Goal: Task Accomplishment & Management: Manage account settings

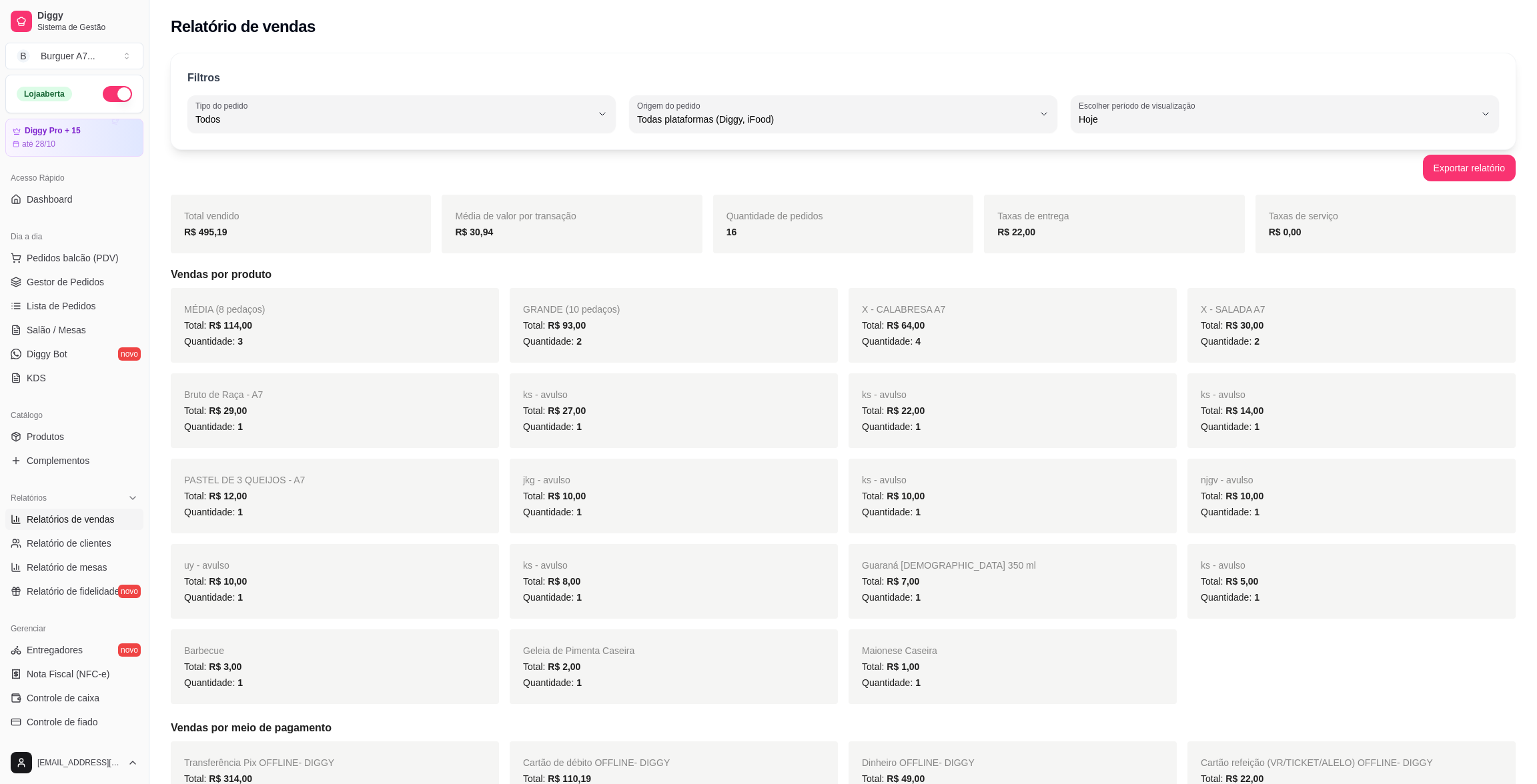
select select "ALL"
select select "0"
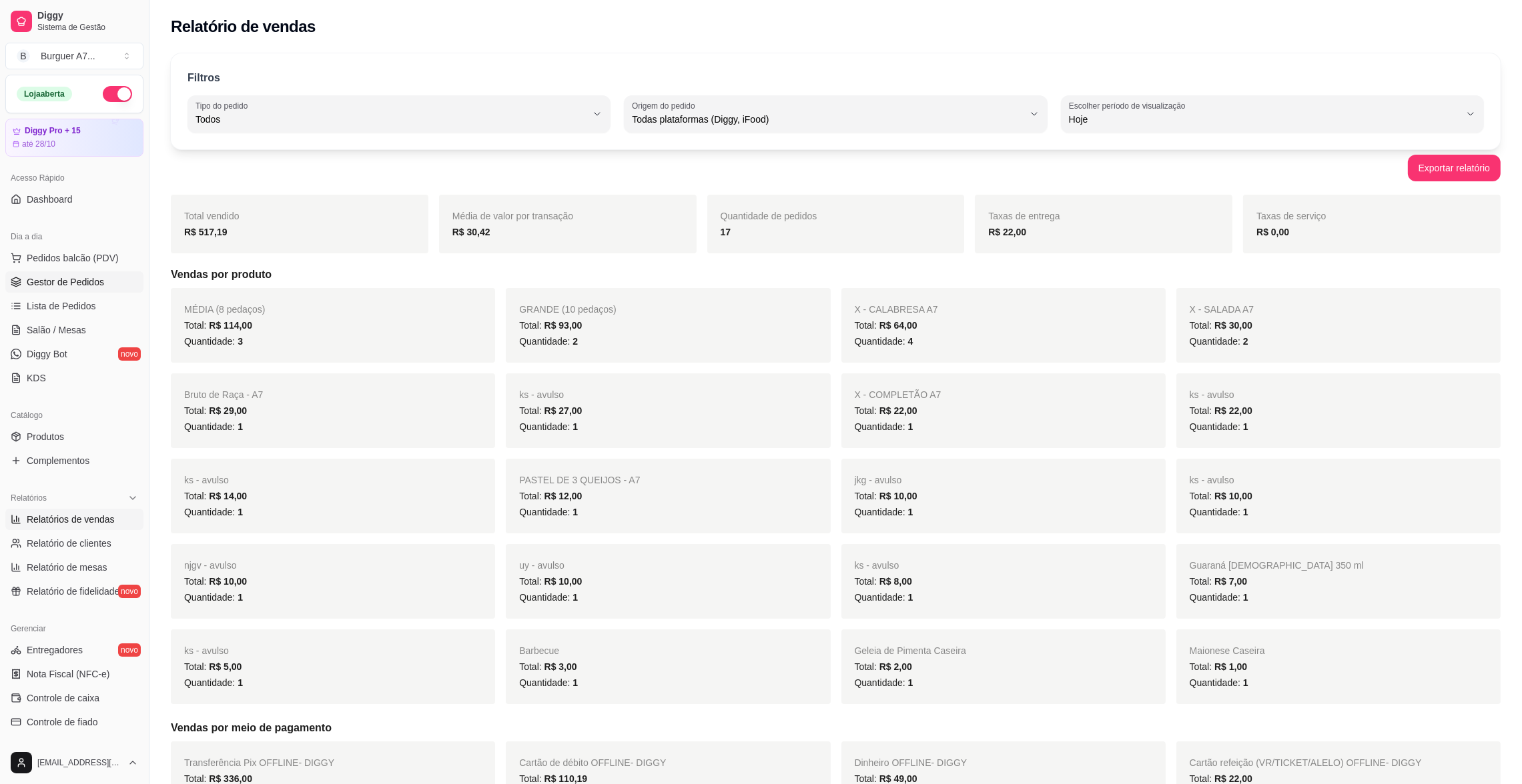
click at [71, 278] on span "Gestor de Pedidos" at bounding box center [65, 282] width 78 height 14
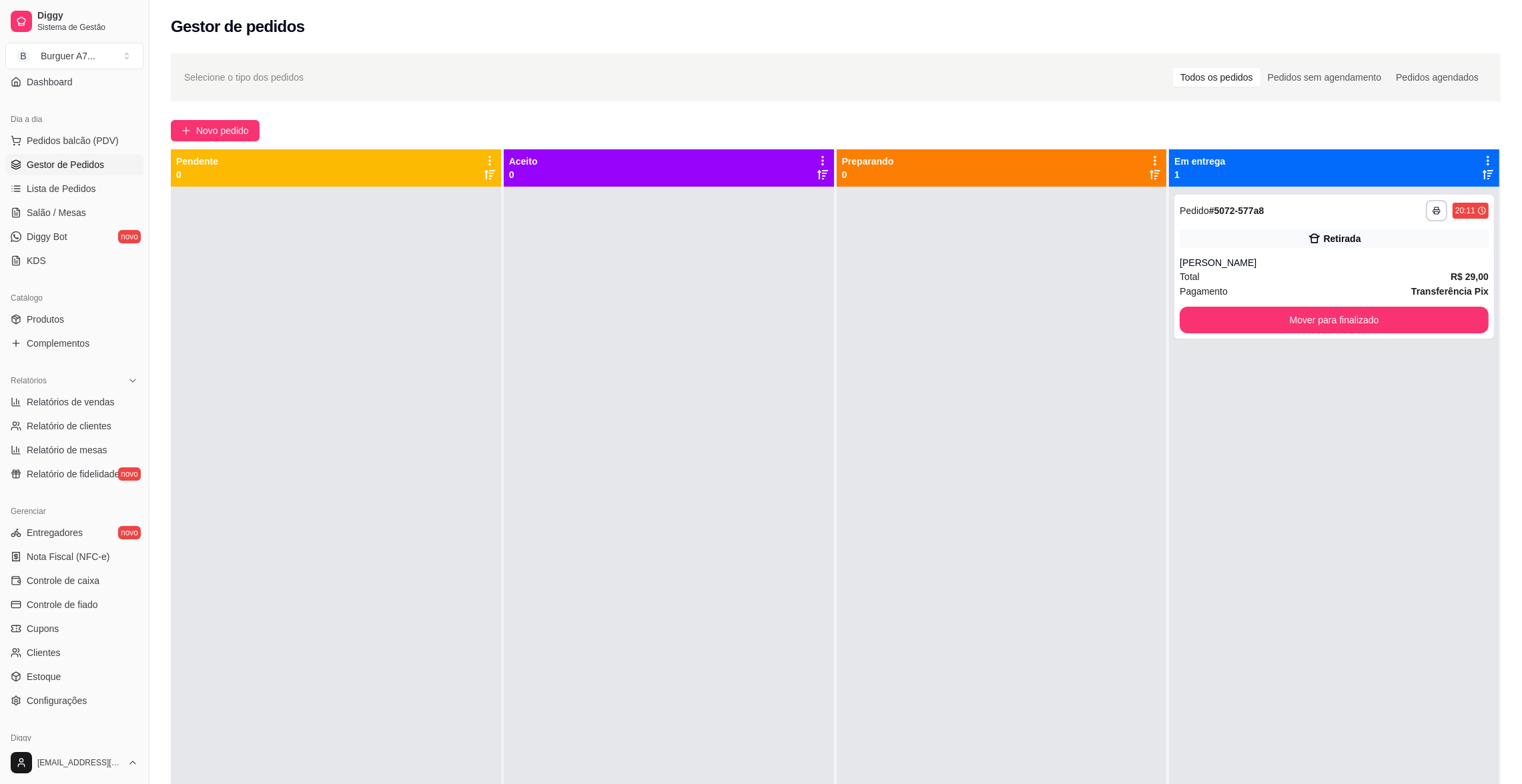
scroll to position [175, 0]
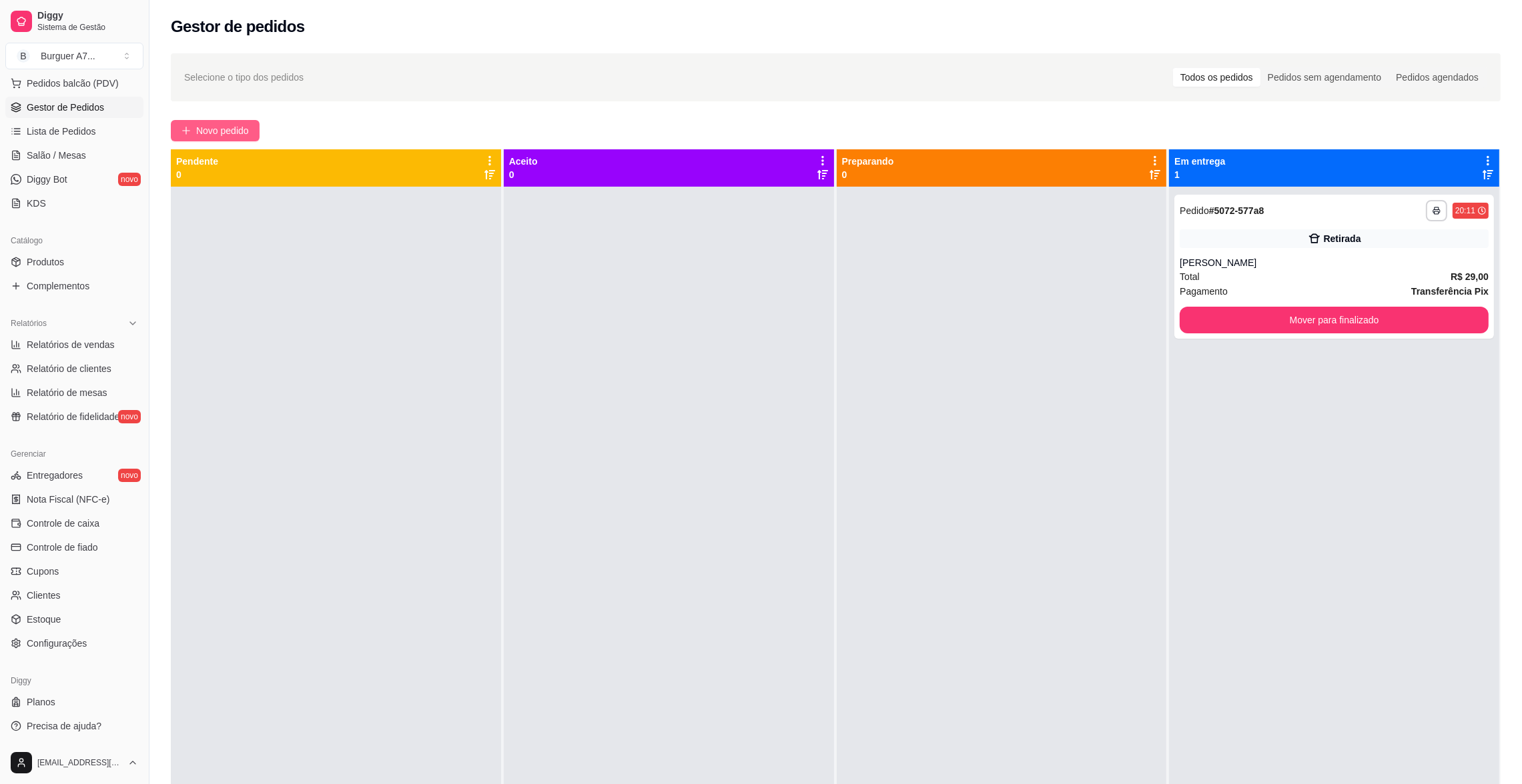
click at [214, 131] on span "Novo pedido" at bounding box center [223, 130] width 53 height 14
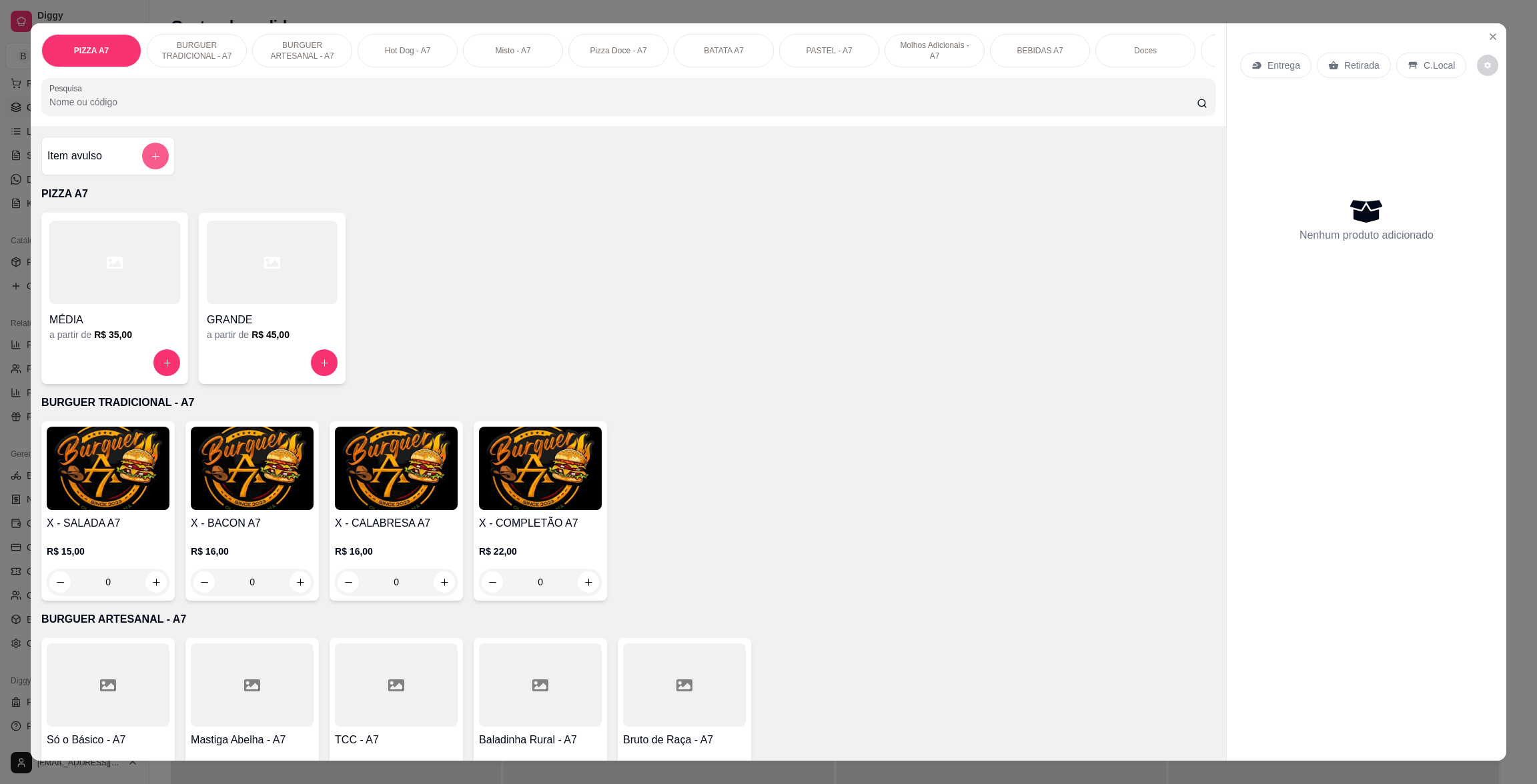
click at [154, 169] on button "add-separate-item" at bounding box center [155, 155] width 26 height 26
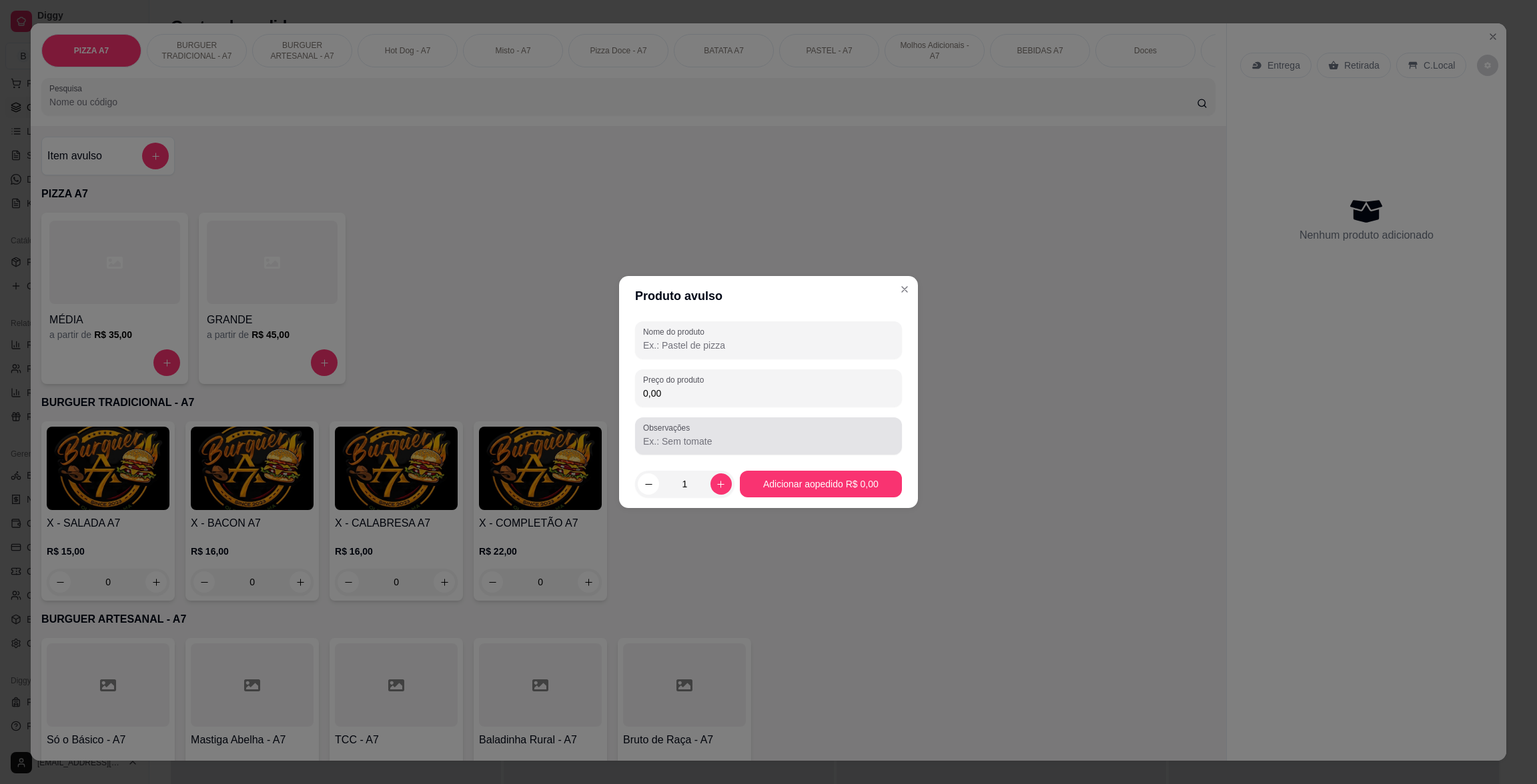
click at [865, 423] on div at bounding box center [768, 435] width 251 height 26
click at [854, 390] on input "0,00" at bounding box center [768, 394] width 251 height 14
type input "8,00"
click at [831, 352] on input "Nome do produto" at bounding box center [768, 346] width 251 height 14
type input "ks"
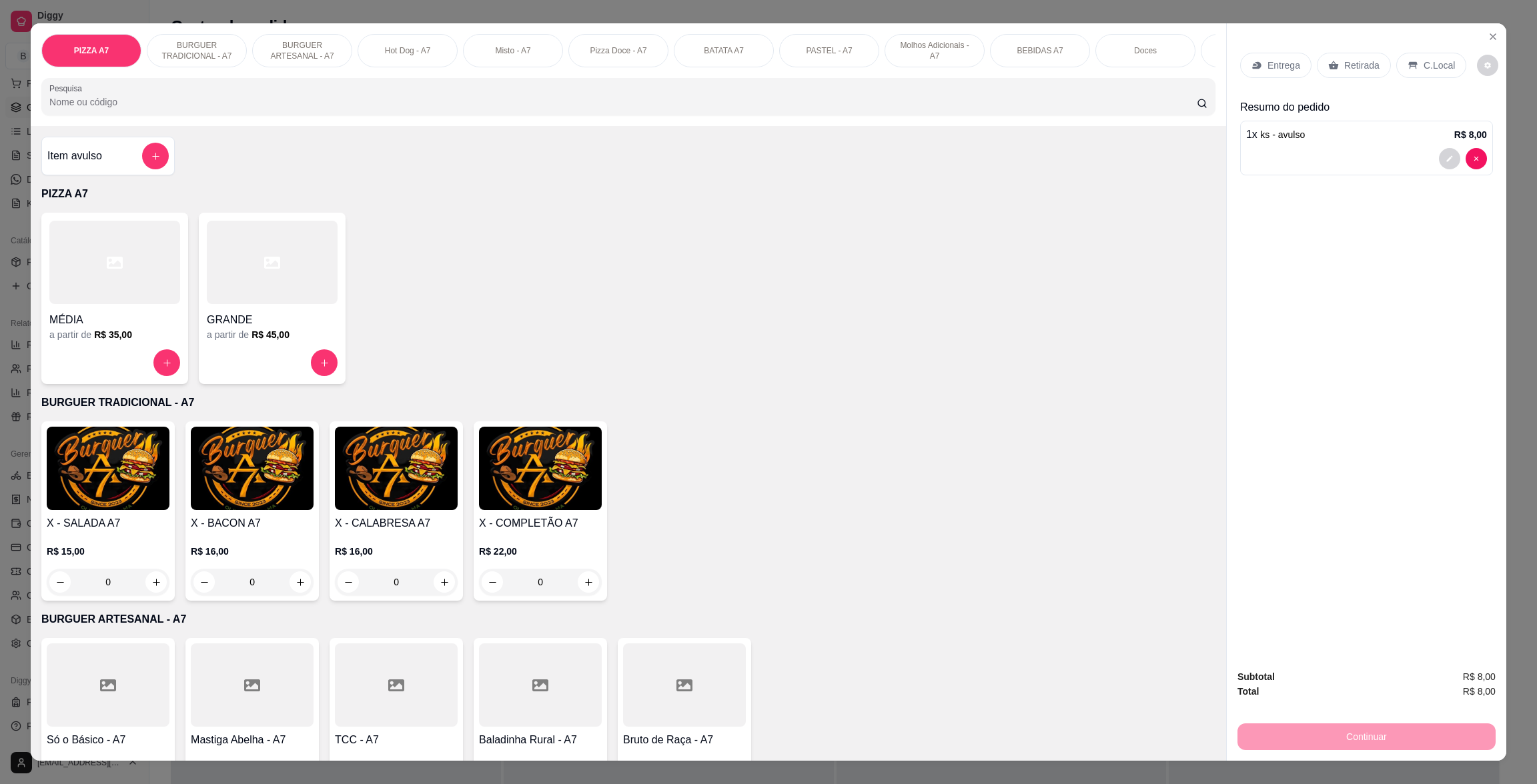
click at [1363, 69] on p "Retirada" at bounding box center [1362, 66] width 35 height 14
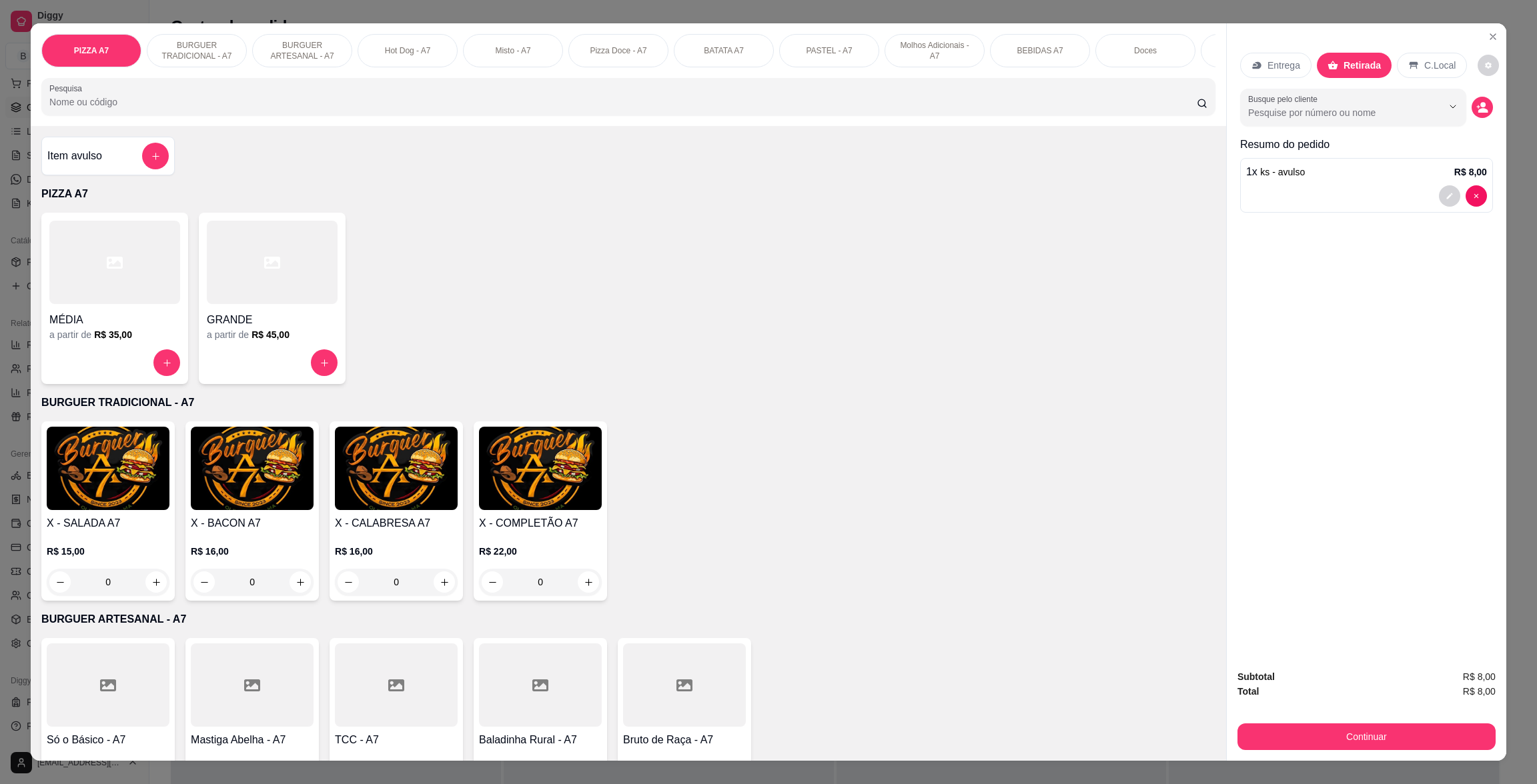
click at [1333, 753] on div "Subtotal R$ 8,00 Total R$ 8,00 Continuar" at bounding box center [1366, 709] width 279 height 102
click at [1326, 730] on button "Continuar" at bounding box center [1366, 736] width 258 height 26
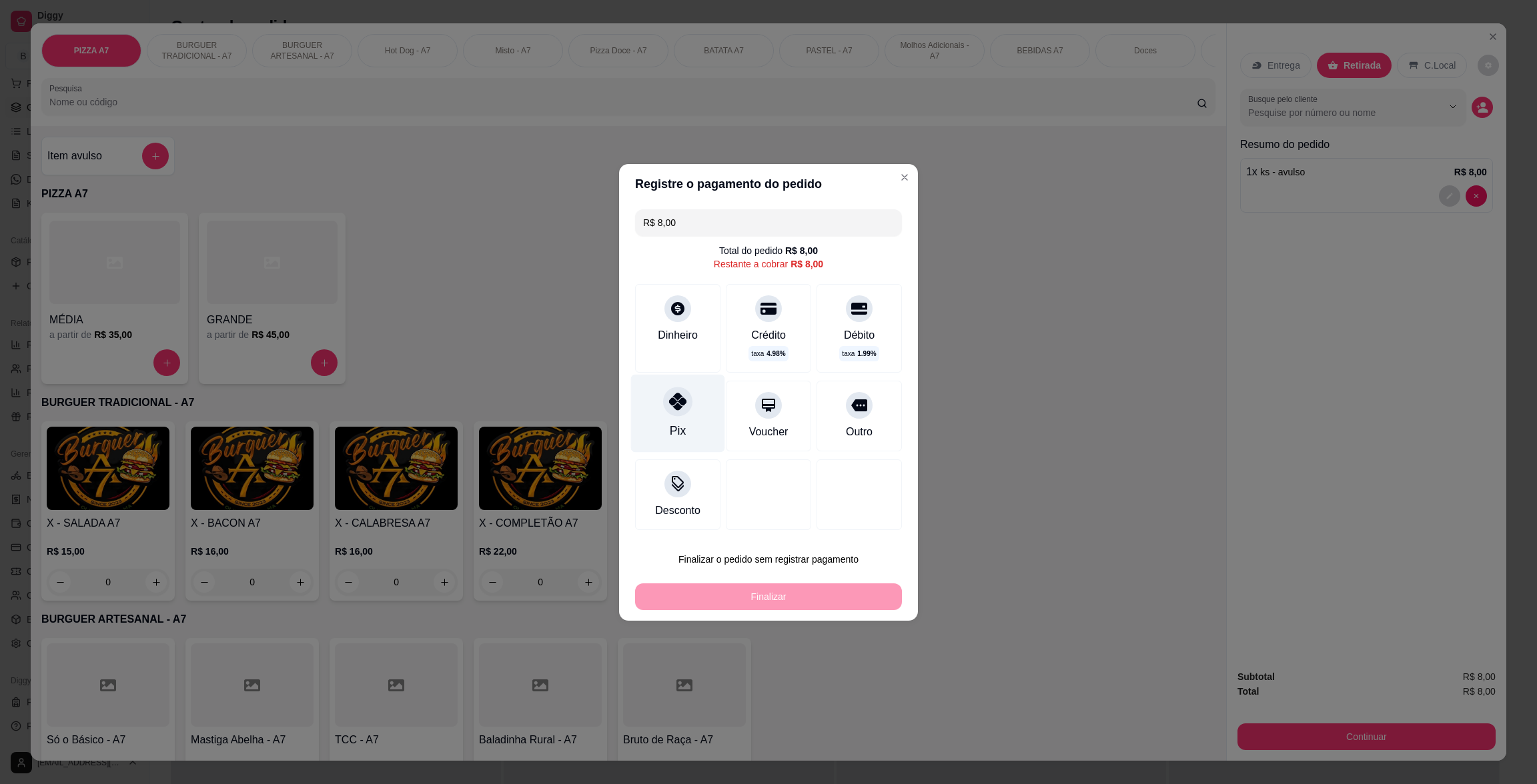
click at [714, 389] on div "Pix" at bounding box center [678, 413] width 94 height 78
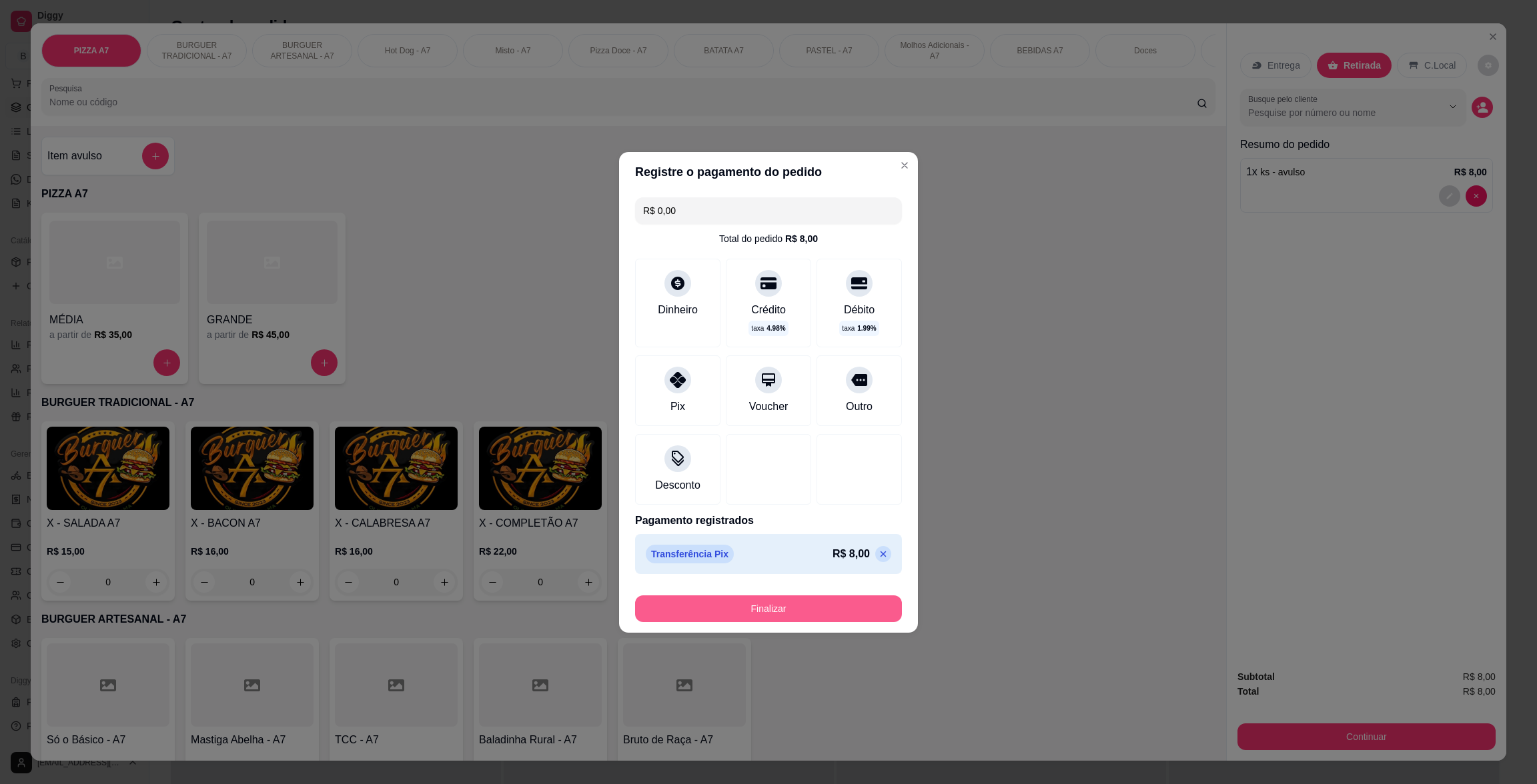
click at [799, 611] on button "Finalizar" at bounding box center [768, 608] width 266 height 26
type input "-R$ 8,00"
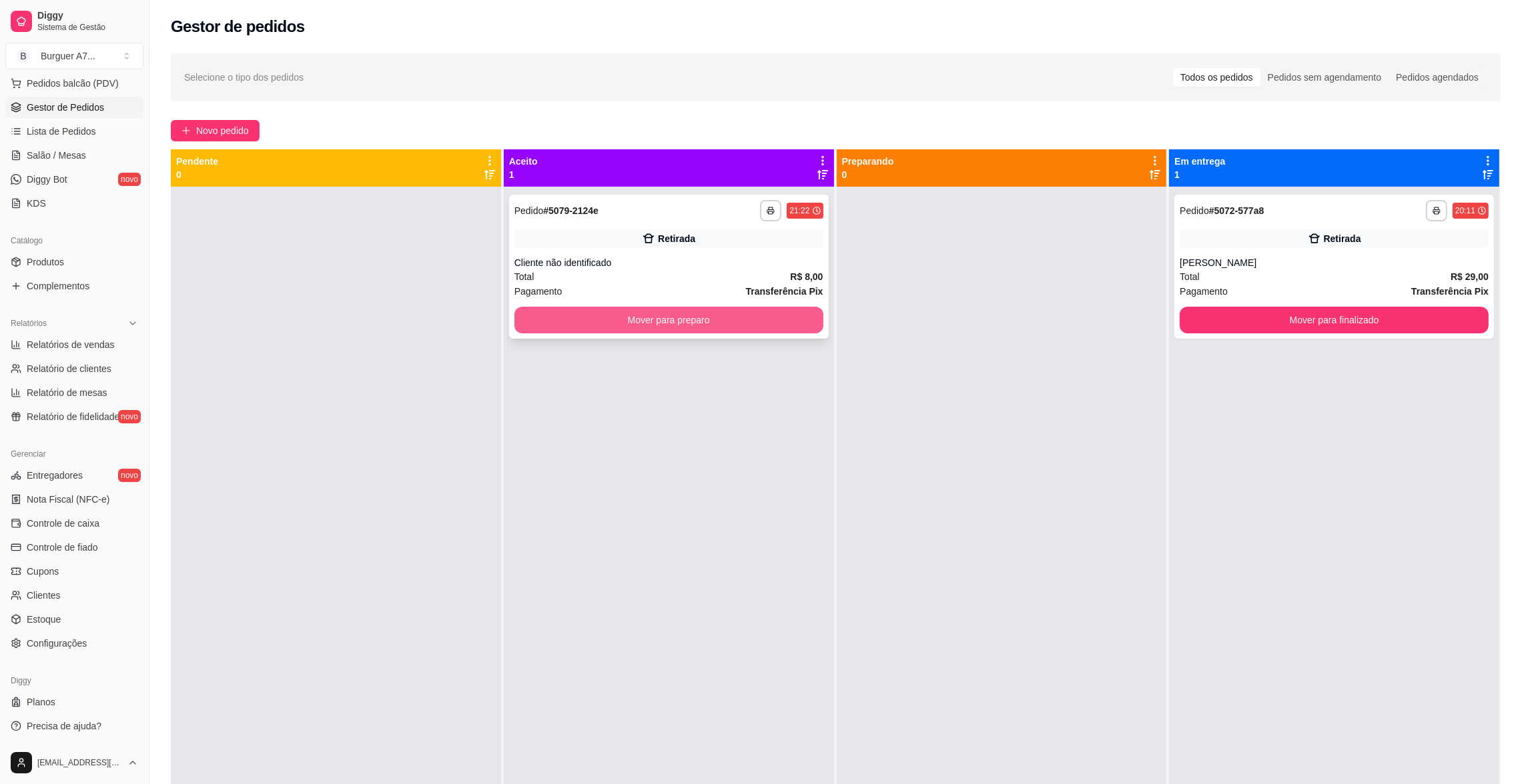
click at [719, 317] on button "Mover para preparo" at bounding box center [668, 319] width 309 height 26
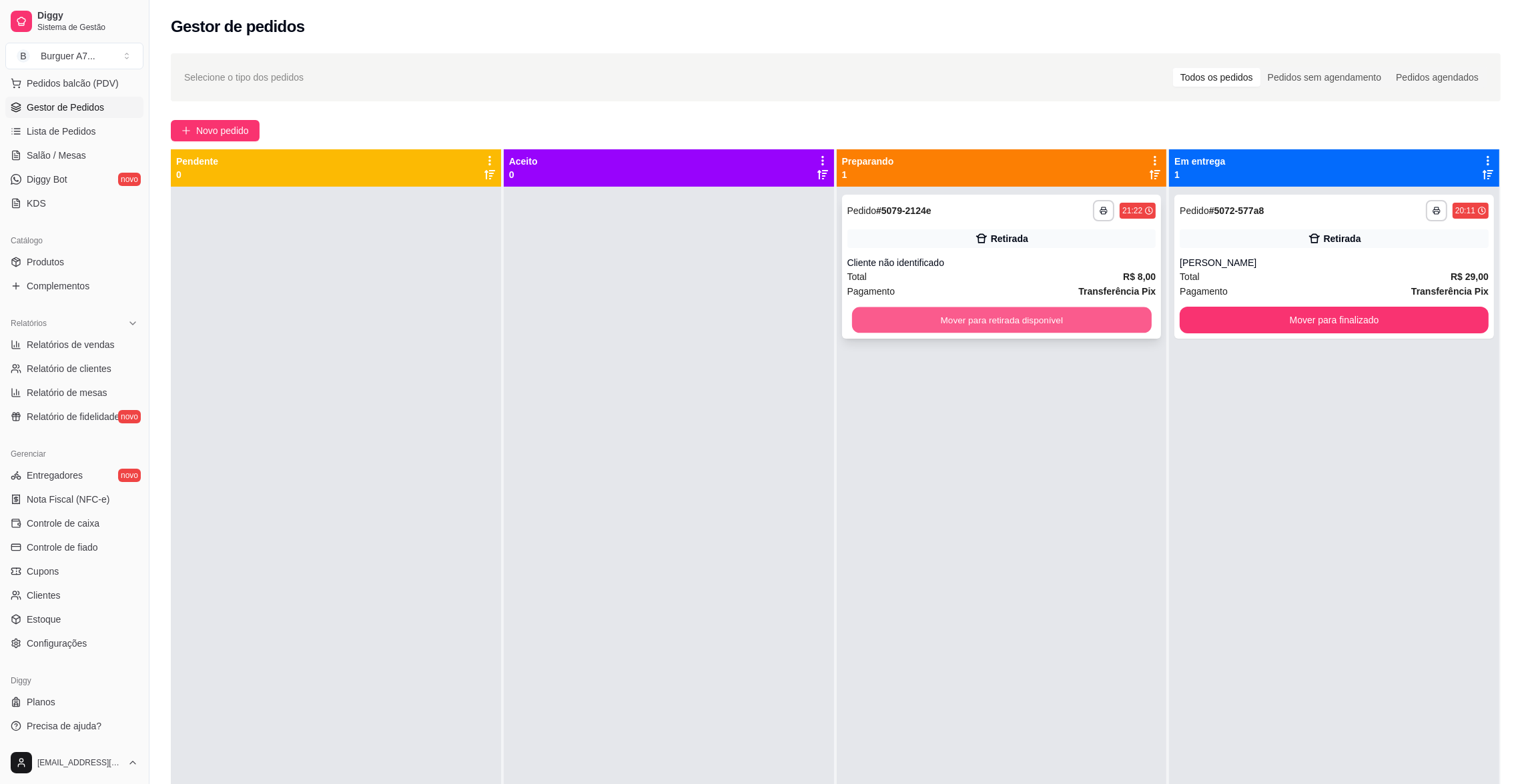
click at [1034, 315] on button "Mover para retirada disponível" at bounding box center [1001, 320] width 300 height 26
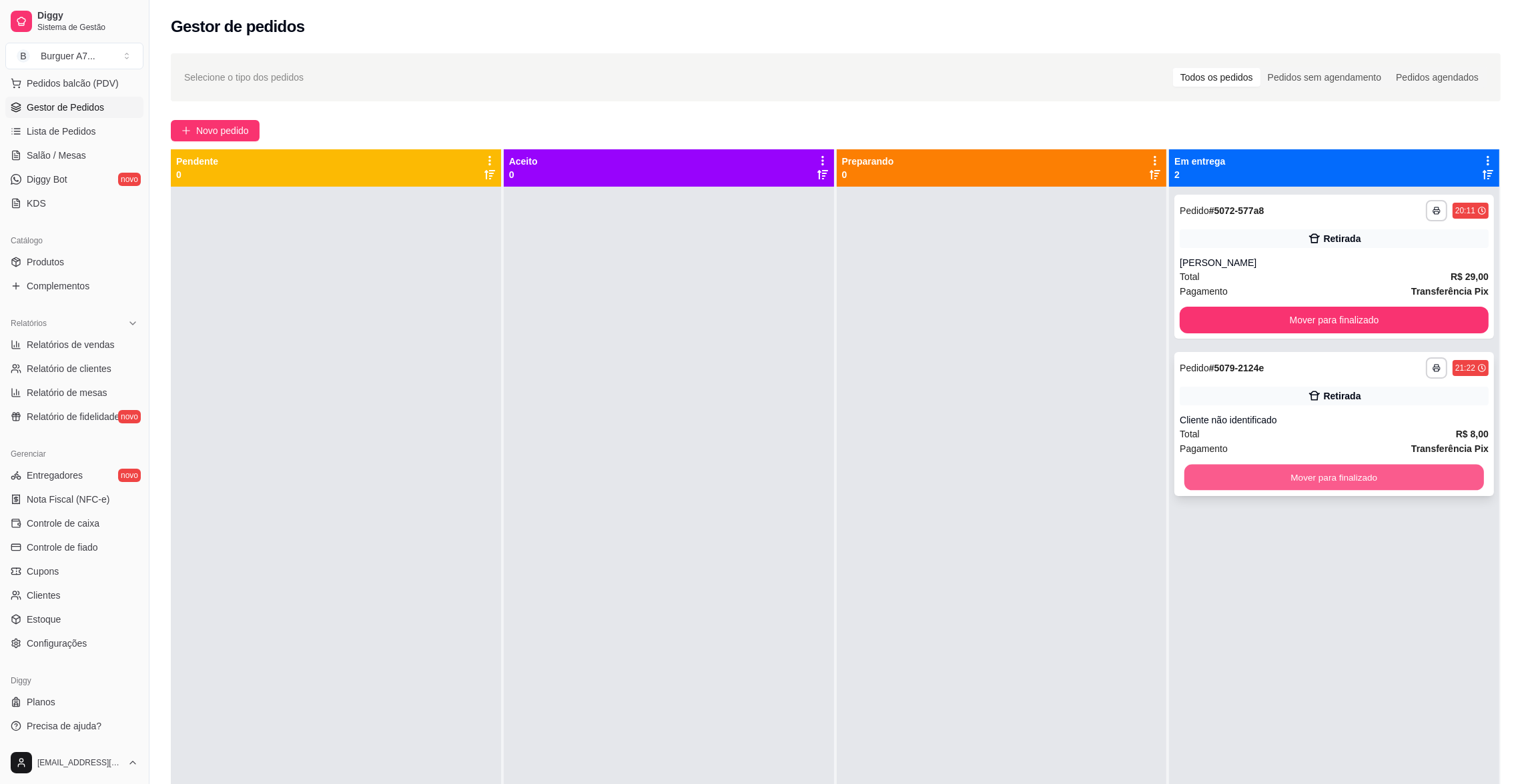
click at [1359, 472] on button "Mover para finalizado" at bounding box center [1333, 478] width 300 height 26
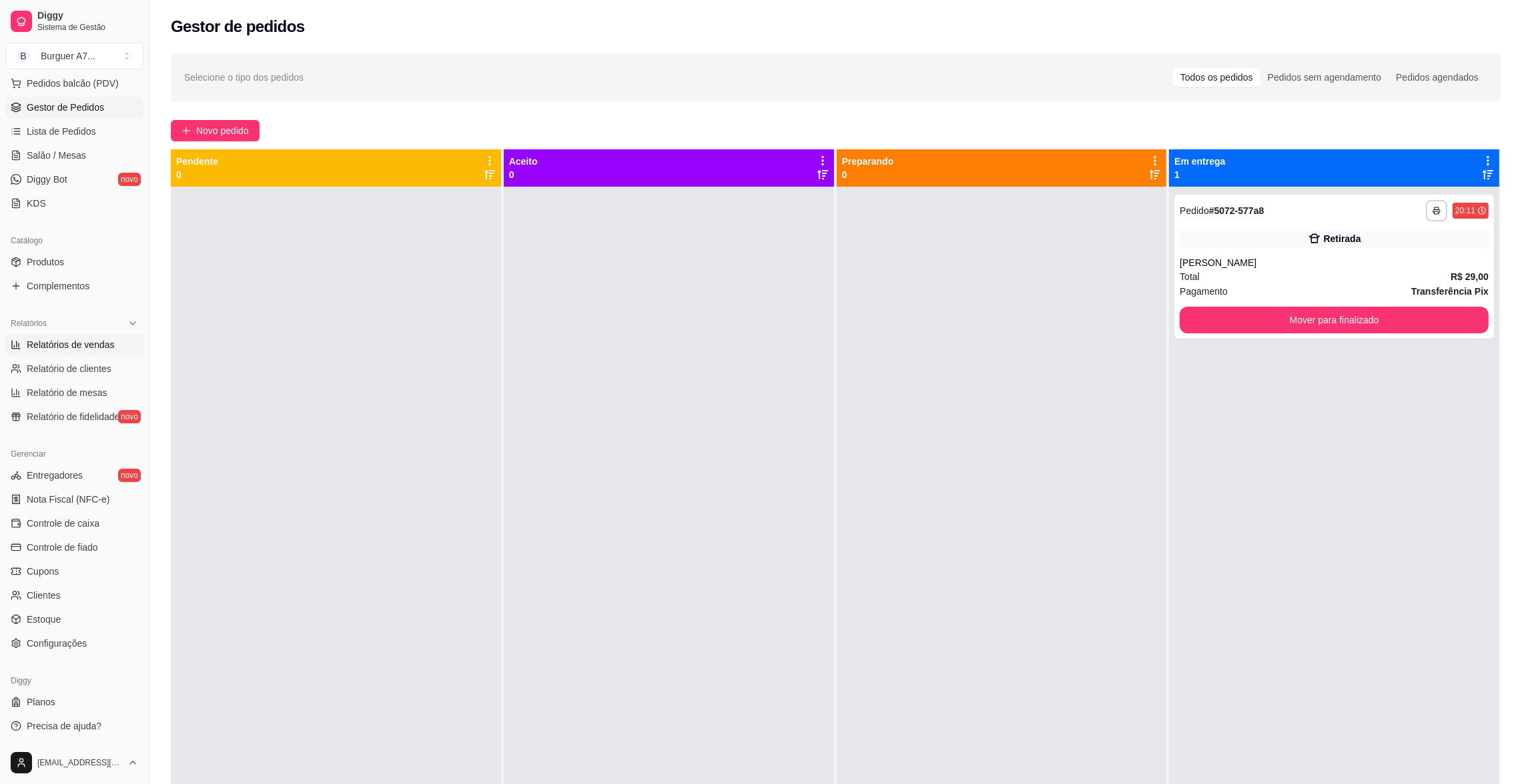
click at [107, 345] on span "Relatórios de vendas" at bounding box center [70, 345] width 88 height 14
select select "ALL"
select select "0"
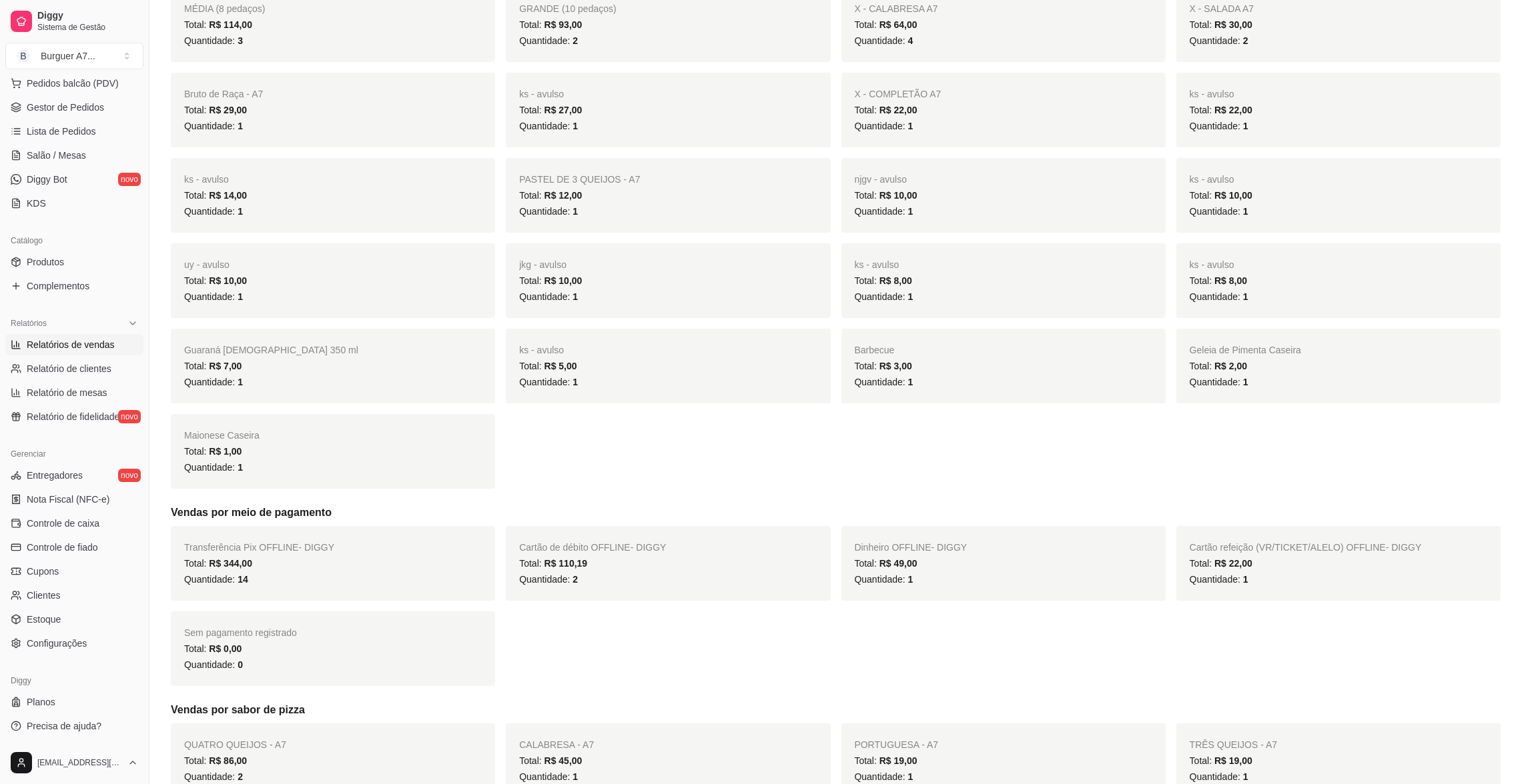
scroll to position [300, 0]
click at [121, 100] on link "Gestor de Pedidos" at bounding box center [74, 107] width 138 height 21
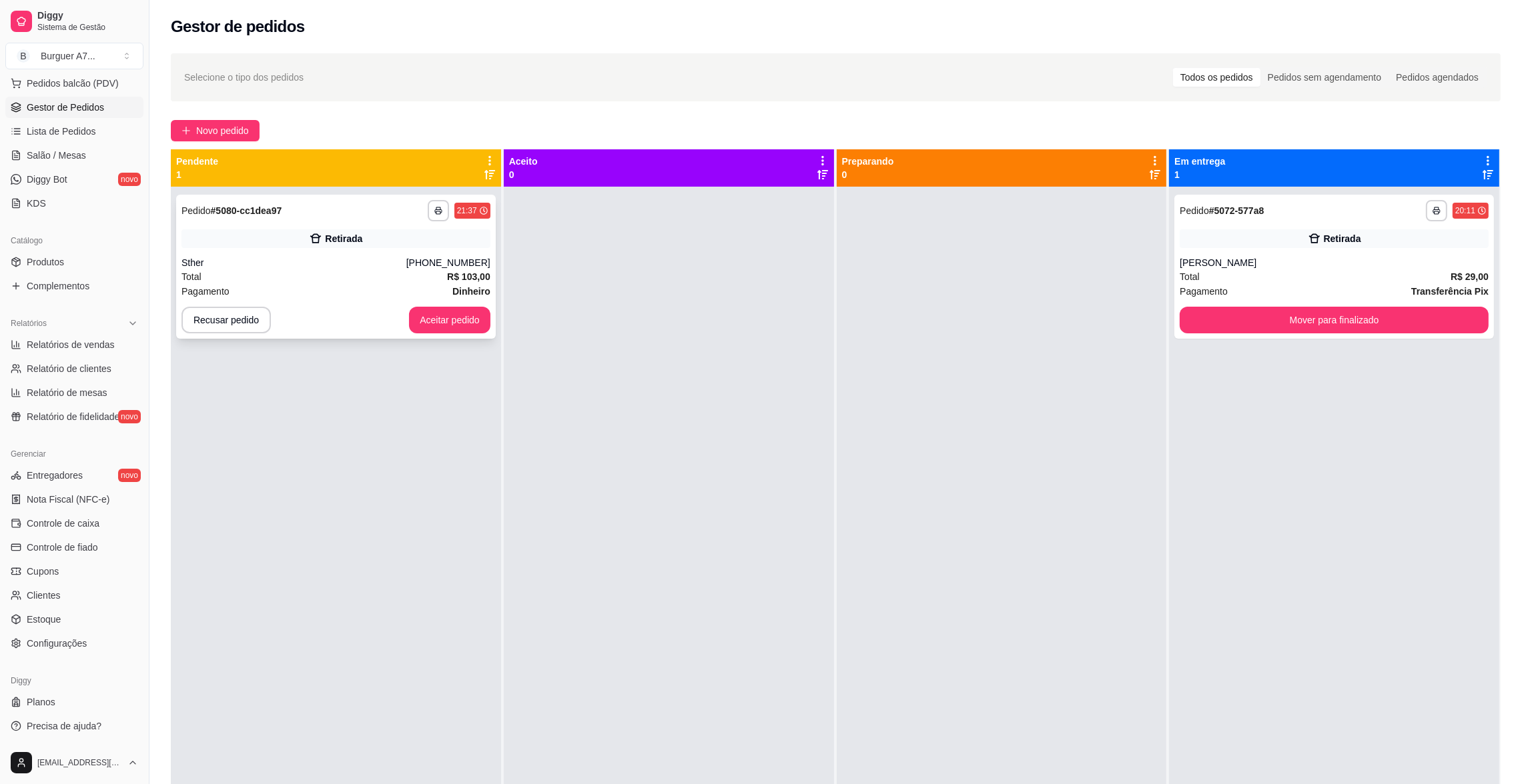
click at [439, 303] on div "**********" at bounding box center [335, 266] width 319 height 144
click at [458, 315] on button "Aceitar pedido" at bounding box center [450, 319] width 82 height 26
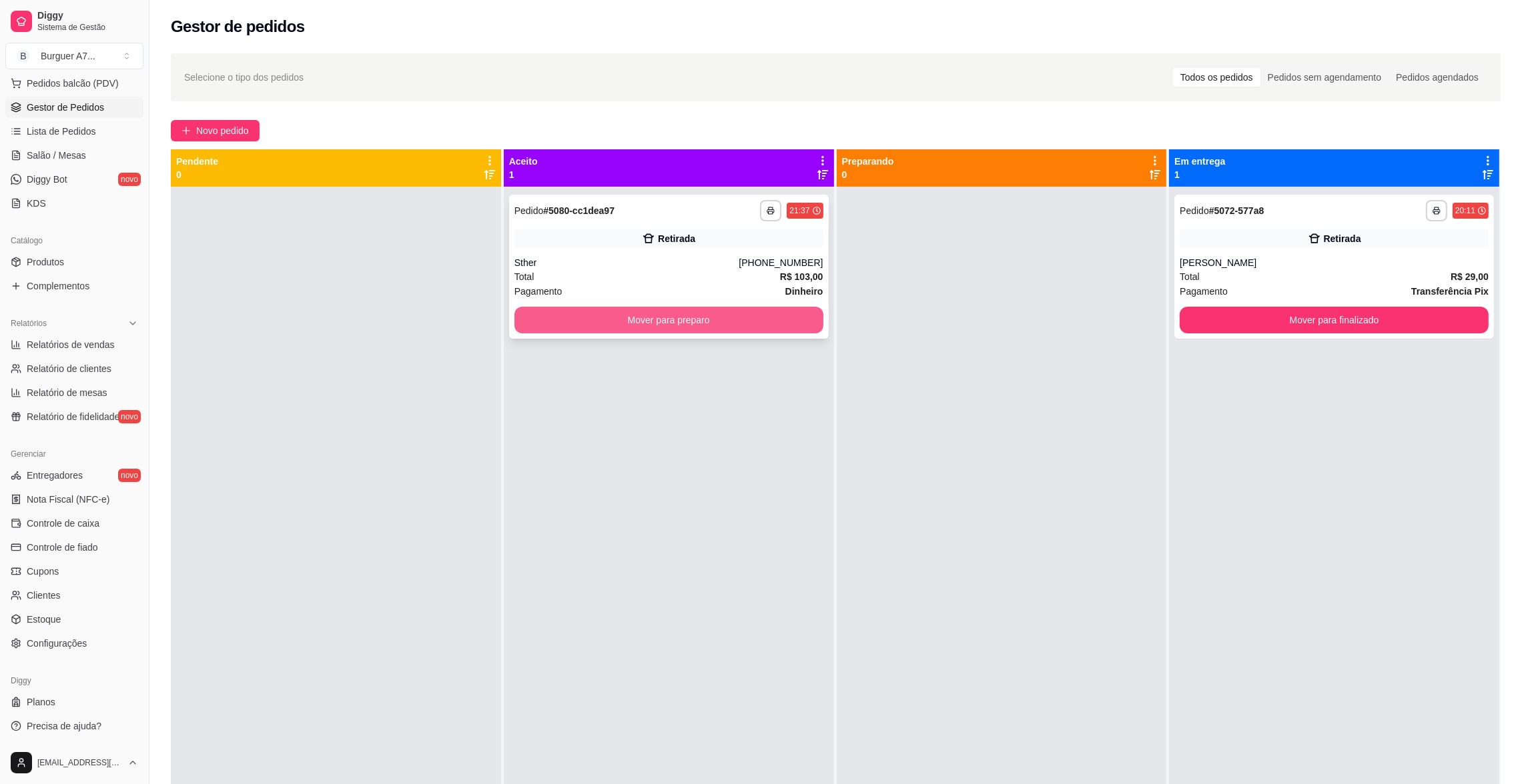
click at [689, 319] on button "Mover para preparo" at bounding box center [668, 319] width 309 height 26
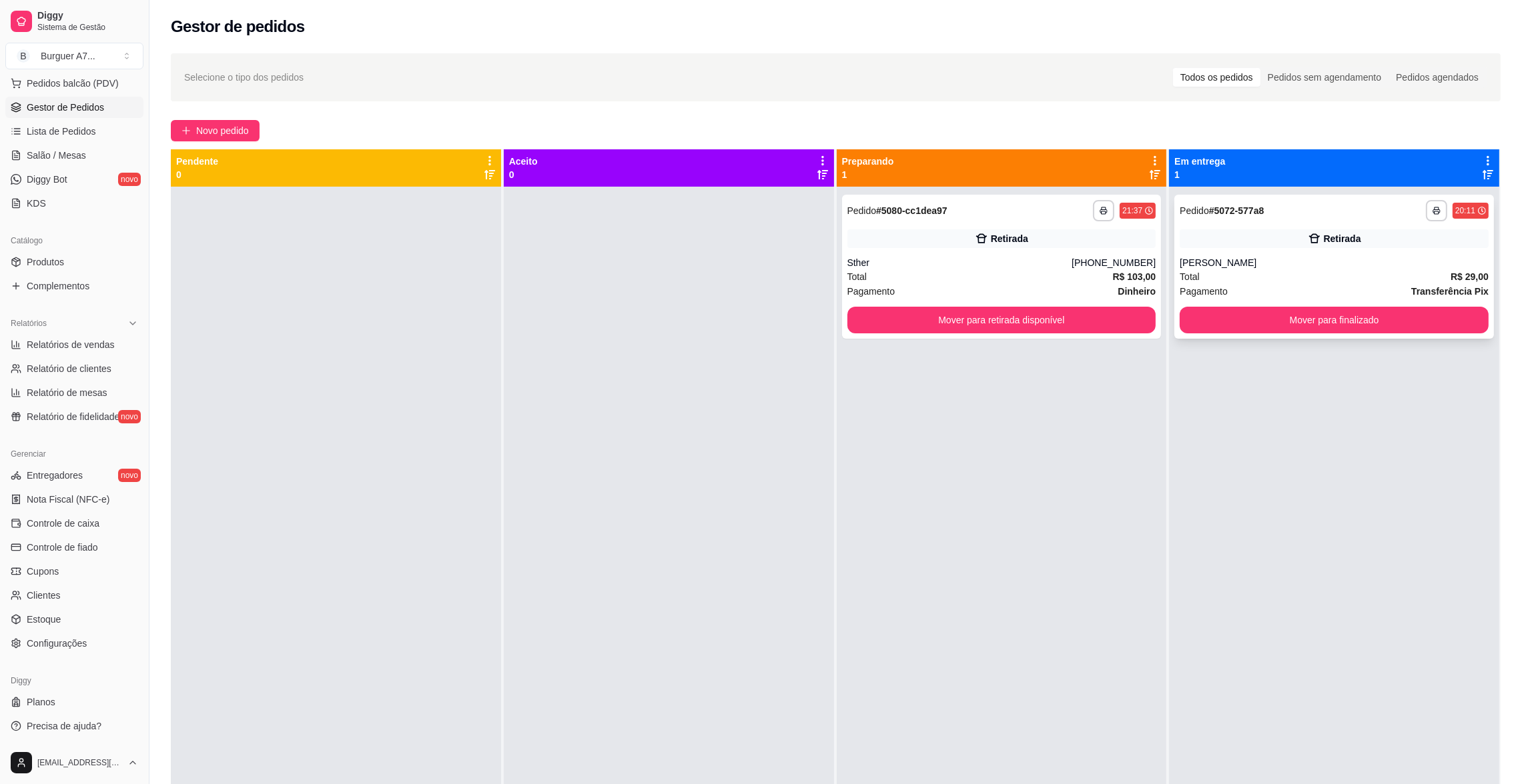
click at [1422, 241] on div "Retirada" at bounding box center [1333, 238] width 309 height 19
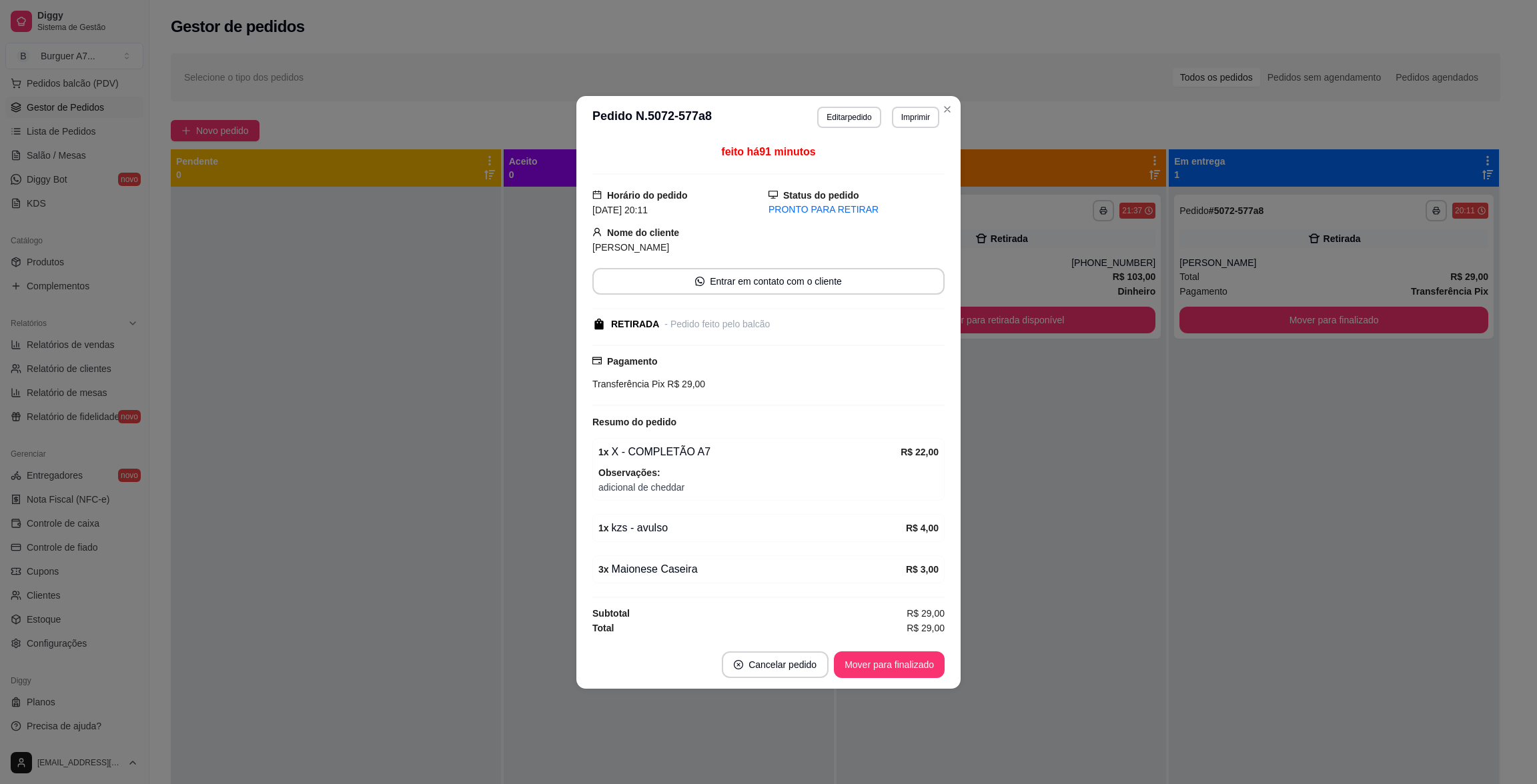
click at [841, 110] on button "Editar pedido" at bounding box center [849, 117] width 63 height 21
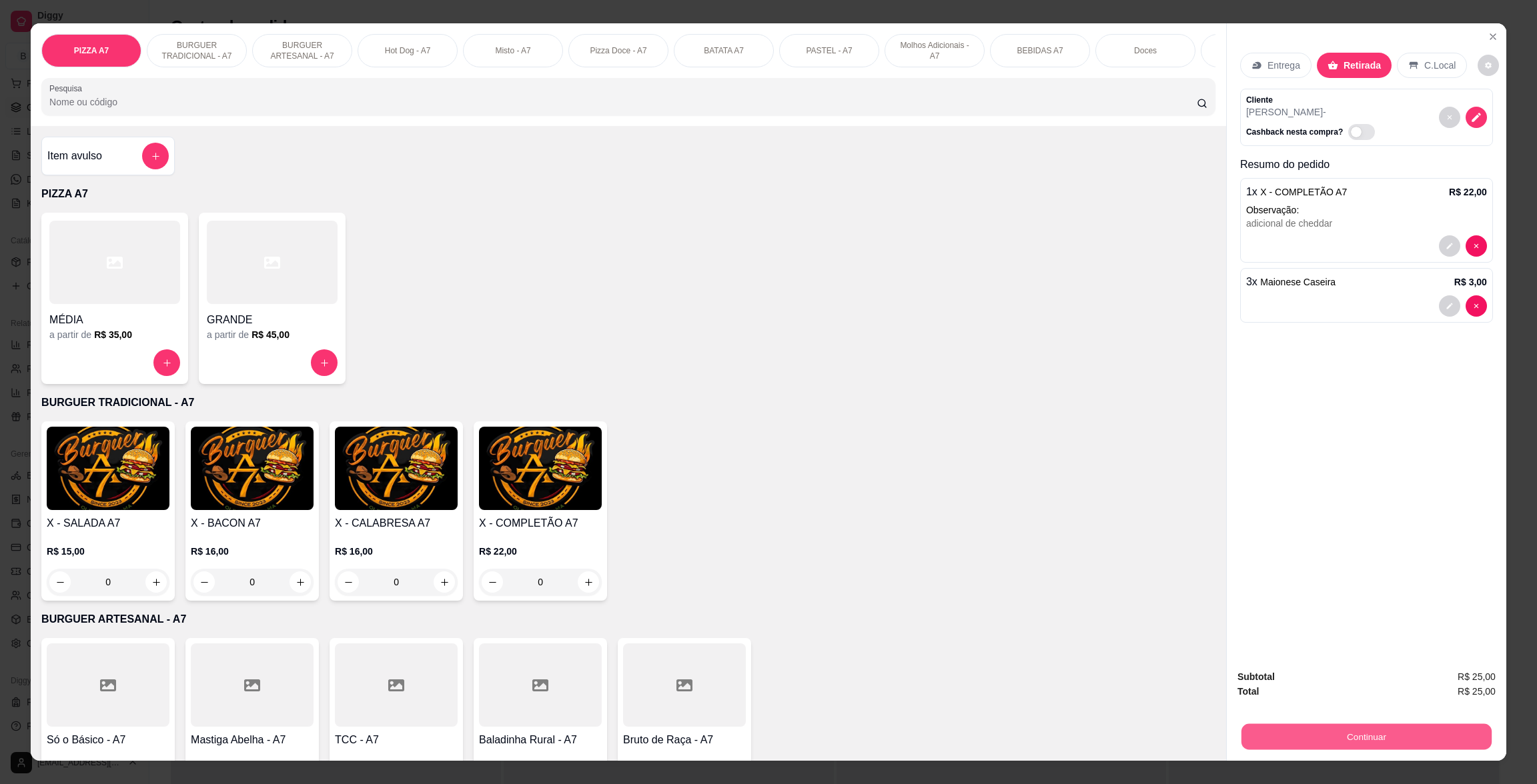
click at [1460, 736] on button "Continuar" at bounding box center [1366, 736] width 250 height 26
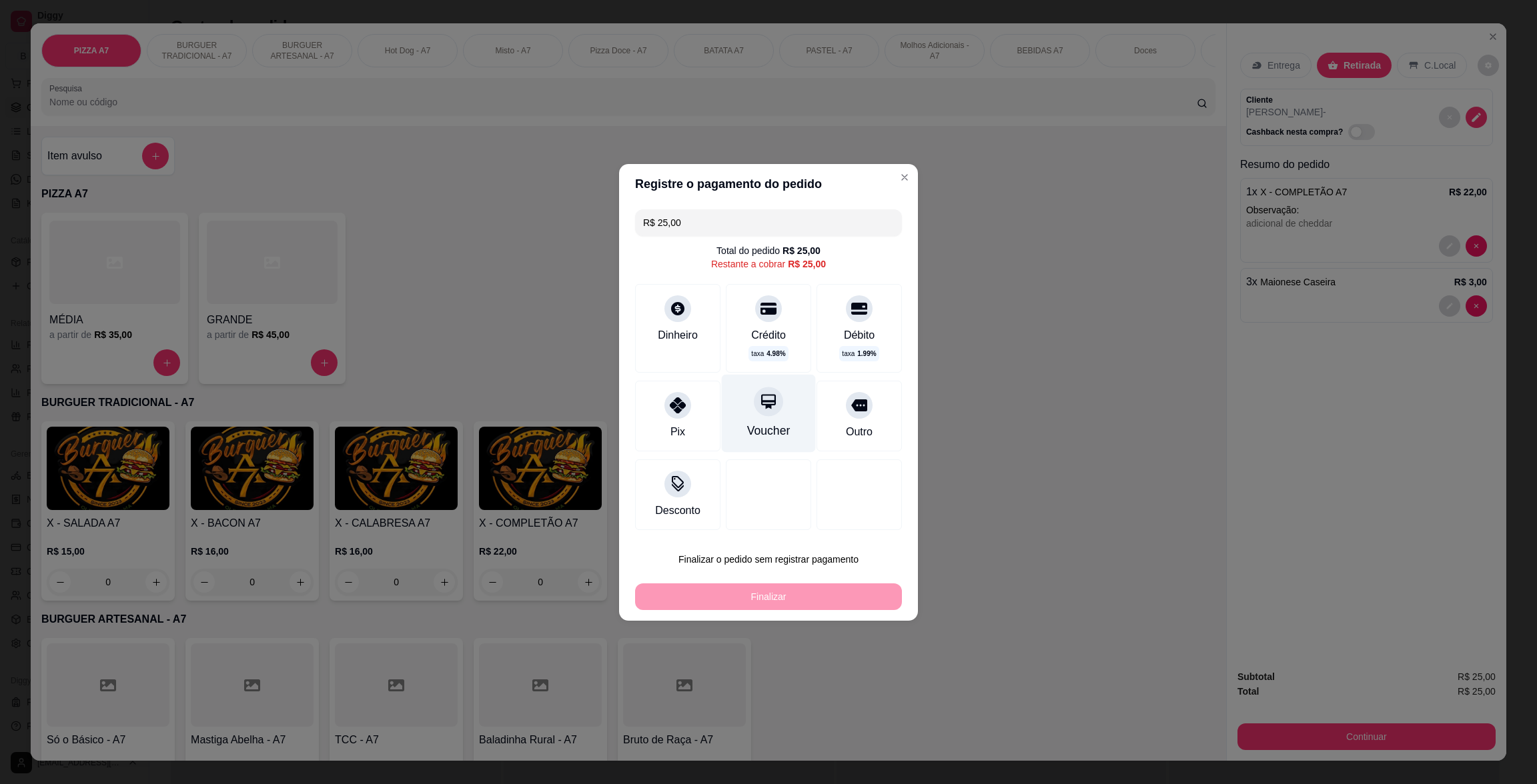
click at [732, 427] on div "Voucher" at bounding box center [768, 413] width 94 height 78
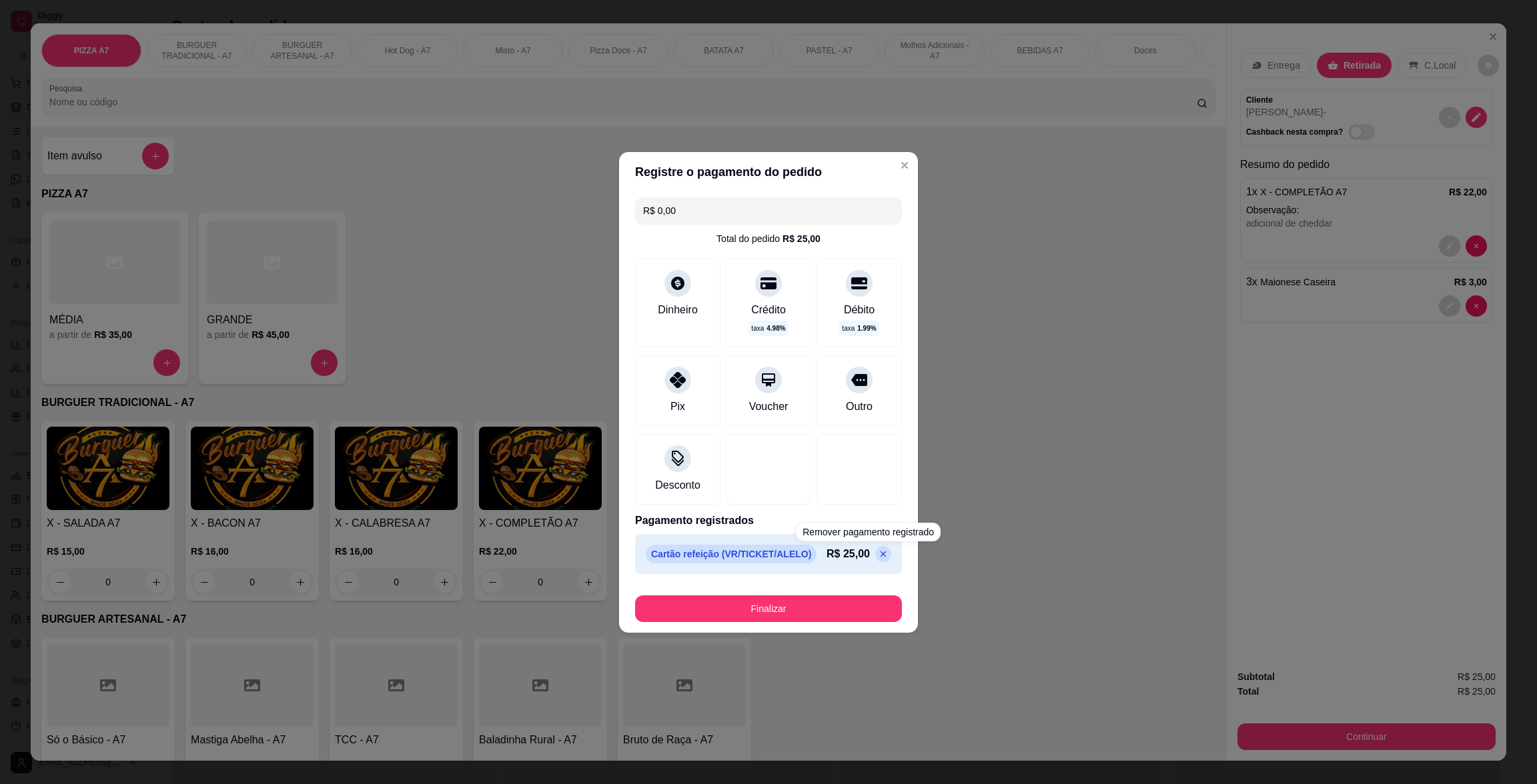
click at [871, 561] on div "R$ 25,00" at bounding box center [859, 554] width 65 height 16
click at [660, 378] on div "Pix" at bounding box center [678, 387] width 94 height 78
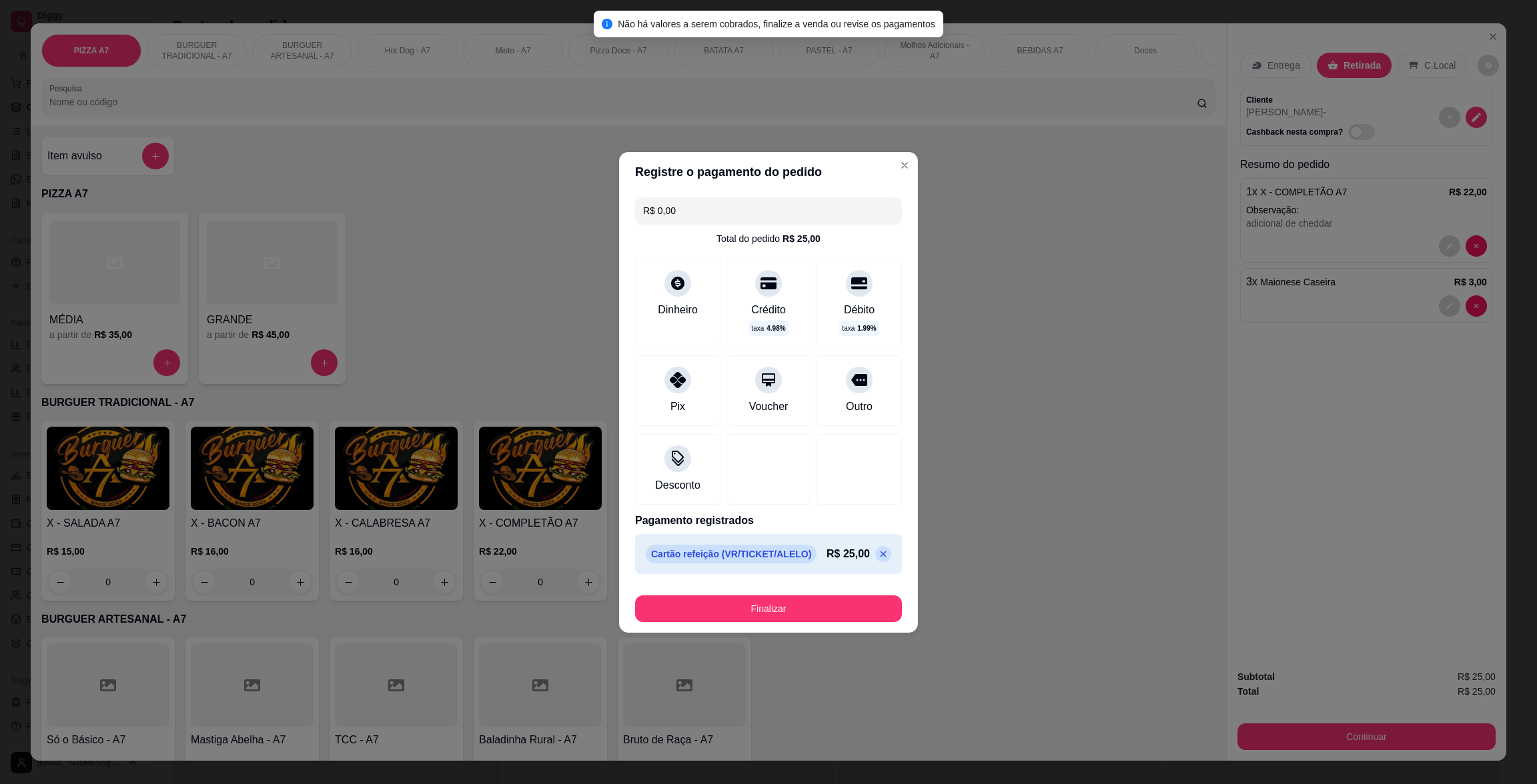
drag, startPoint x: 847, startPoint y: 540, endPoint x: 856, endPoint y: 558, distance: 20.1
click at [847, 542] on div "Cartão refeição (VR/TICKET/ALELO) R$ 25,00" at bounding box center [768, 554] width 266 height 40
click at [859, 558] on div "R$ 25,00" at bounding box center [859, 554] width 65 height 16
click at [860, 559] on div "R$ 25,00" at bounding box center [859, 554] width 65 height 16
click at [861, 559] on div "R$ 25,00" at bounding box center [859, 554] width 65 height 16
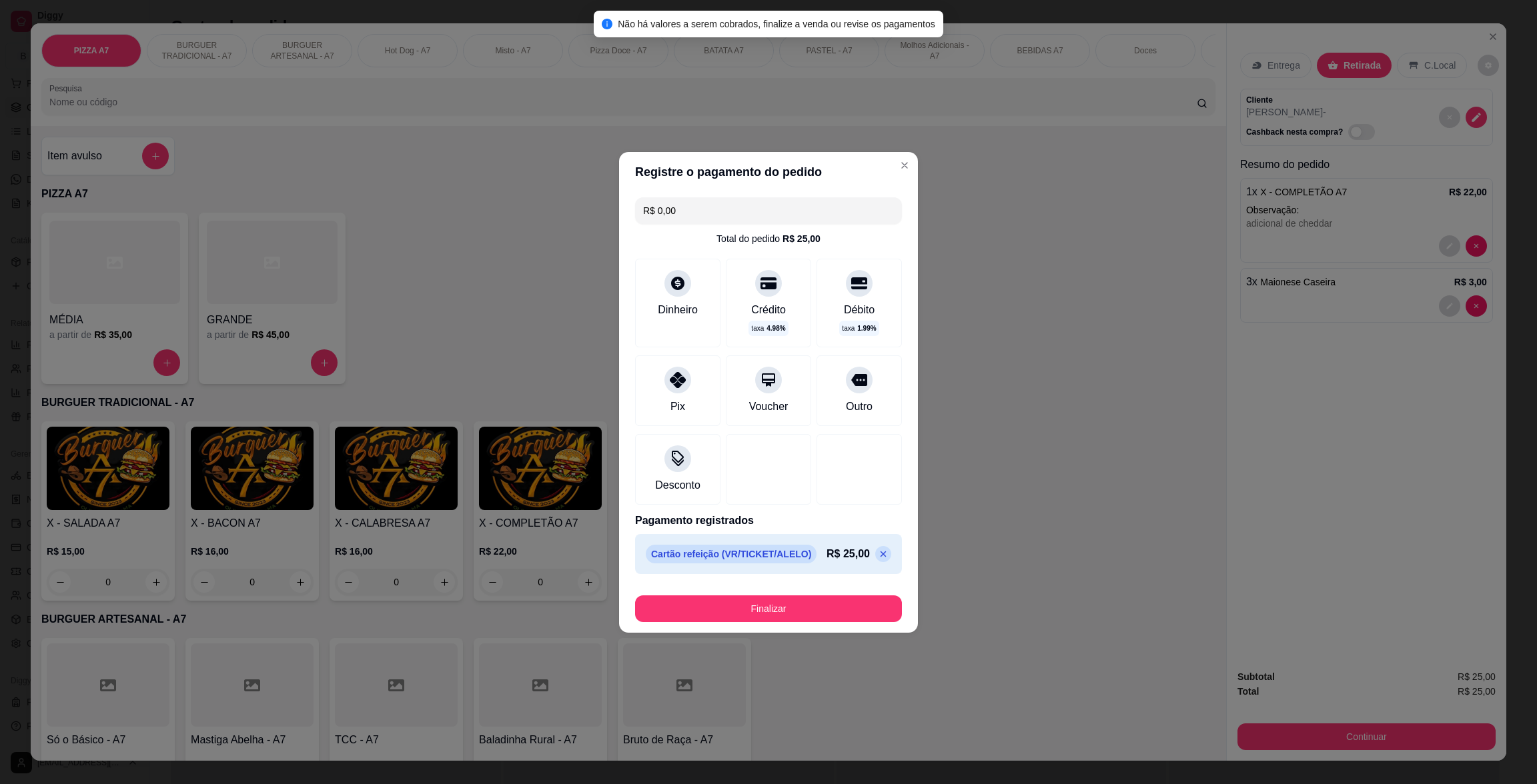
click at [875, 552] on p at bounding box center [882, 554] width 16 height 16
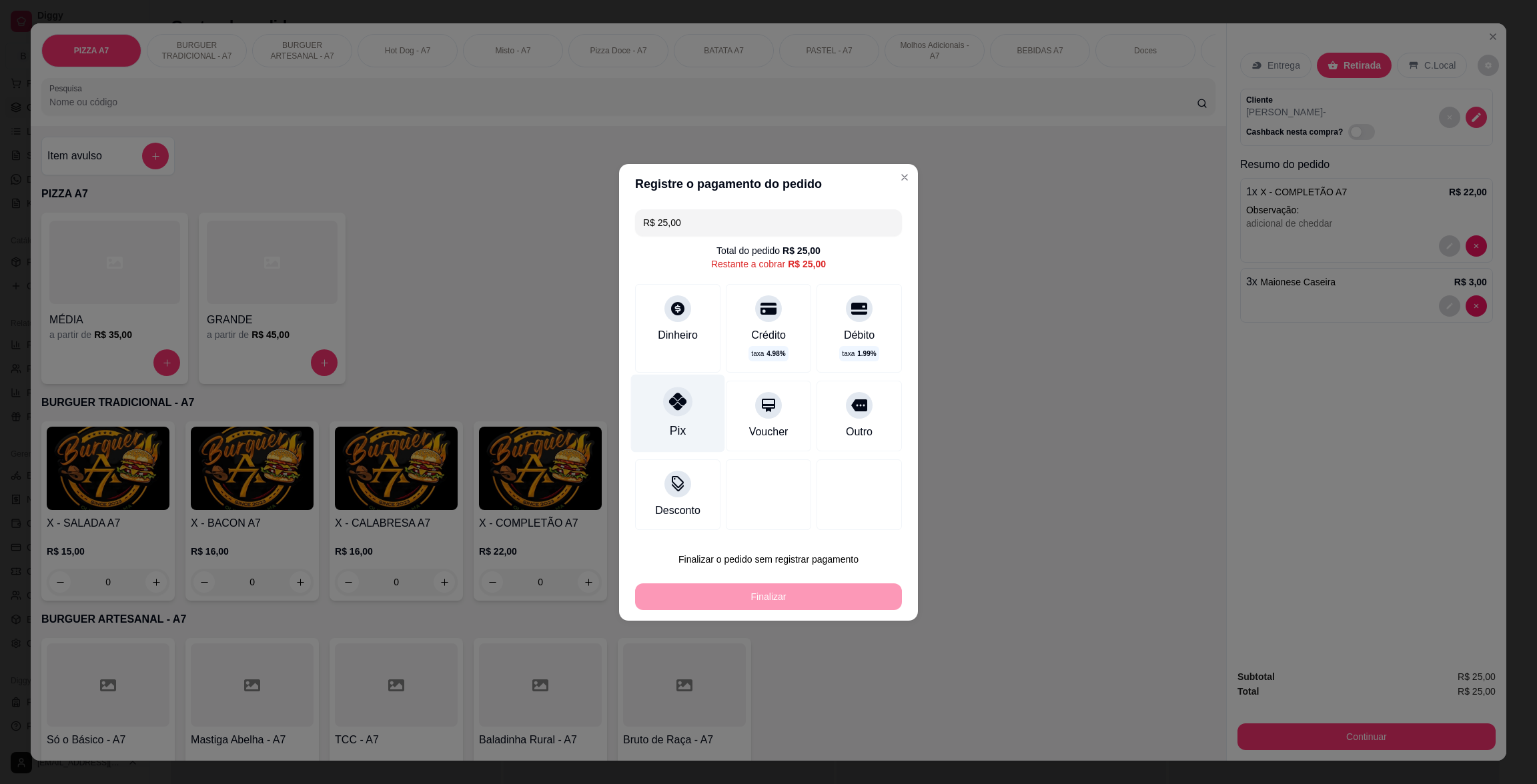
click at [707, 423] on div "Pix" at bounding box center [678, 413] width 94 height 78
type input "R$ 0,00"
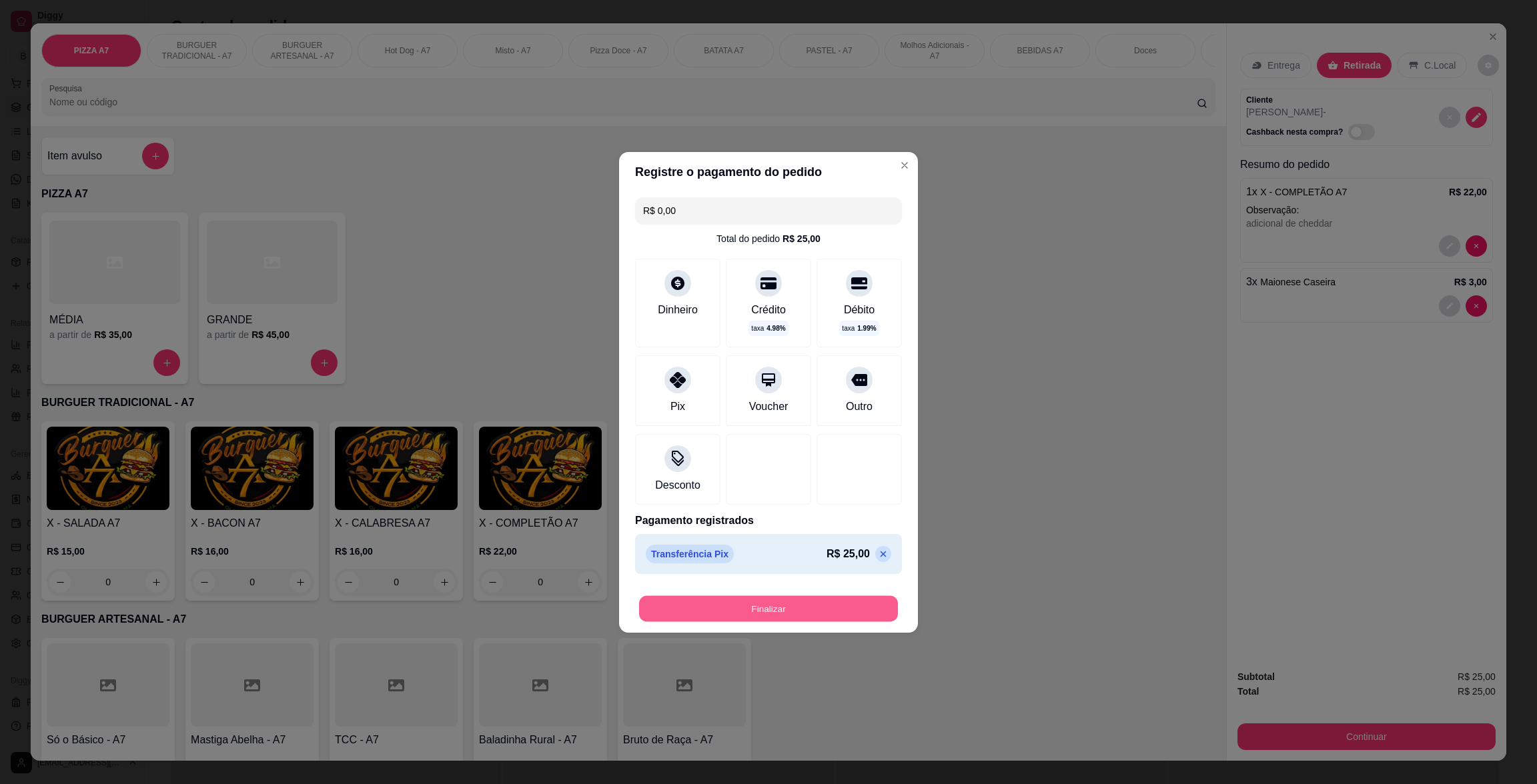
click at [794, 606] on button "Finalizar" at bounding box center [768, 608] width 259 height 26
type input "0"
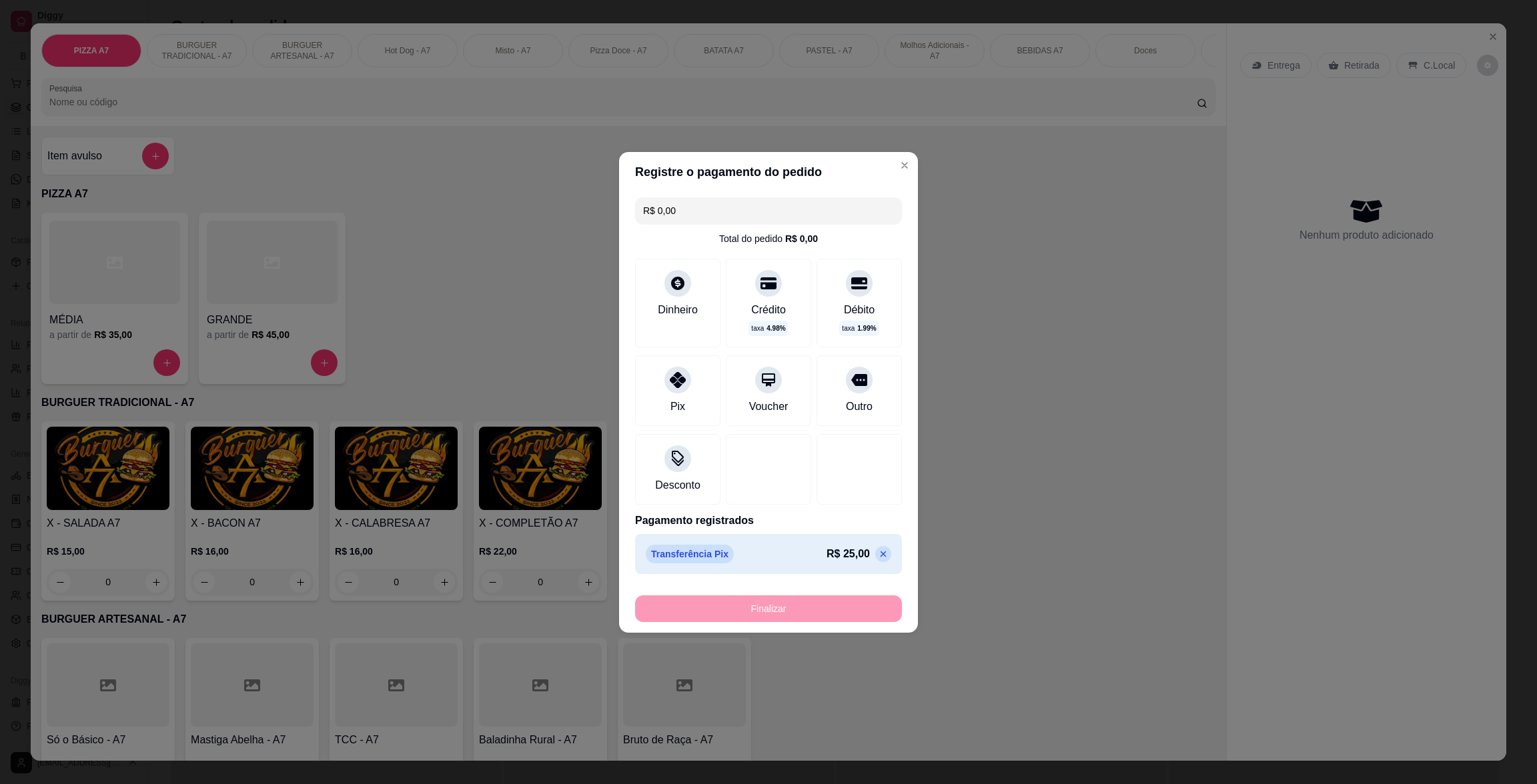
type input "-R$ 25,00"
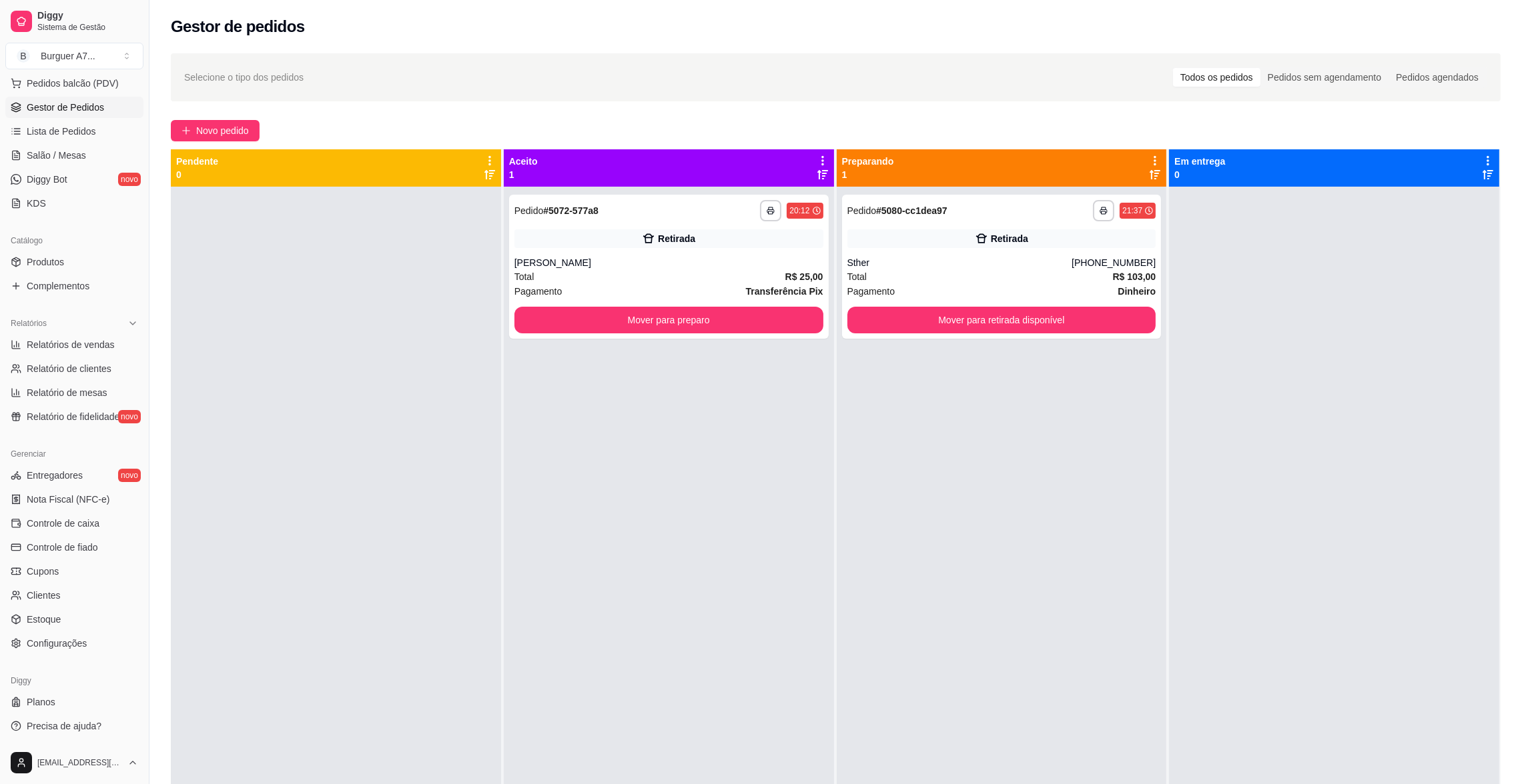
click at [550, 218] on div "Pedido # 5072-577a8" at bounding box center [556, 211] width 84 height 16
click at [602, 327] on button "Mover para preparo" at bounding box center [668, 319] width 309 height 26
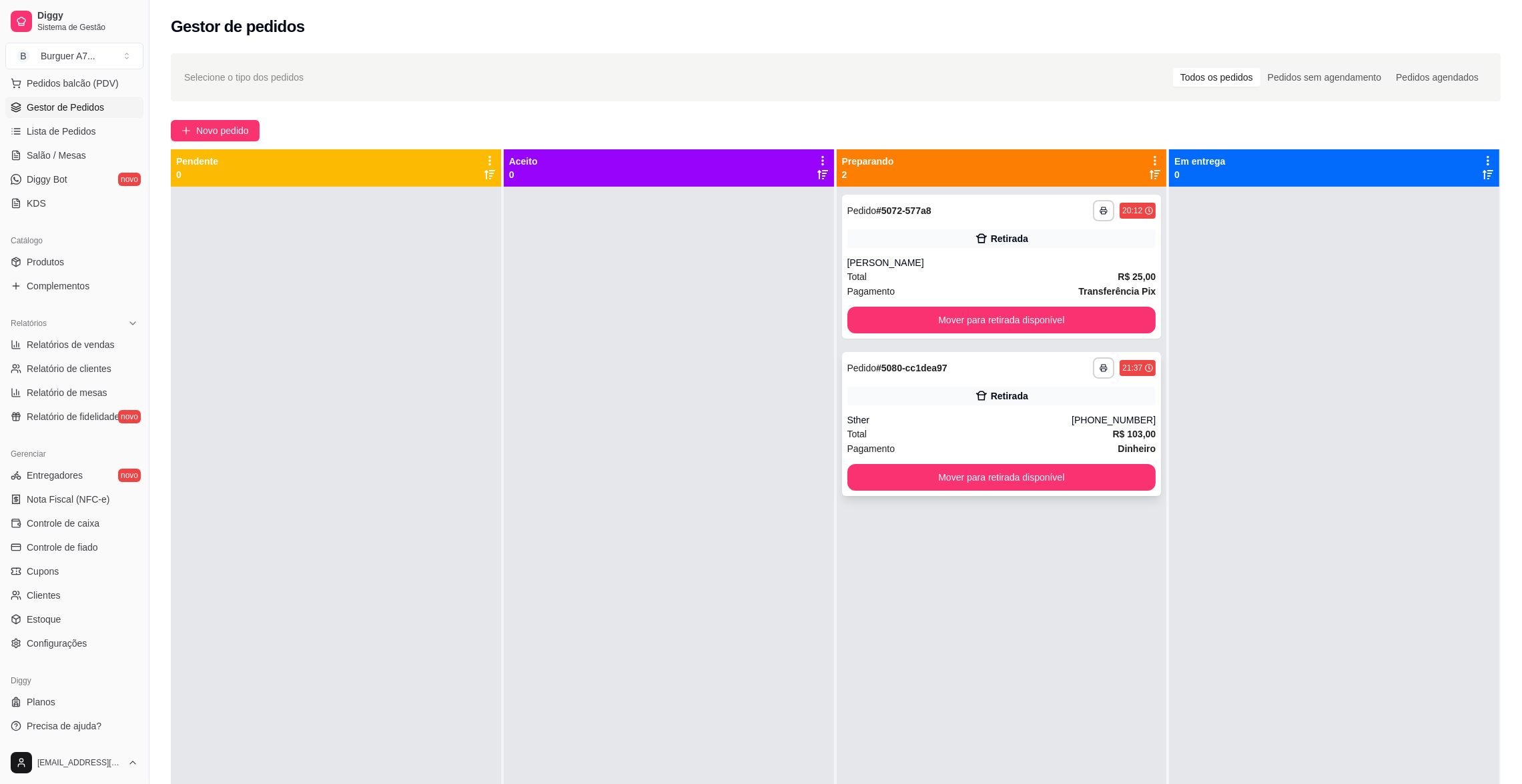
click at [1000, 429] on div "Total R$ 103,00" at bounding box center [1001, 434] width 309 height 14
click at [1048, 250] on div "**********" at bounding box center [1001, 266] width 319 height 144
click at [862, 103] on div "**********" at bounding box center [836, 497] width 1373 height 904
click at [1059, 260] on div "[PERSON_NAME]" at bounding box center [1001, 263] width 309 height 14
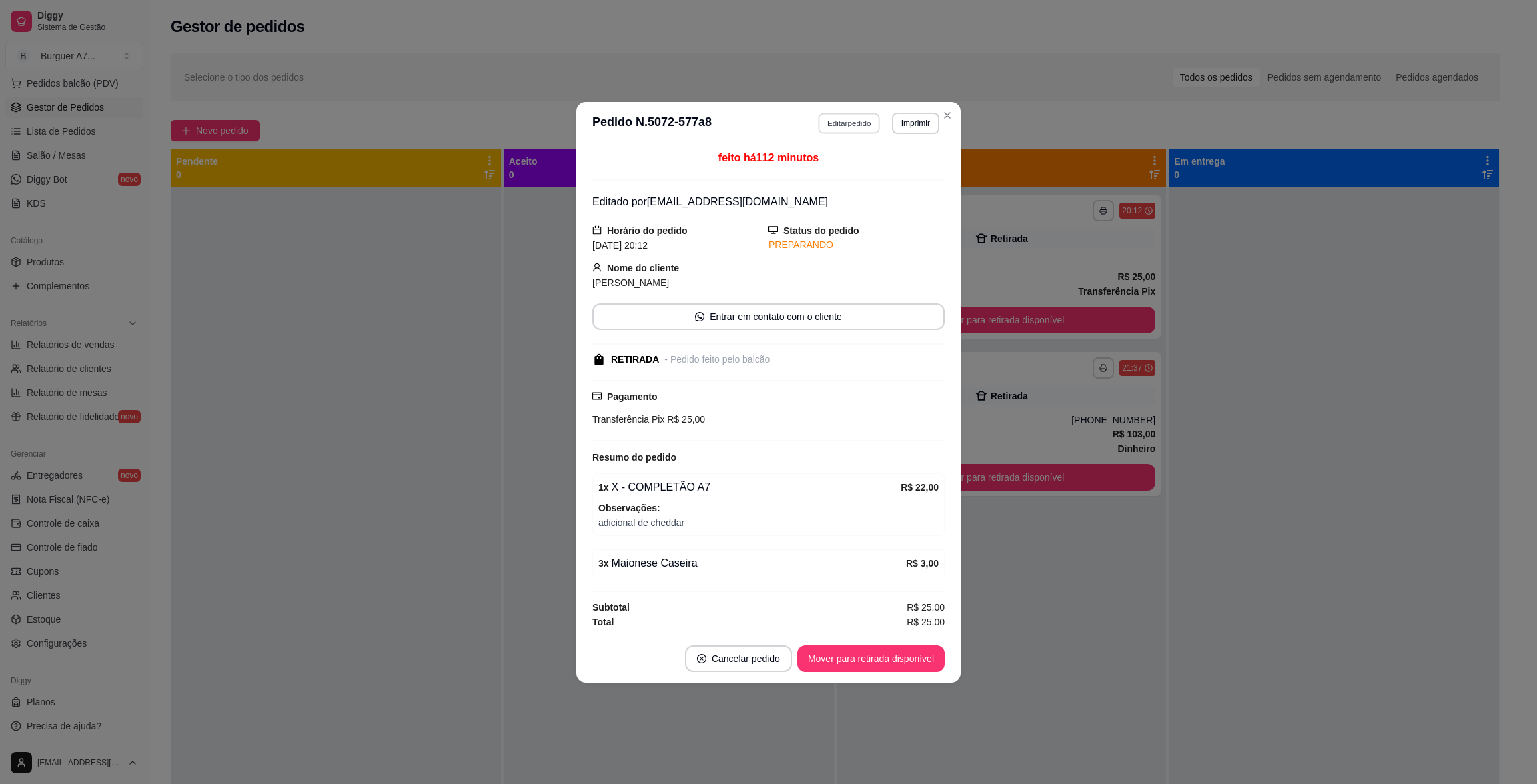
click at [842, 117] on button "Editar pedido" at bounding box center [849, 122] width 62 height 20
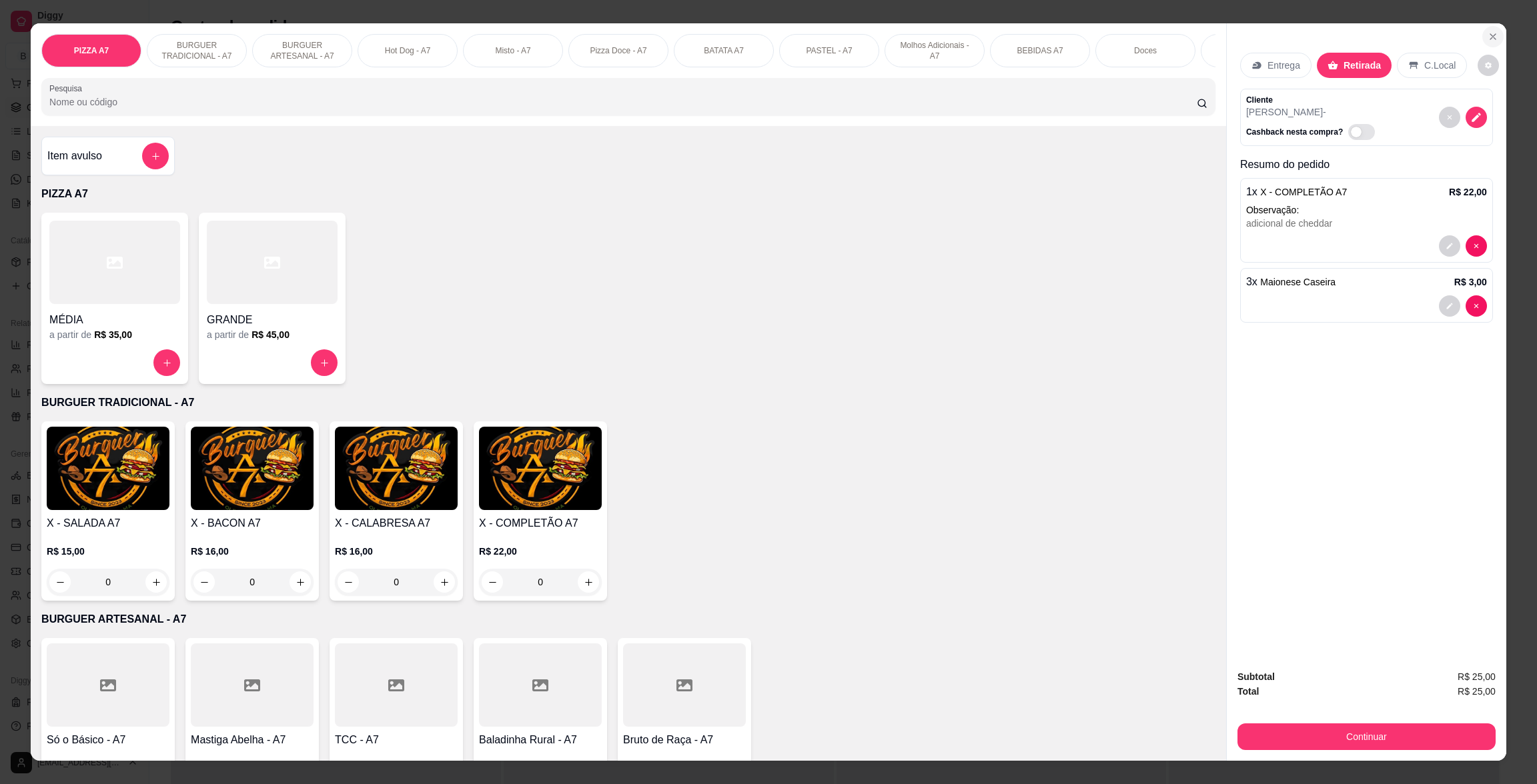
click at [1488, 29] on button "Close" at bounding box center [1492, 36] width 21 height 21
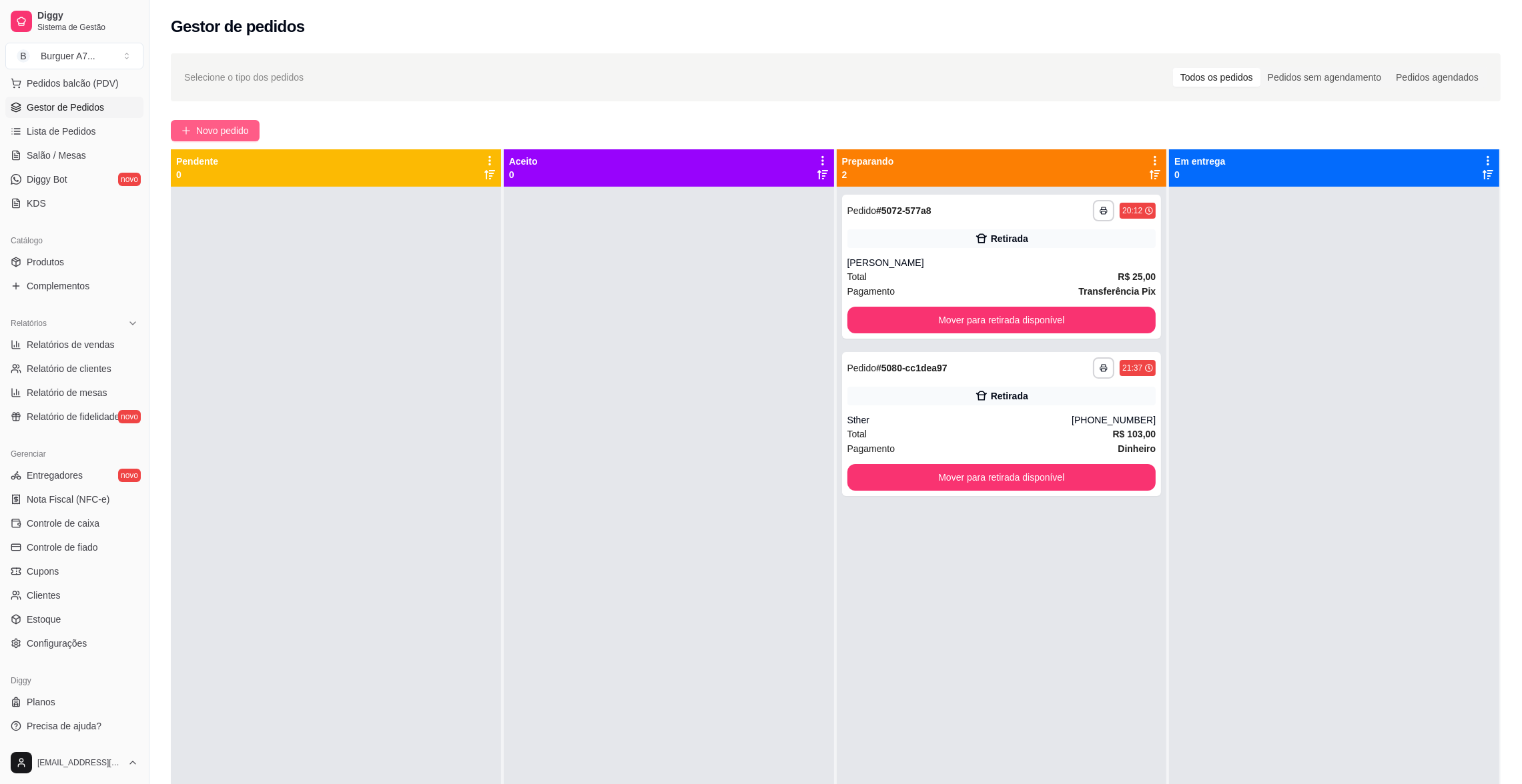
drag, startPoint x: 220, startPoint y: 123, endPoint x: 222, endPoint y: 134, distance: 11.2
click at [222, 134] on span "Novo pedido" at bounding box center [223, 130] width 53 height 14
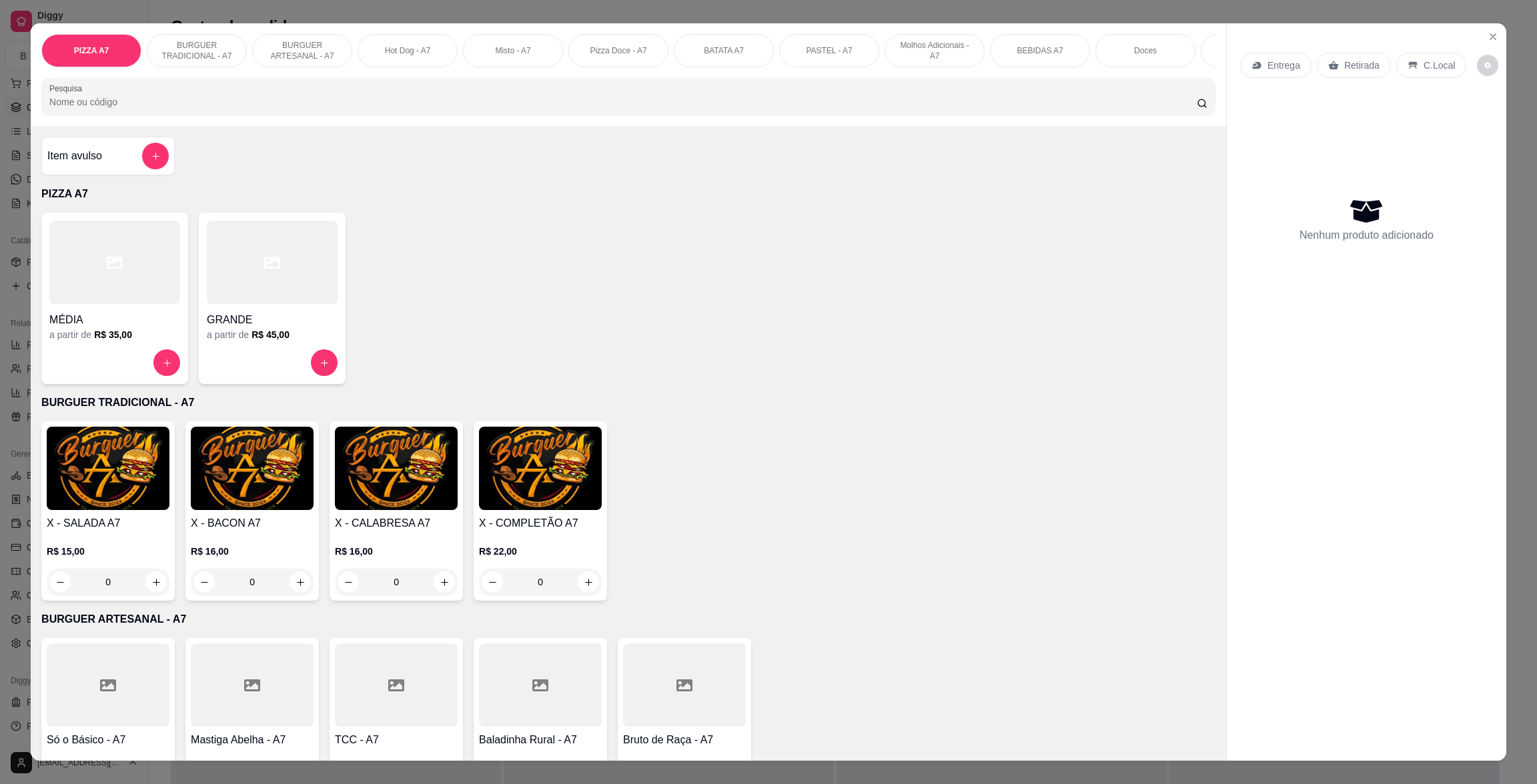
click at [433, 595] on div "0" at bounding box center [396, 582] width 123 height 26
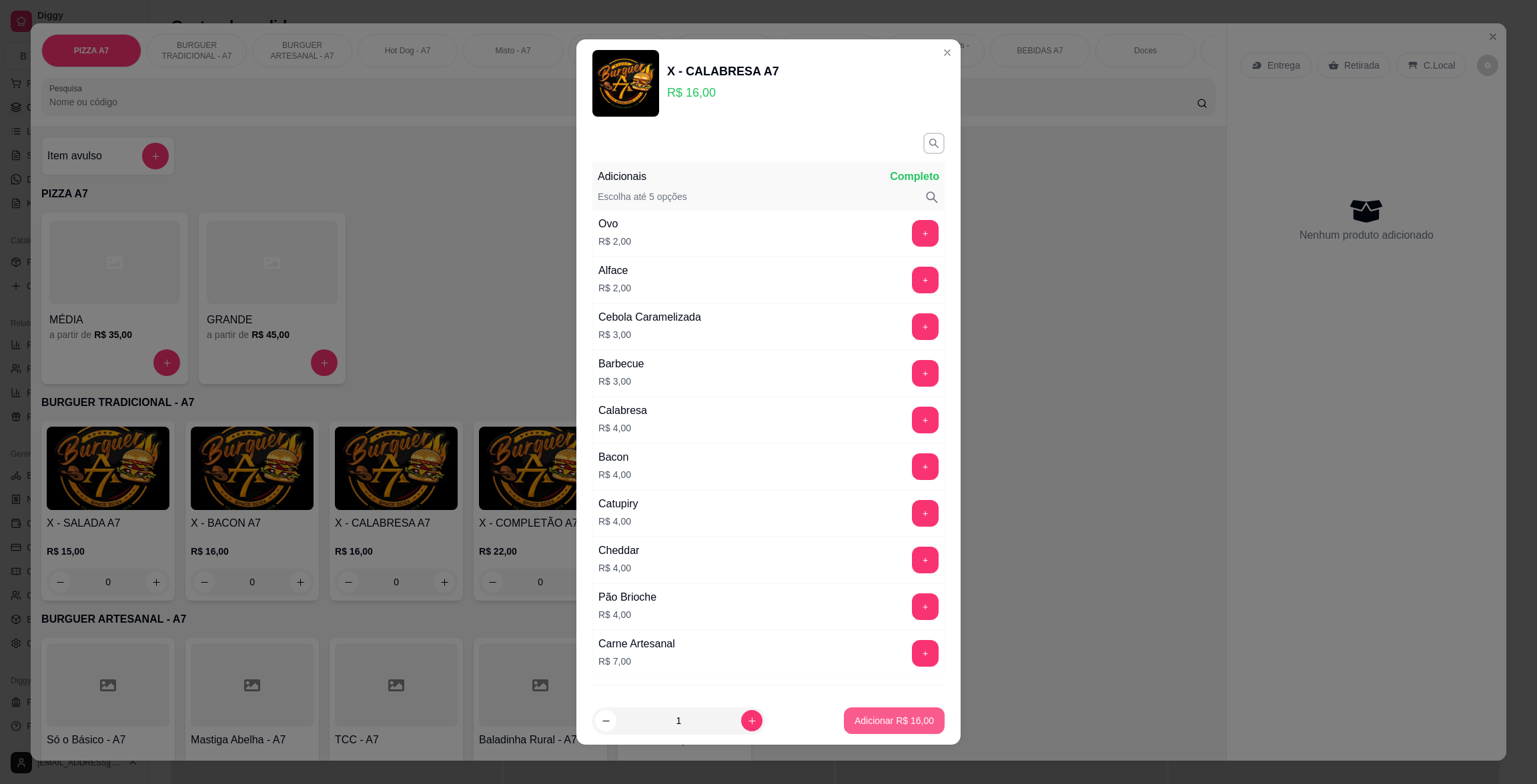
click at [903, 712] on button "Adicionar R$ 16,00" at bounding box center [894, 721] width 100 height 26
type input "1"
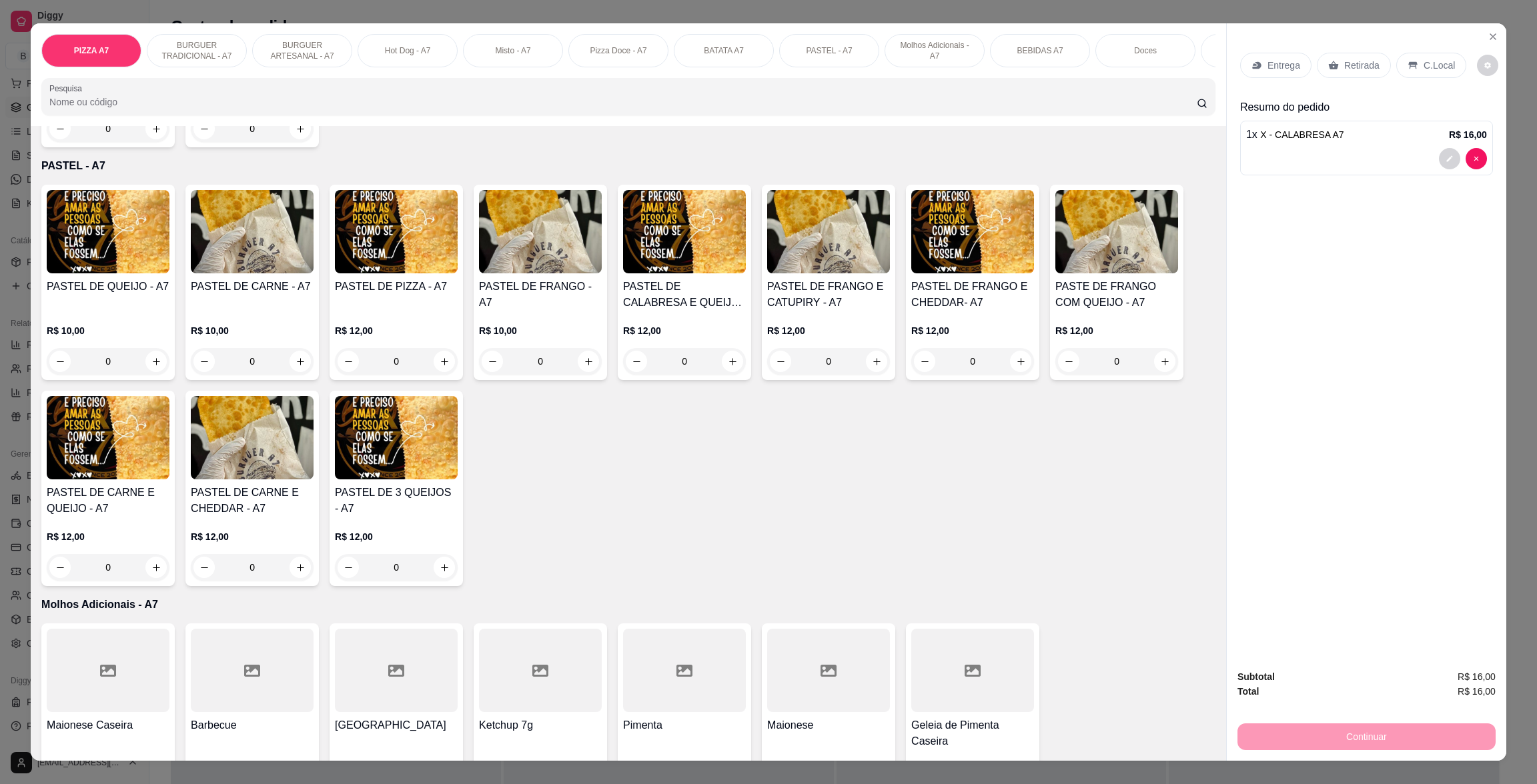
scroll to position [1528, 0]
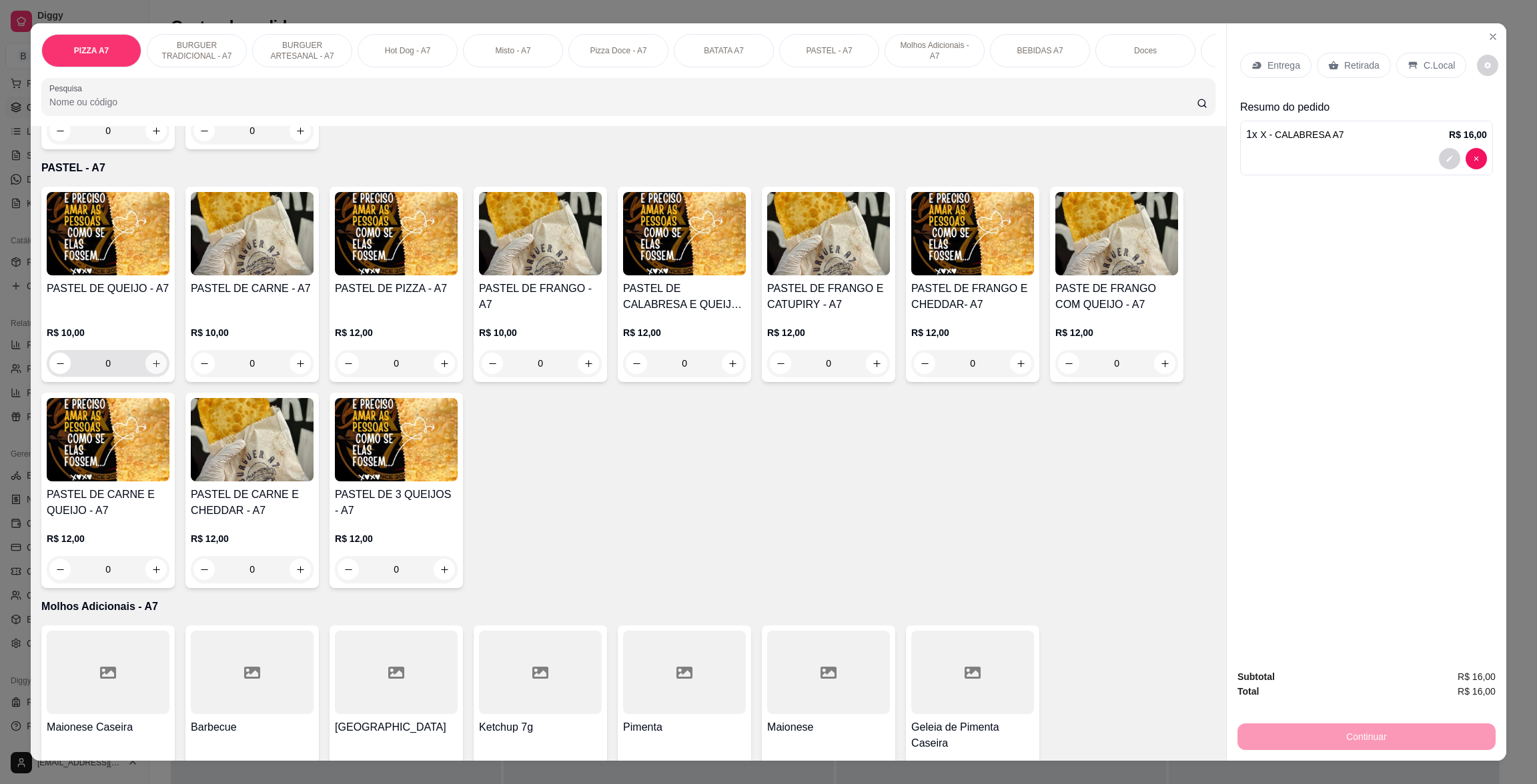
click at [157, 374] on button "increase-product-quantity" at bounding box center [156, 363] width 21 height 21
type input "1"
click at [1317, 61] on div "Retirada" at bounding box center [1354, 66] width 74 height 26
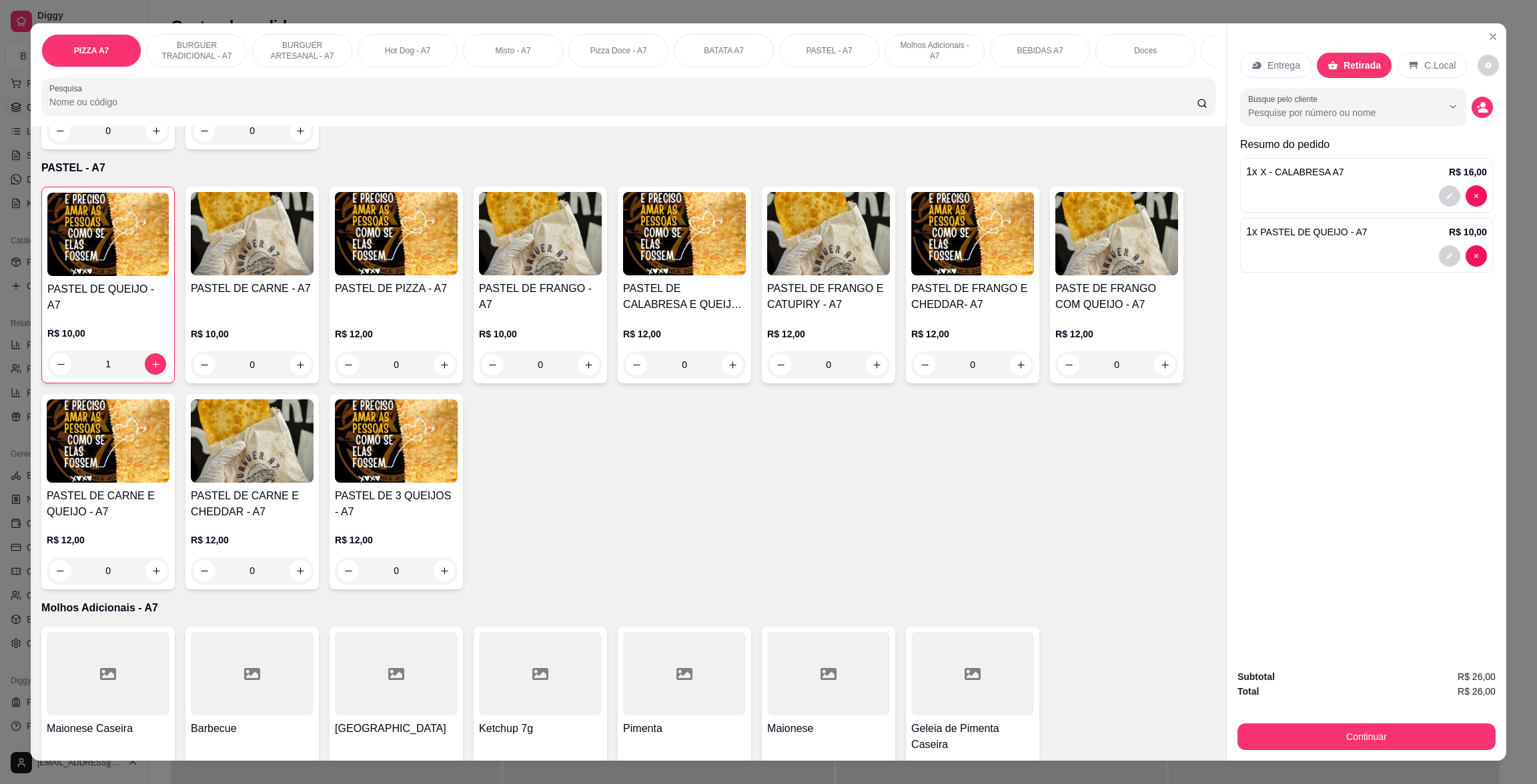
click at [1456, 706] on div "Subtotal R$ 26,00 Total R$ 26,00 Continuar" at bounding box center [1366, 709] width 258 height 81
click at [1467, 727] on button "Continuar" at bounding box center [1366, 736] width 250 height 26
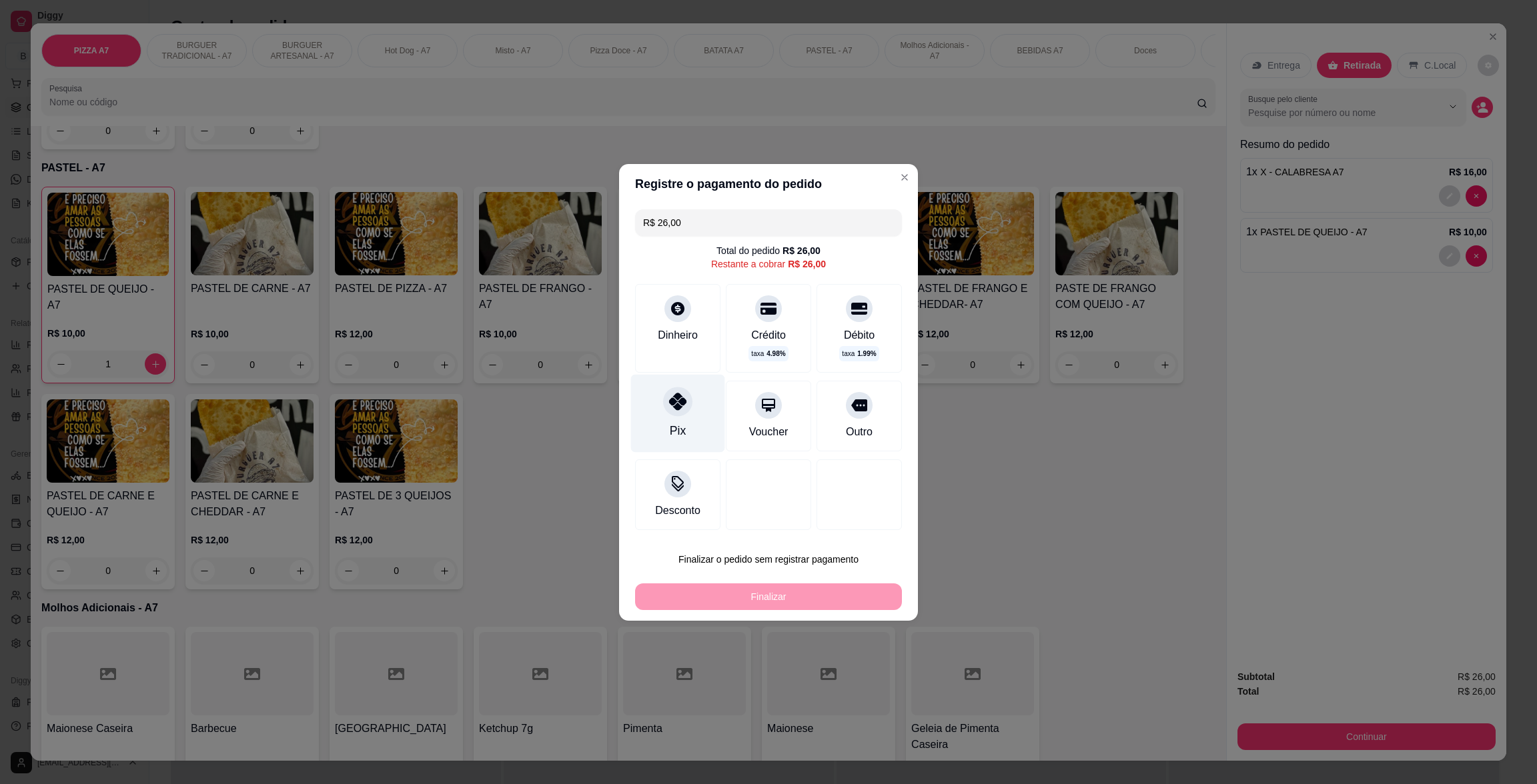
click at [647, 431] on div "Pix" at bounding box center [678, 413] width 94 height 78
type input "R$ 0,00"
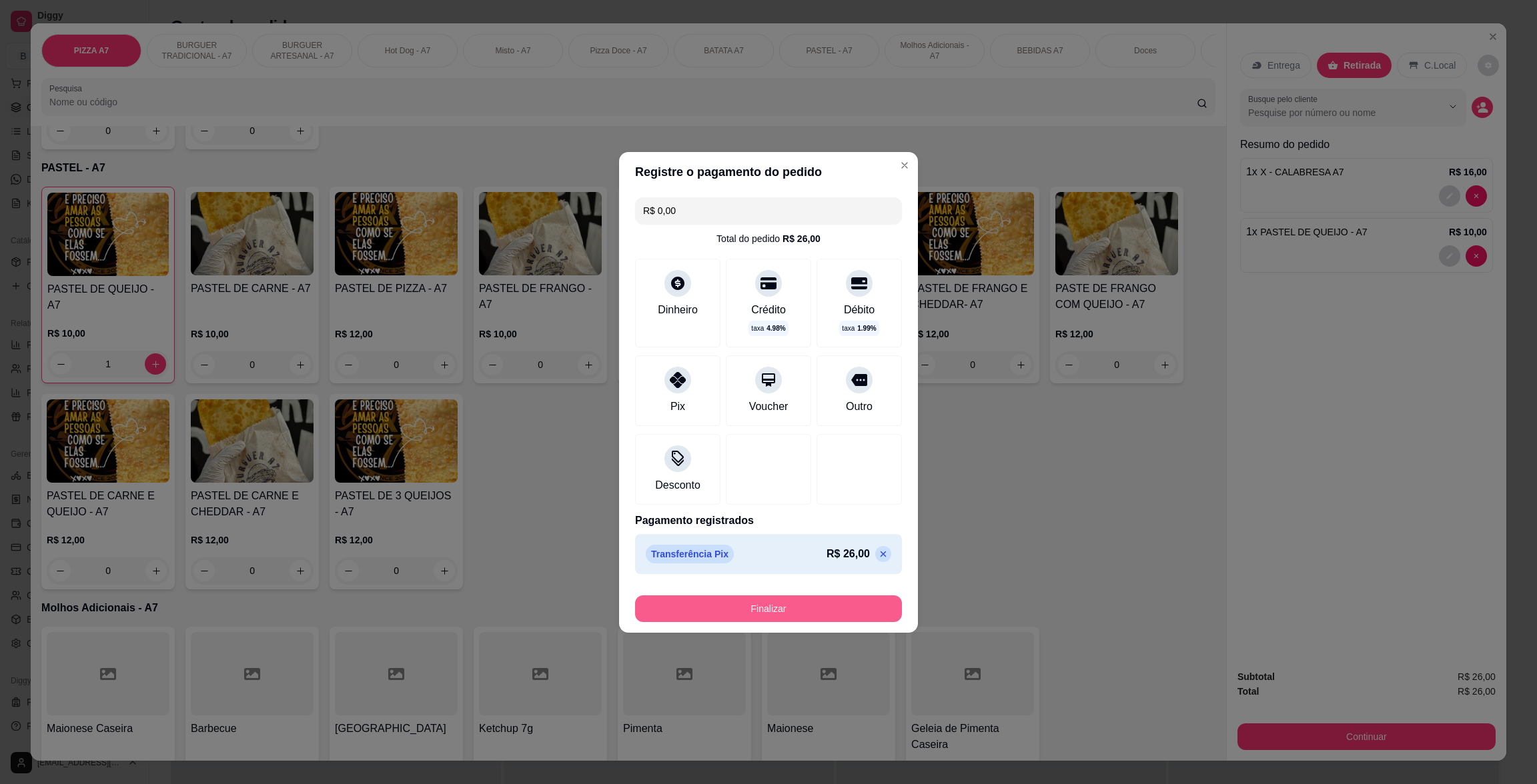
click at [711, 613] on button "Finalizar" at bounding box center [768, 608] width 266 height 26
type input "0"
type input "-R$ 26,00"
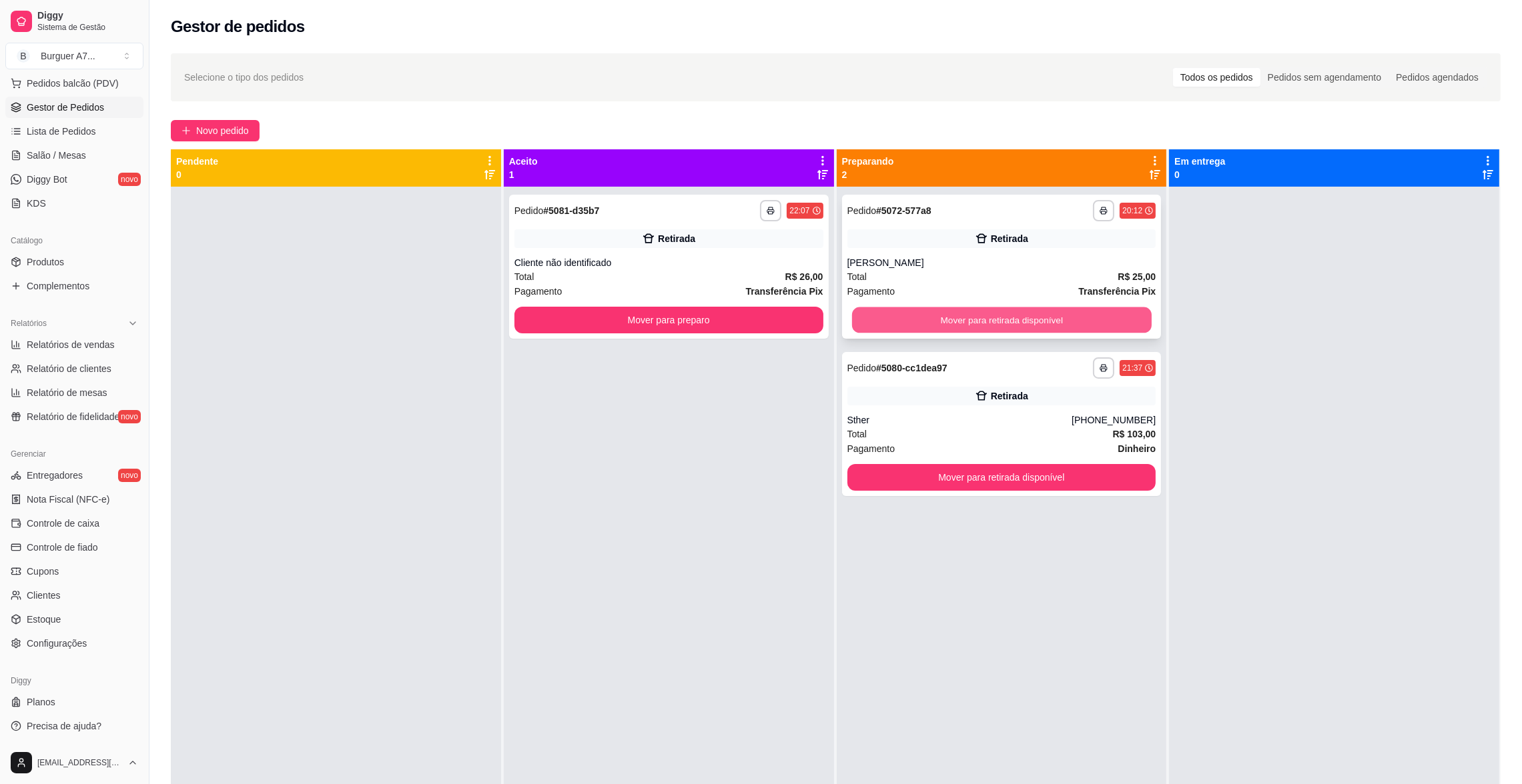
click at [1108, 318] on button "Mover para retirada disponível" at bounding box center [1001, 320] width 300 height 26
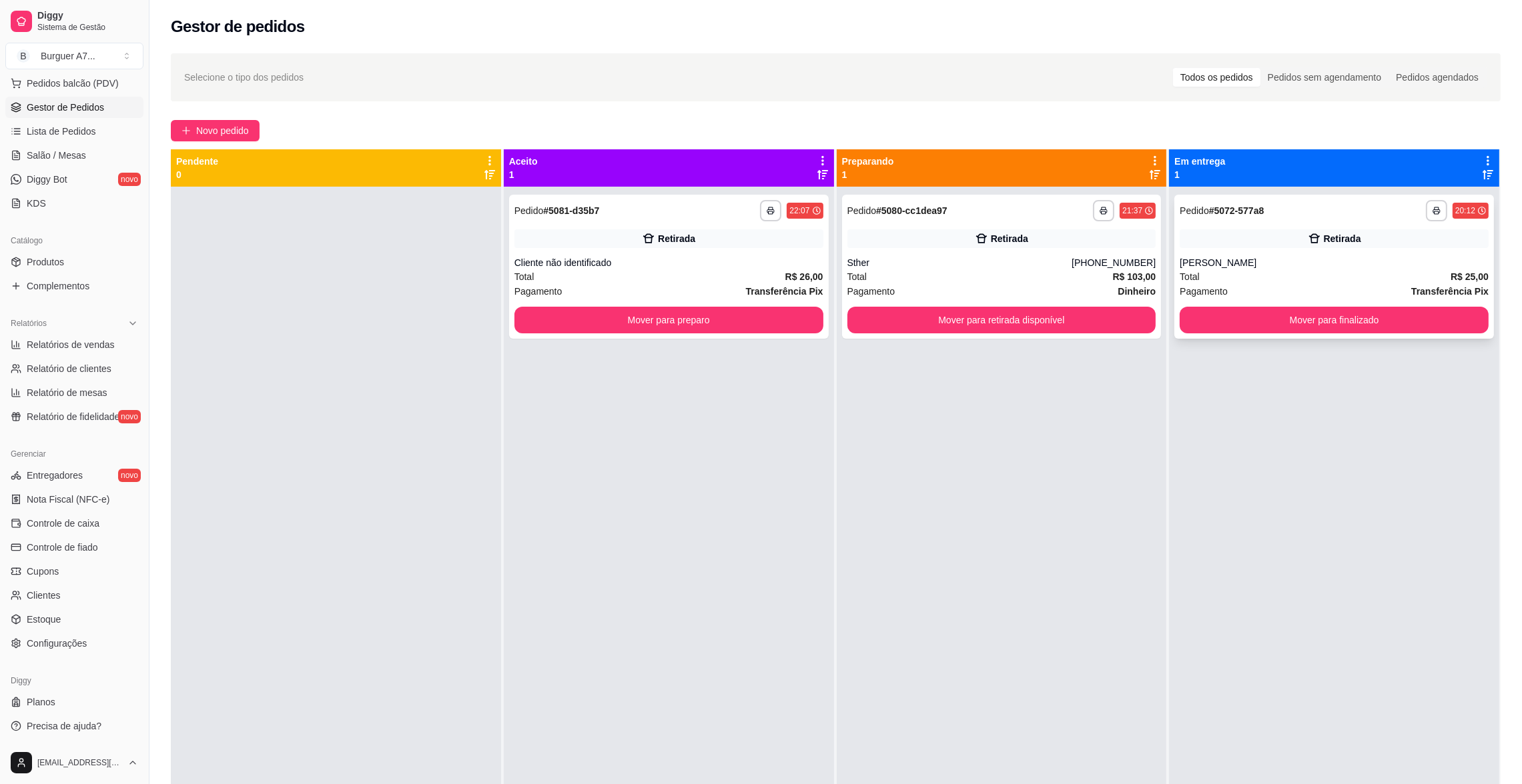
click at [1308, 232] on icon at bounding box center [1314, 239] width 14 height 14
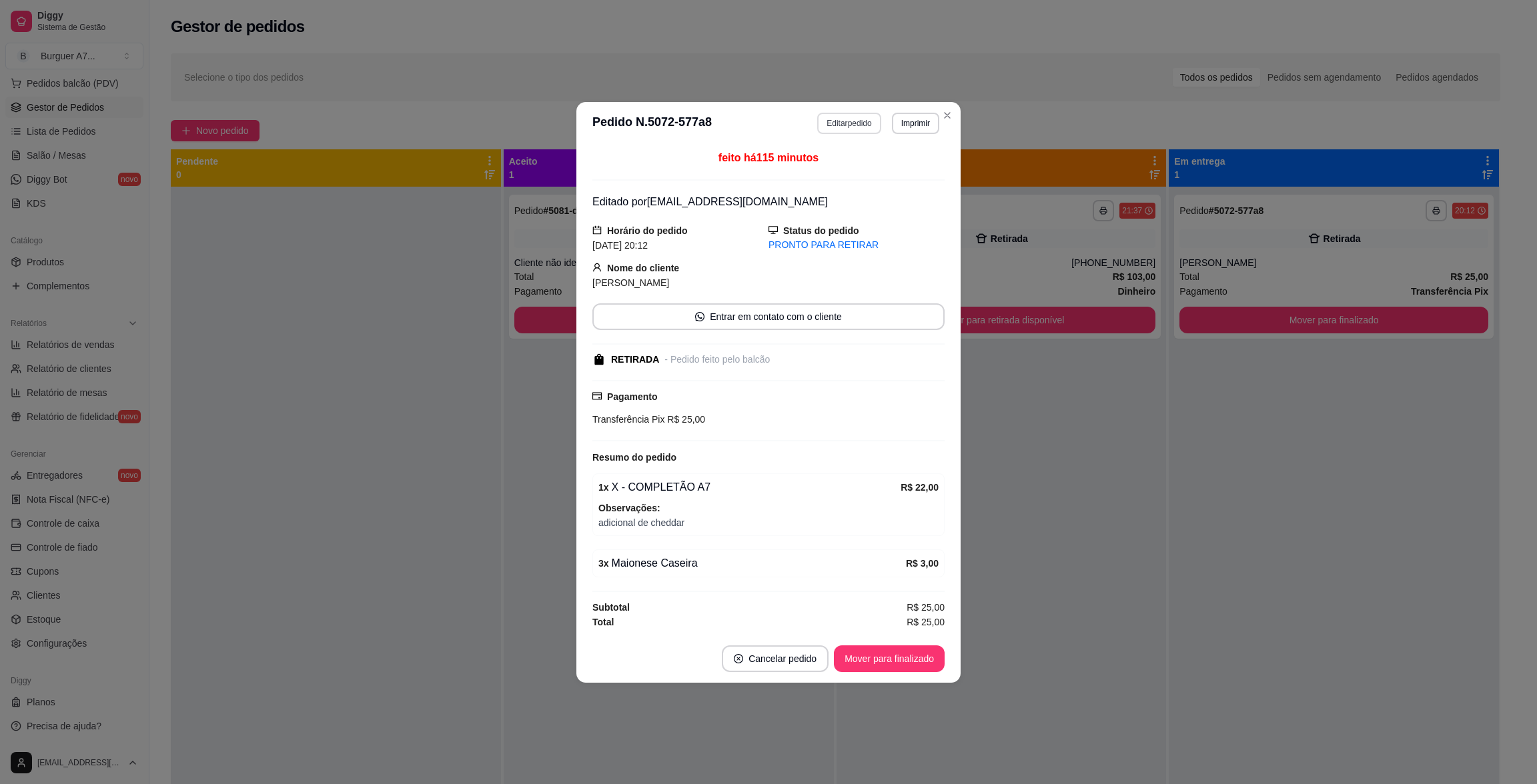
click at [857, 121] on button "Editar pedido" at bounding box center [849, 123] width 63 height 21
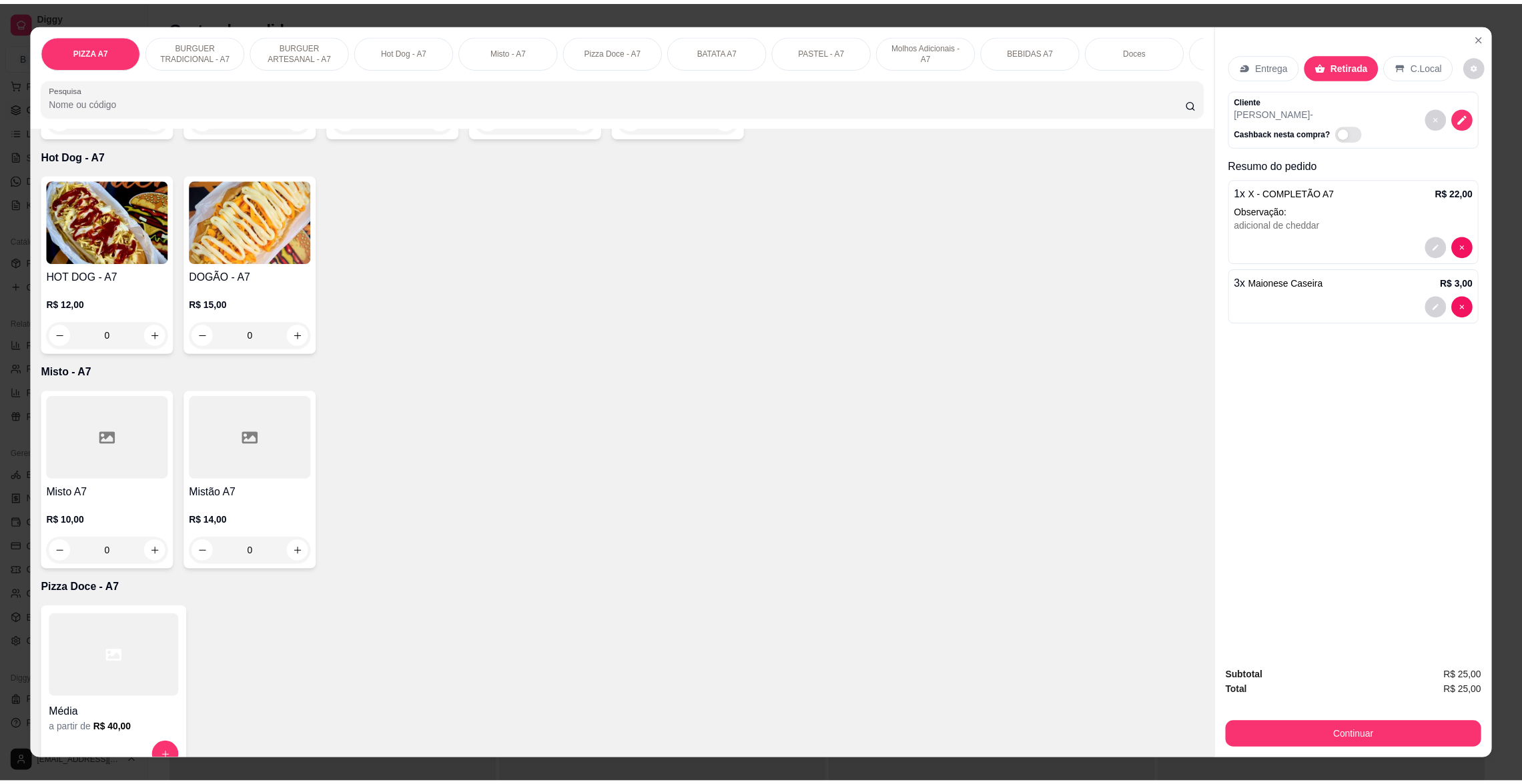
scroll to position [700, 0]
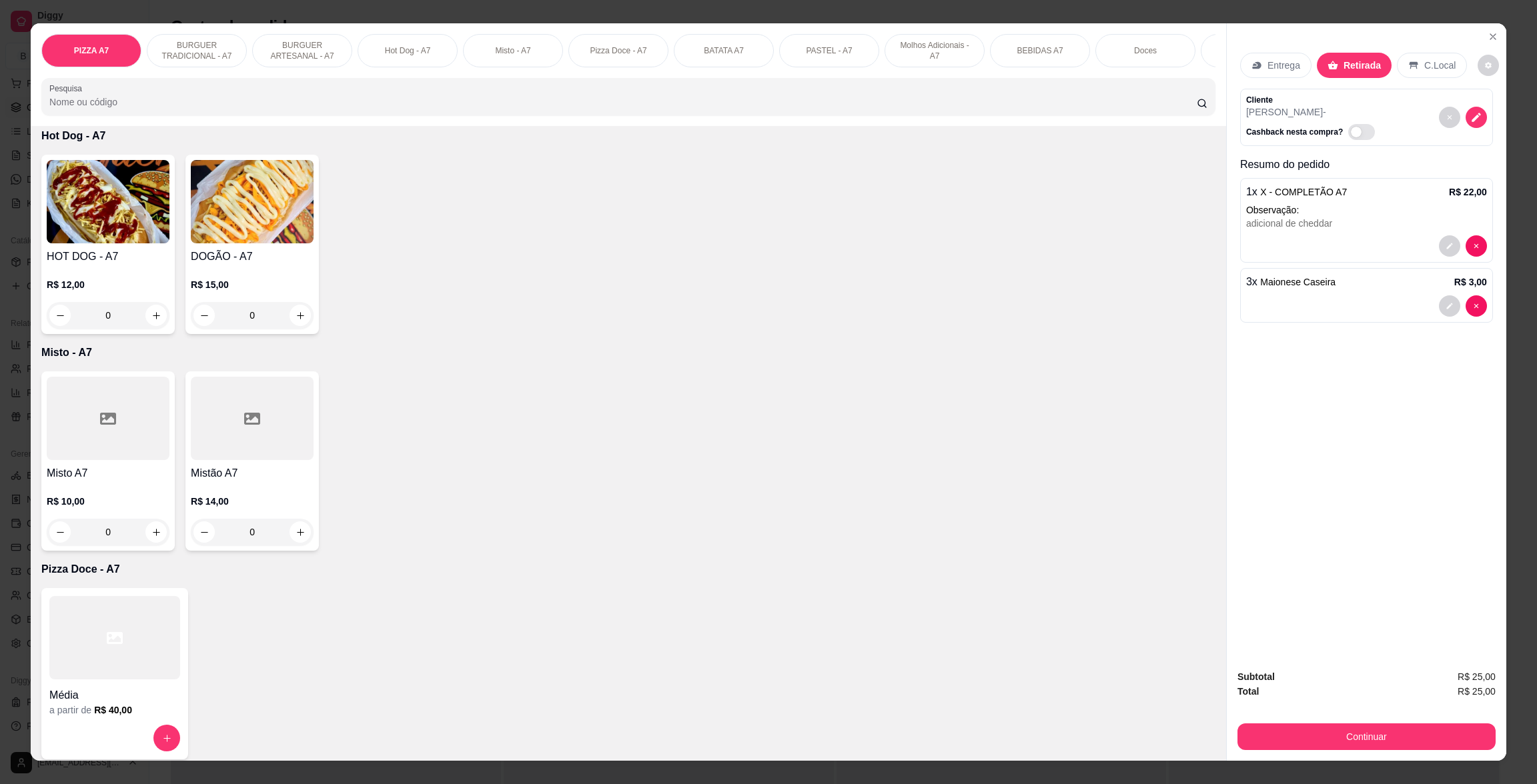
click at [297, 291] on p "R$ 15,00" at bounding box center [252, 284] width 123 height 14
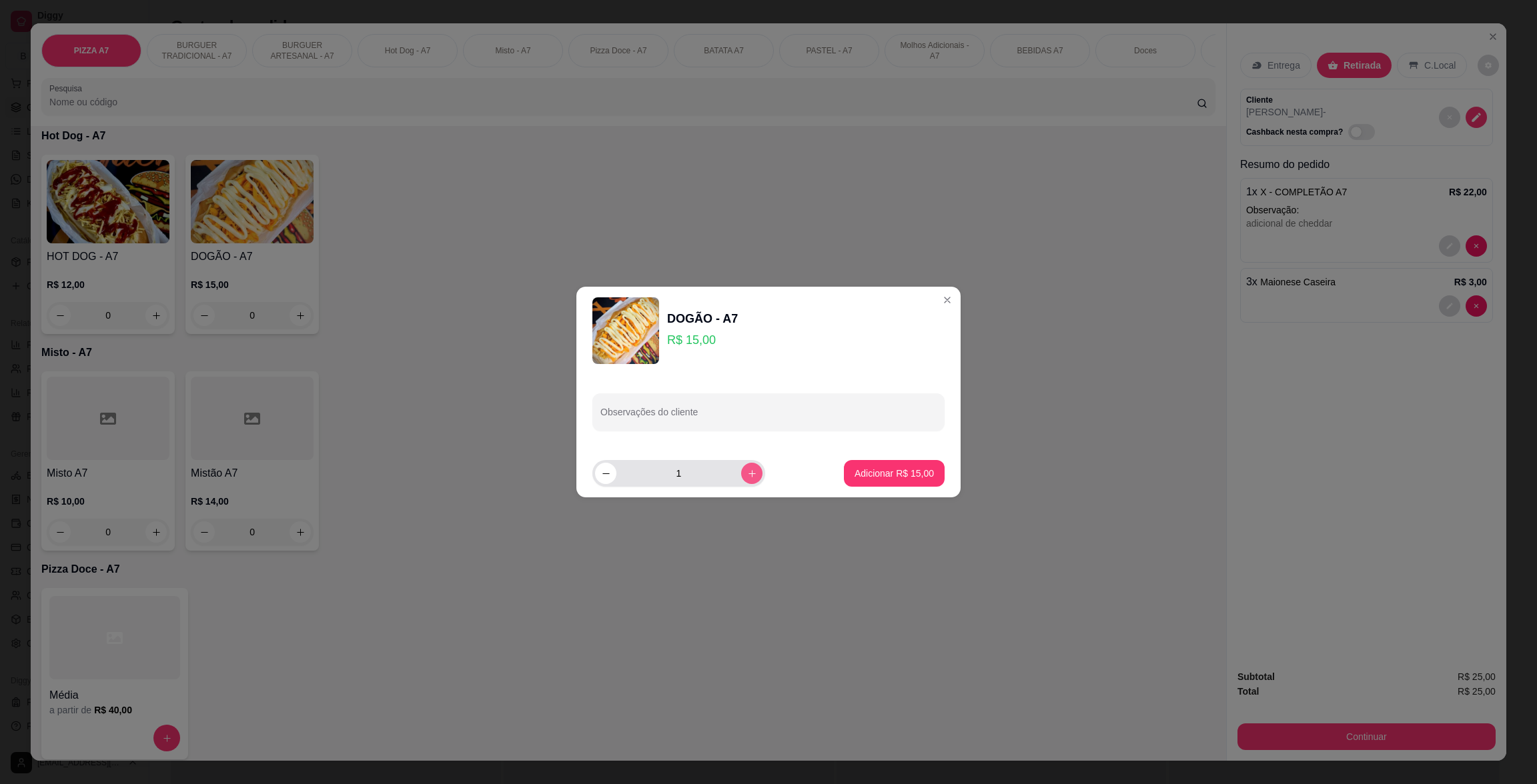
click at [741, 471] on button "increase-product-quantity" at bounding box center [752, 473] width 21 height 21
type input "2"
click at [913, 481] on button "Adicionar R$ 30,00" at bounding box center [895, 474] width 98 height 26
type input "2"
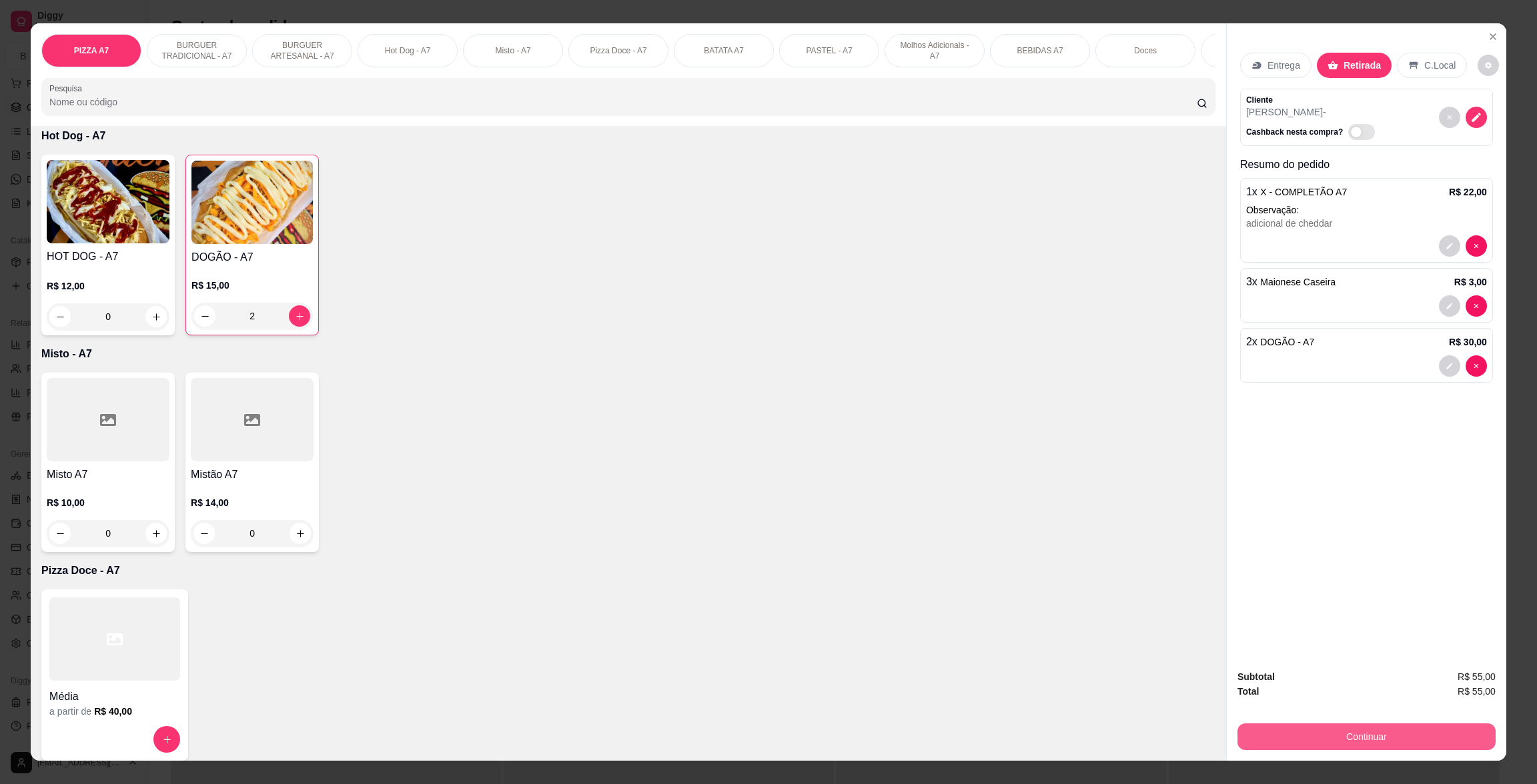
click at [1415, 739] on button "Continuar" at bounding box center [1366, 736] width 258 height 26
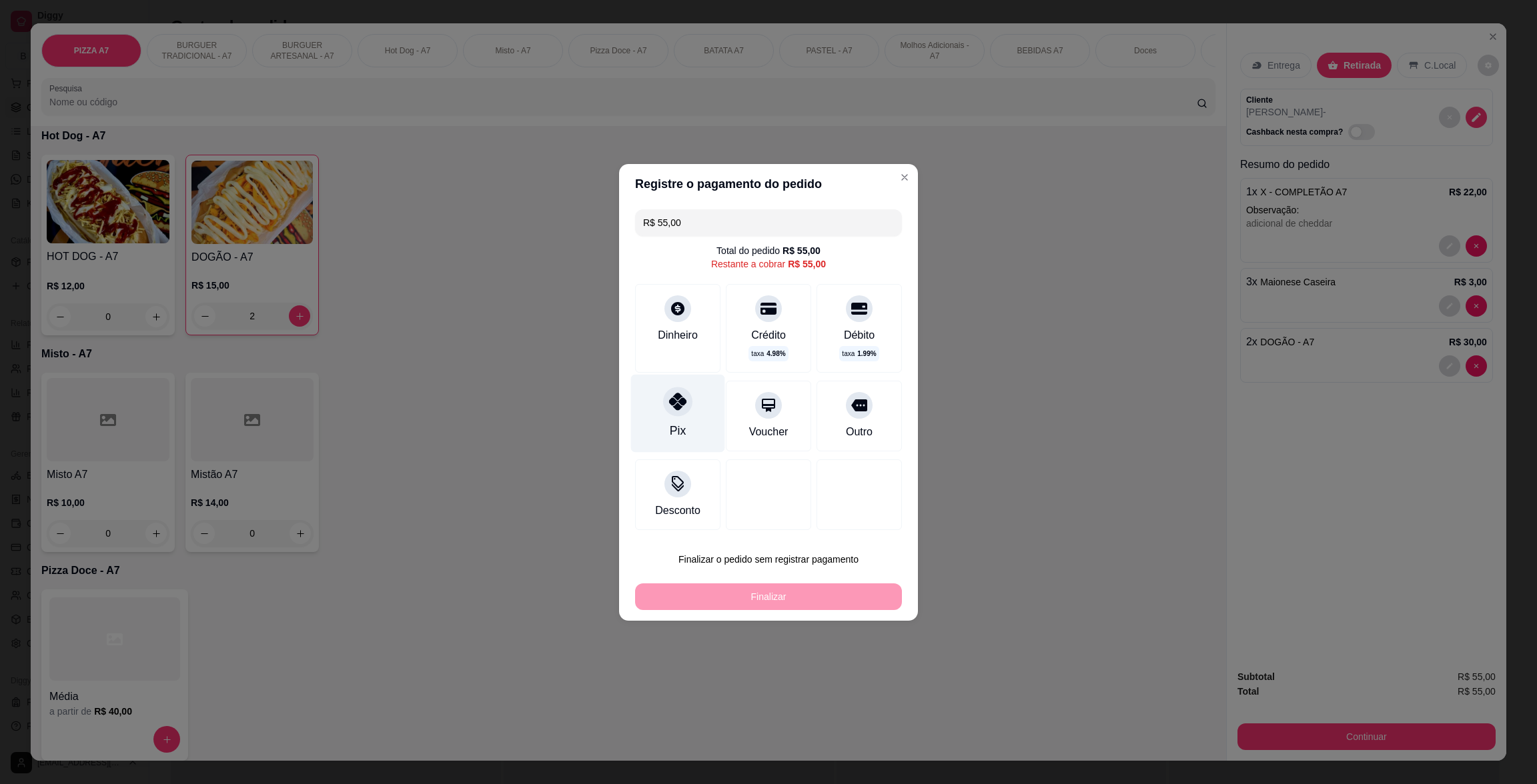
click at [677, 417] on div "Pix" at bounding box center [678, 413] width 94 height 78
type input "R$ 0,00"
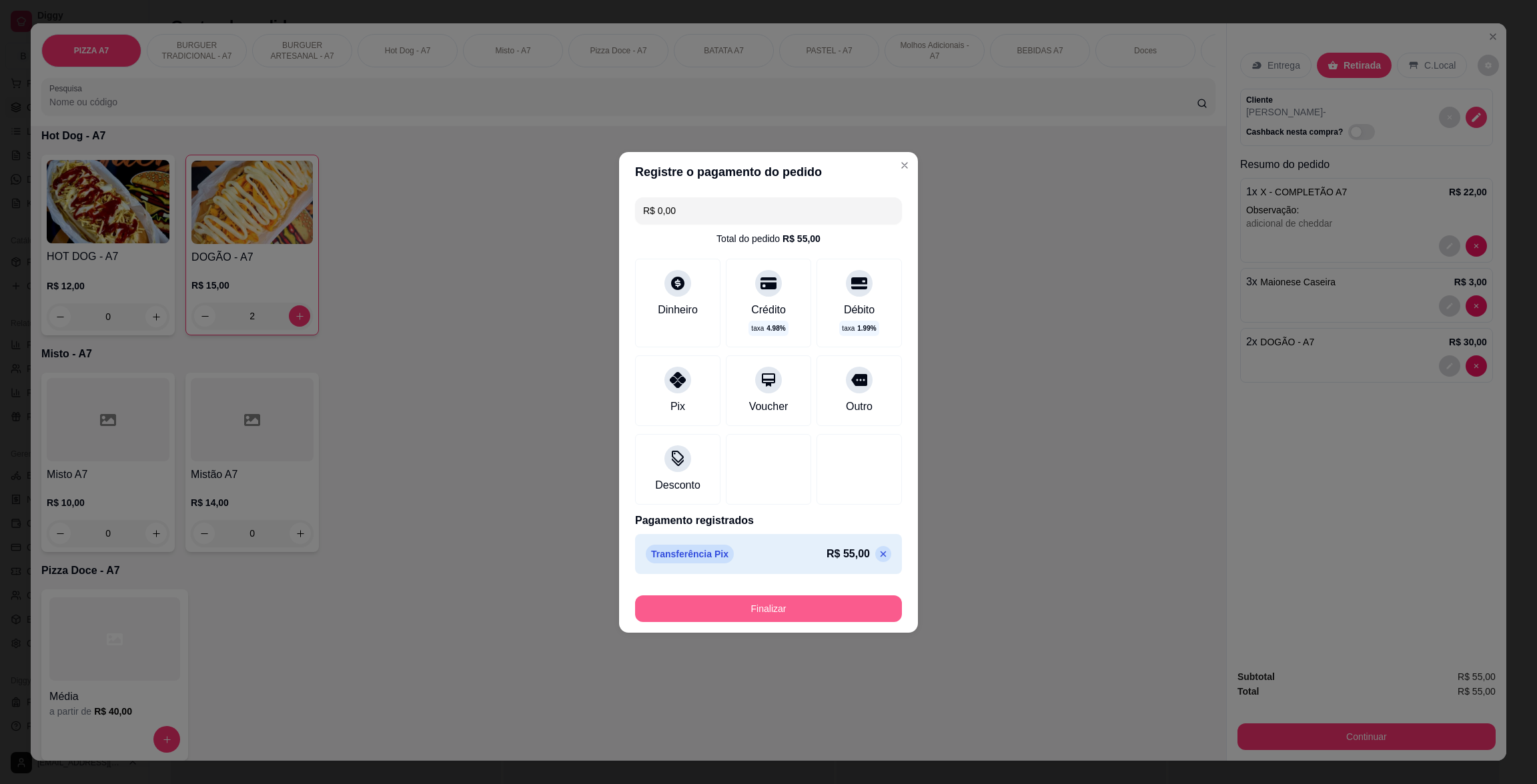
click at [783, 607] on button "Finalizar" at bounding box center [768, 608] width 266 height 26
type input "0"
type input "-R$ 55,00"
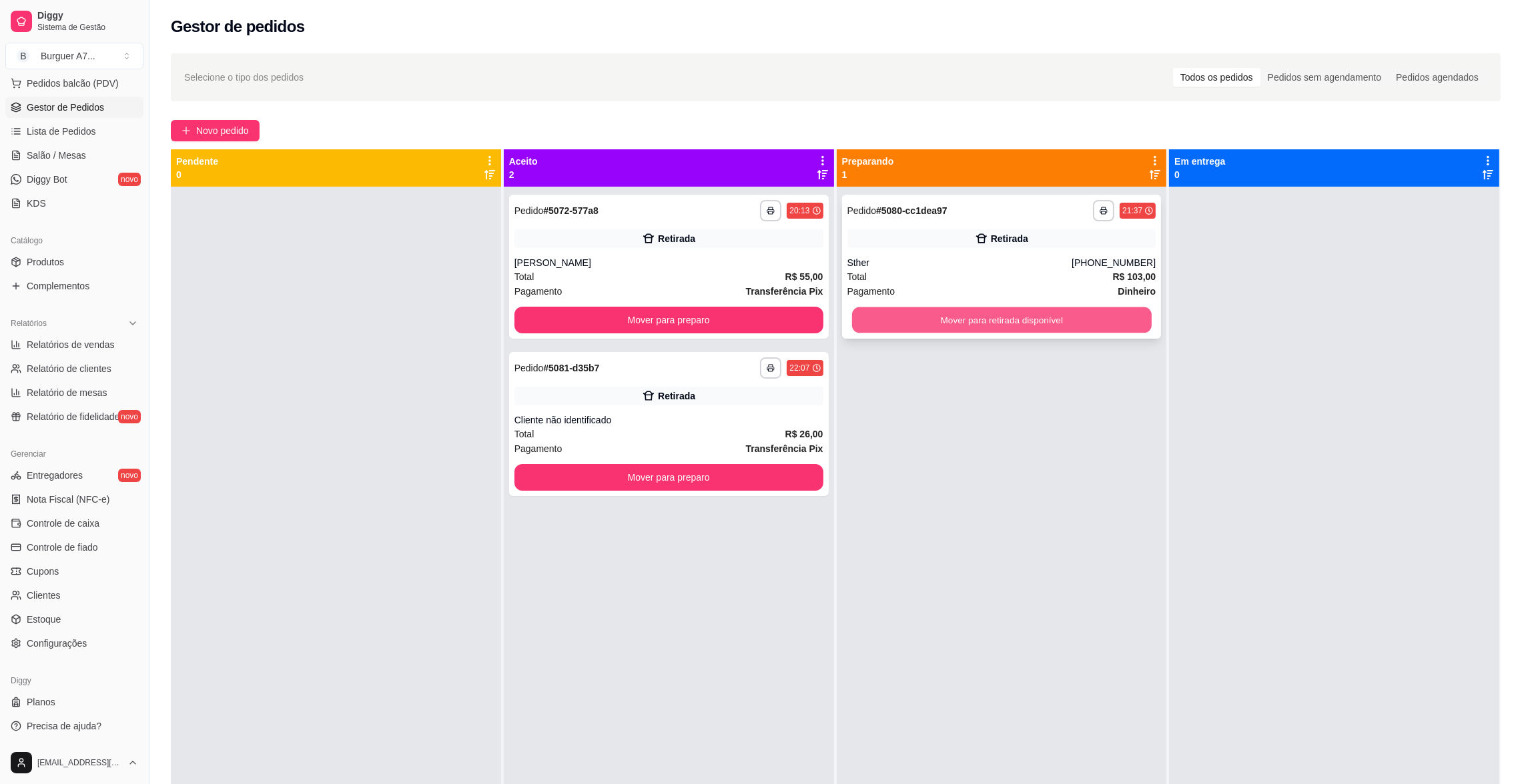
click at [1055, 318] on button "Mover para retirada disponível" at bounding box center [1001, 320] width 300 height 26
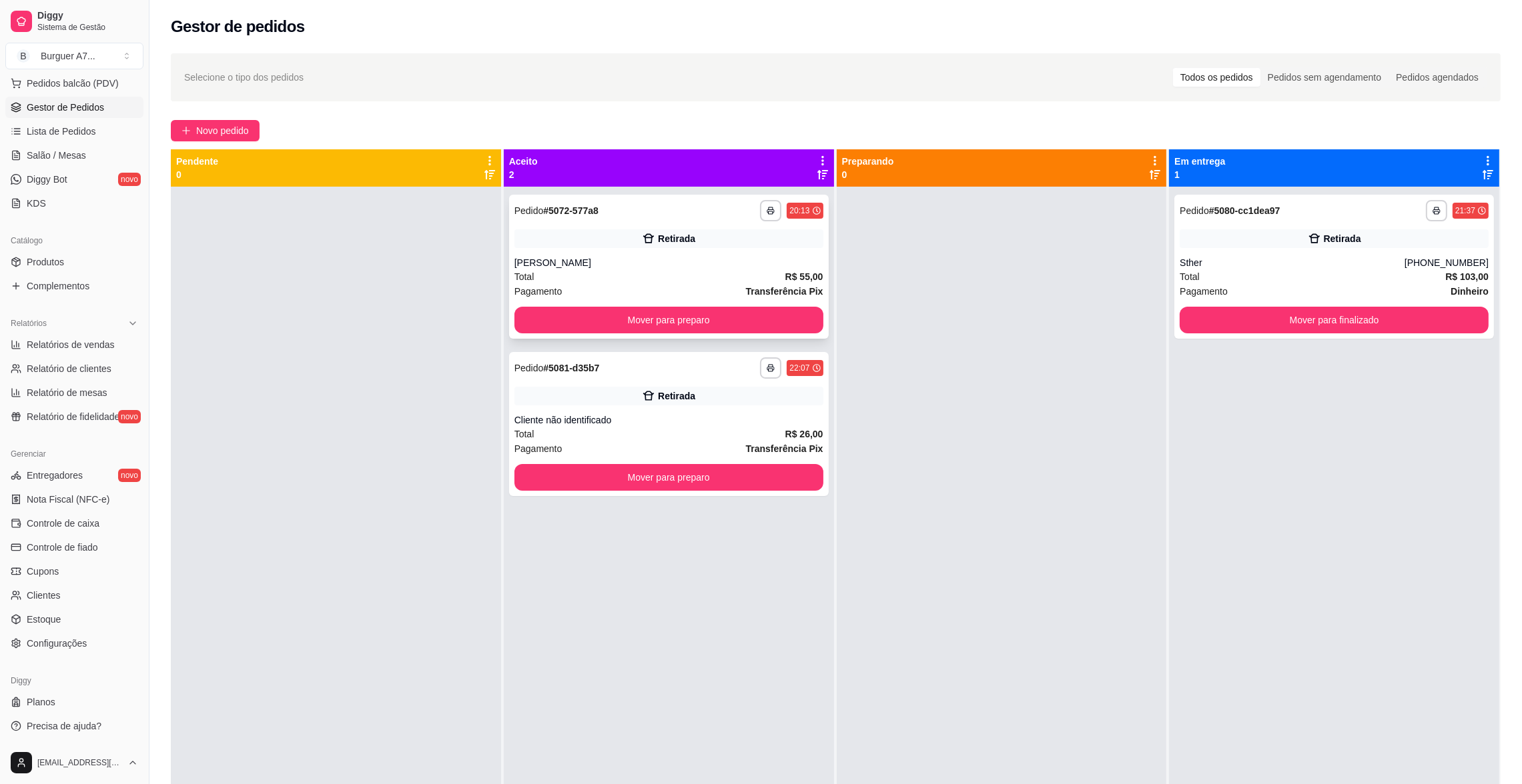
click at [804, 306] on div "**********" at bounding box center [668, 266] width 319 height 144
click at [775, 297] on strong "Transferência Pix" at bounding box center [784, 291] width 78 height 11
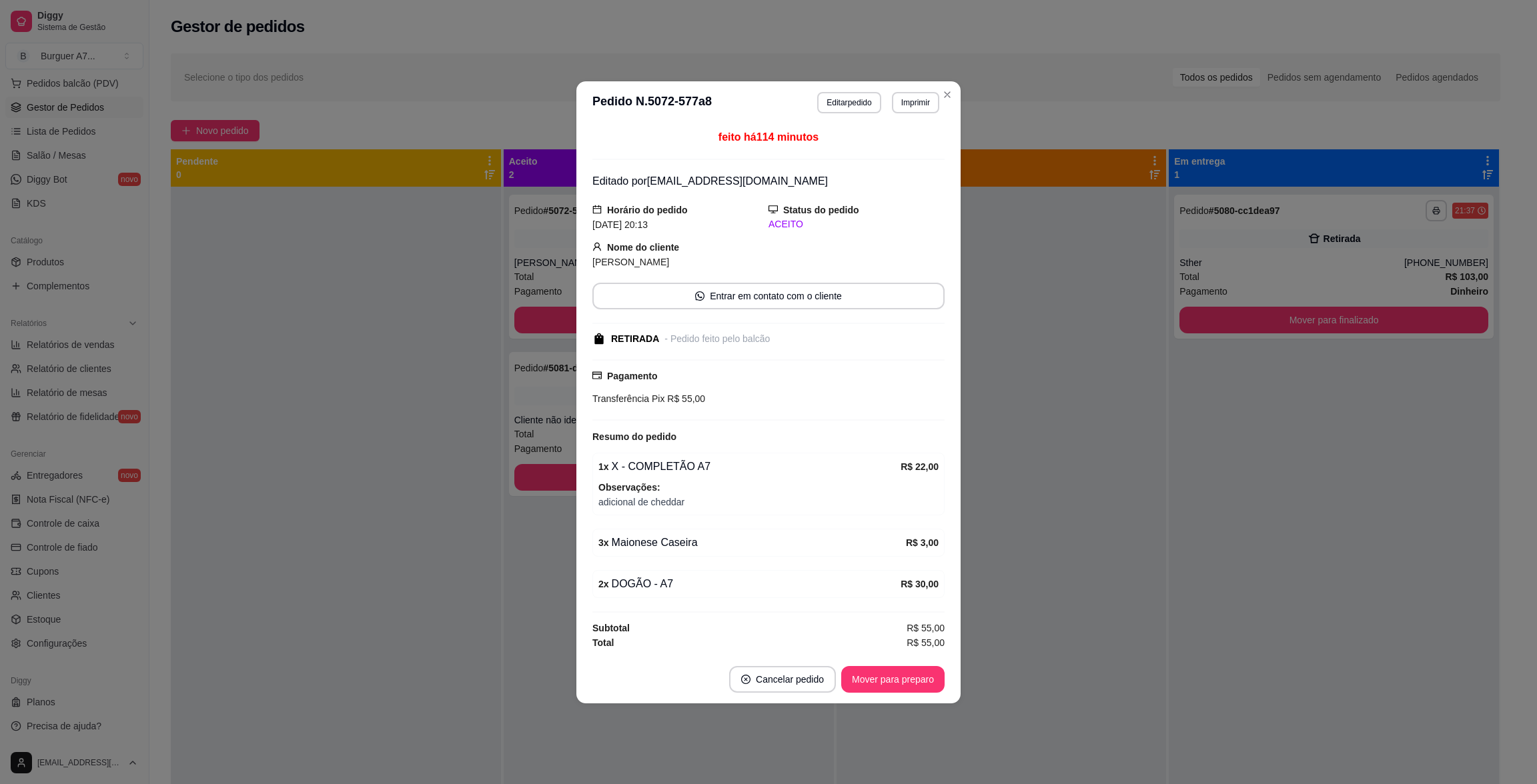
drag, startPoint x: 954, startPoint y: 312, endPoint x: 792, endPoint y: 307, distance: 162.1
click at [949, 312] on div "feito há 114 minutos Editado por [EMAIL_ADDRESS][DOMAIN_NAME] Horário do pedido…" at bounding box center [768, 389] width 384 height 531
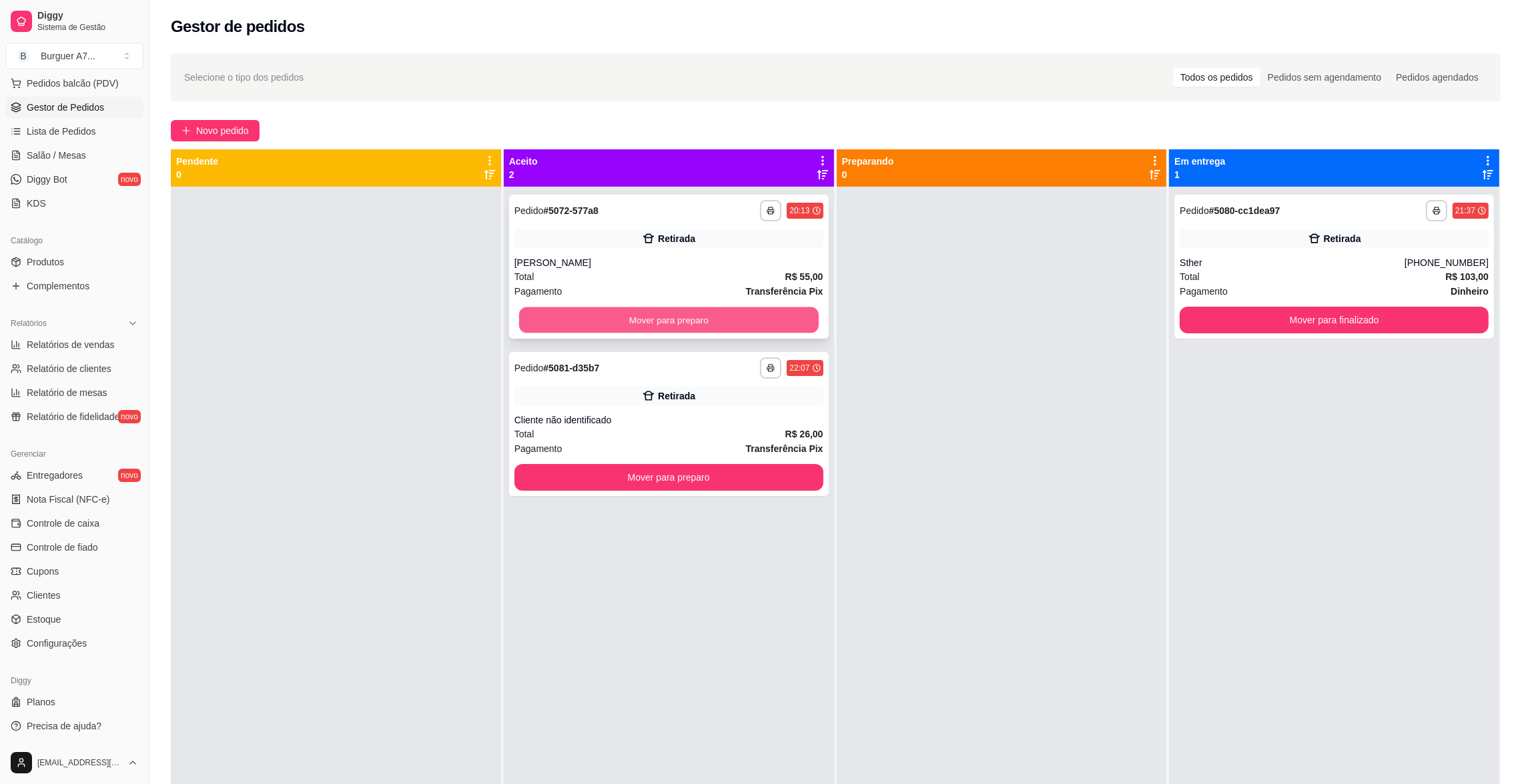
click at [656, 307] on button "Mover para preparo" at bounding box center [668, 320] width 300 height 26
click at [727, 297] on div "Pagamento Transferência Pix" at bounding box center [668, 291] width 309 height 14
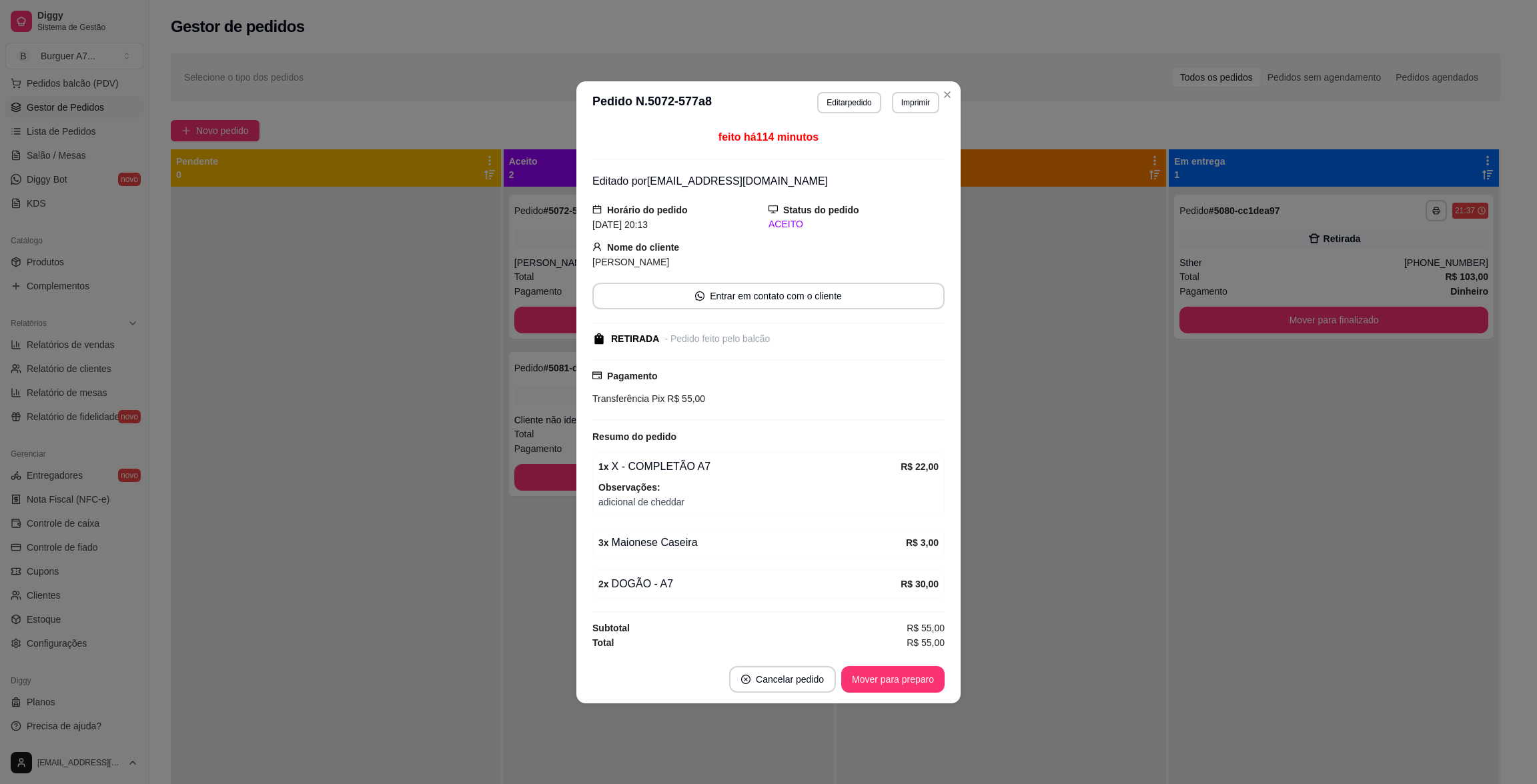
drag, startPoint x: 585, startPoint y: 315, endPoint x: 573, endPoint y: 317, distance: 12.2
click at [585, 315] on div "feito há 114 minutos Editado por [EMAIL_ADDRESS][DOMAIN_NAME] Horário do pedido…" at bounding box center [768, 389] width 384 height 531
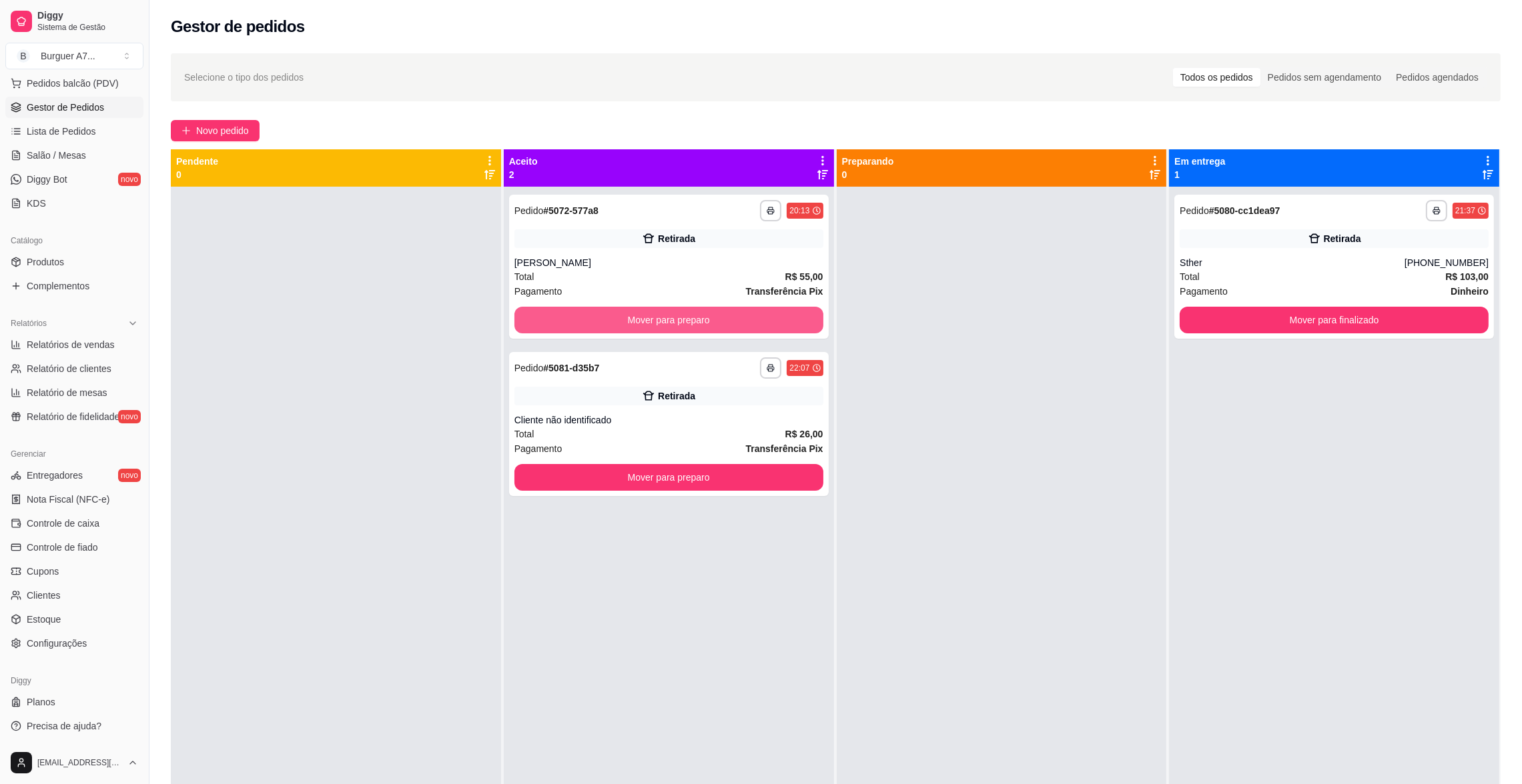
click at [562, 321] on button "Mover para preparo" at bounding box center [668, 319] width 309 height 26
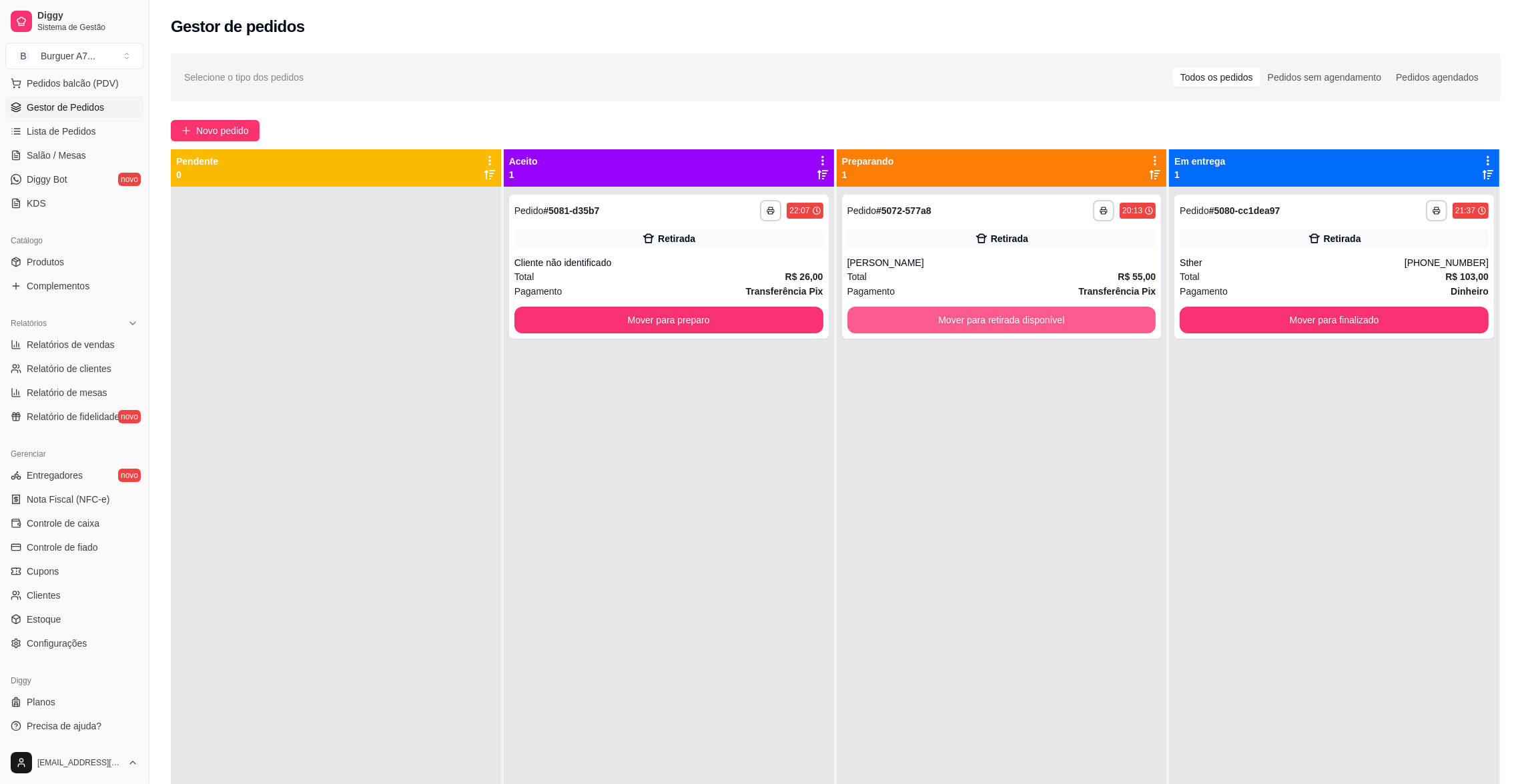
click at [966, 327] on button "Mover para retirada disponível" at bounding box center [1001, 319] width 309 height 26
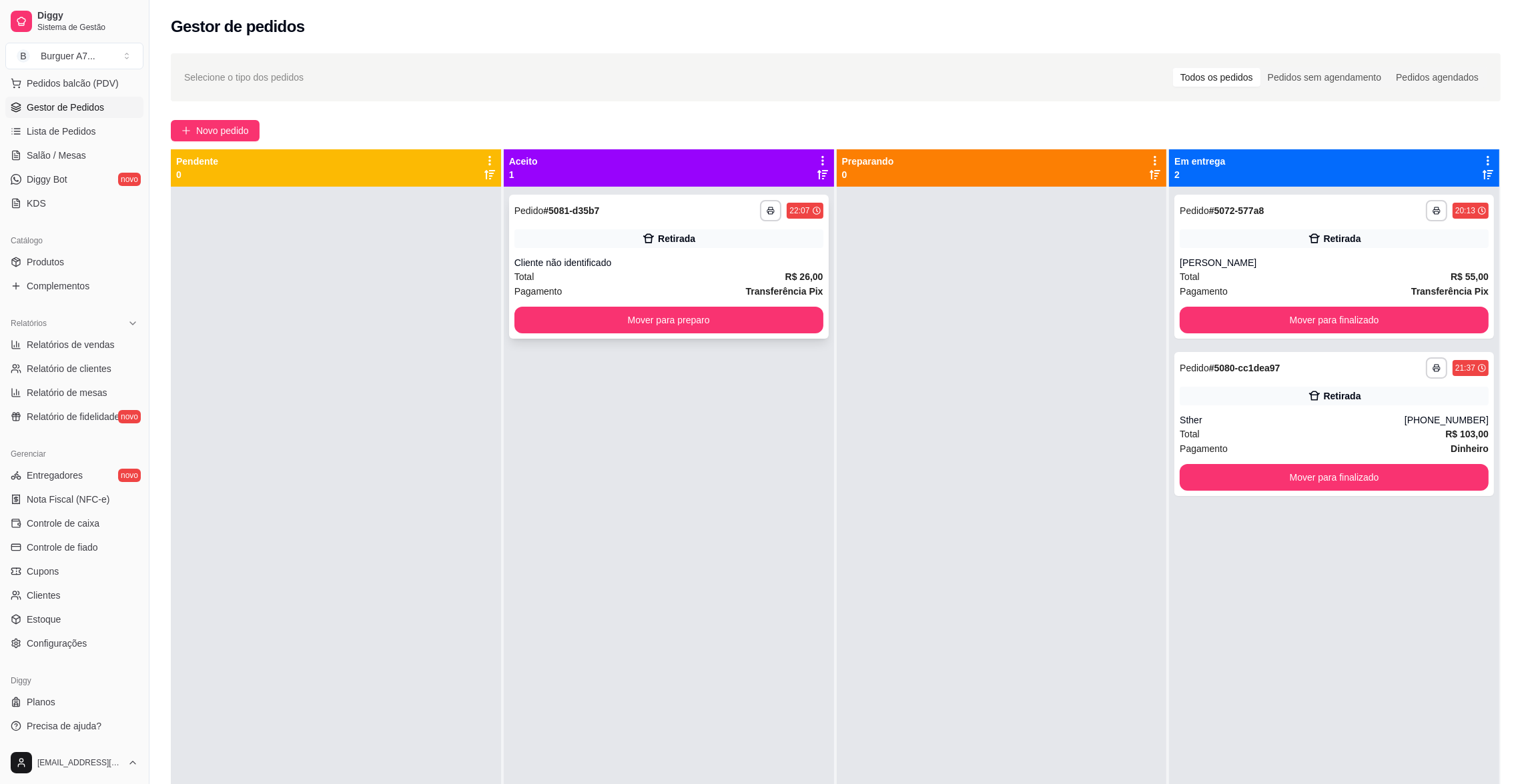
click at [646, 249] on div "**********" at bounding box center [668, 266] width 319 height 144
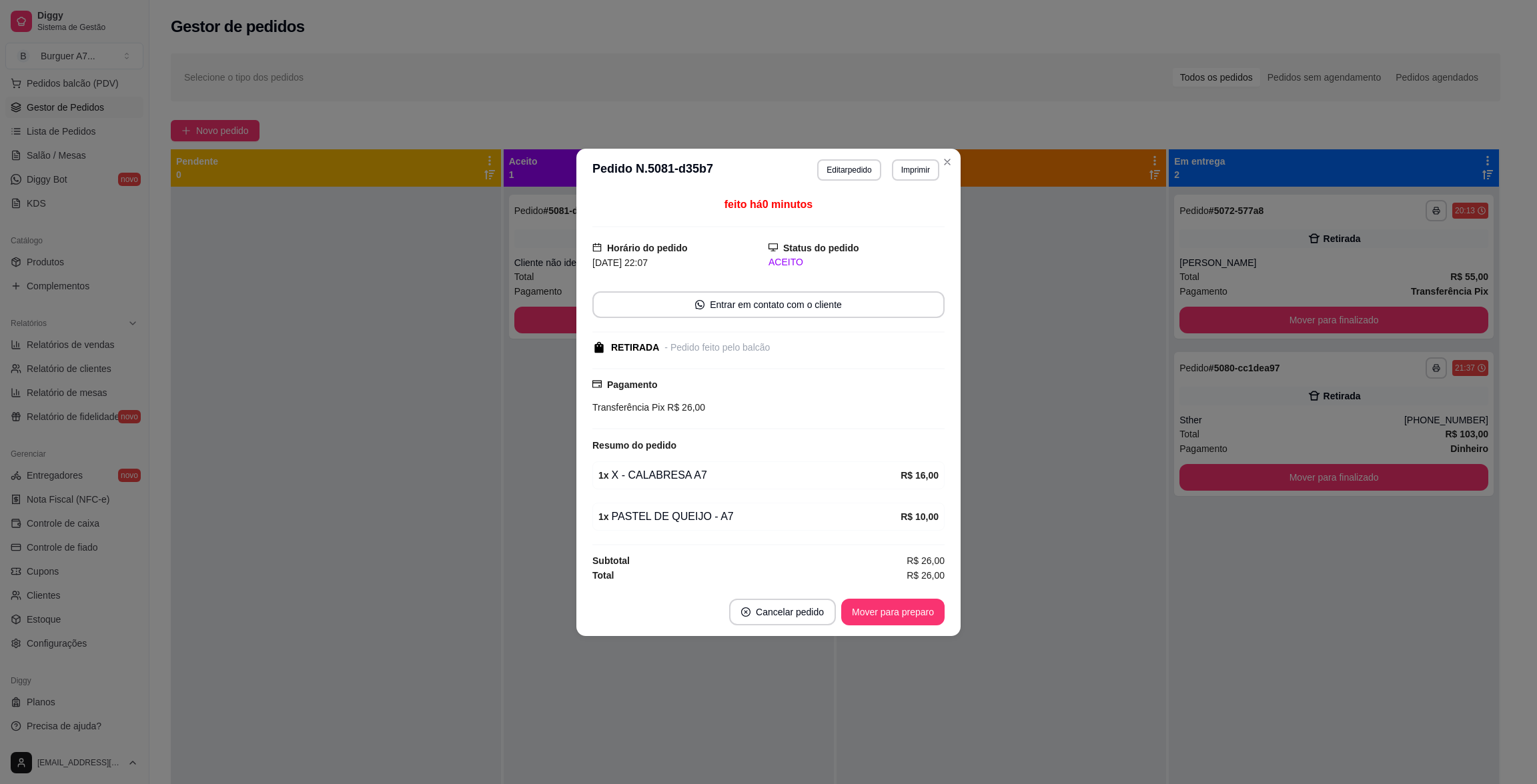
drag, startPoint x: 590, startPoint y: 422, endPoint x: 586, endPoint y: 355, distance: 67.1
click at [587, 416] on div "feito há 0 minutos Horário do pedido [DATE] 22:07 Status do pedido ACEITO Entra…" at bounding box center [768, 390] width 384 height 397
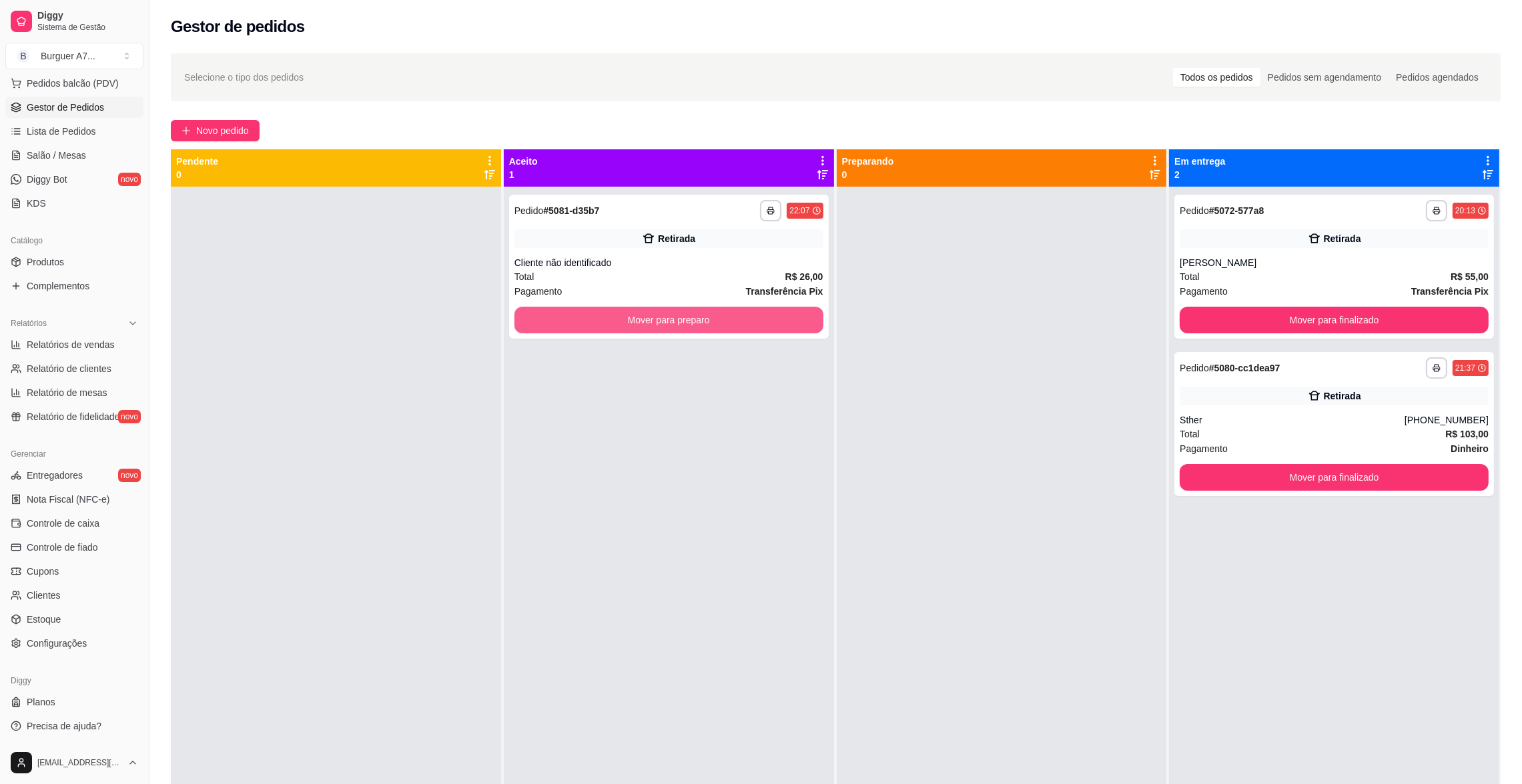
click at [571, 324] on button "Mover para preparo" at bounding box center [668, 319] width 309 height 26
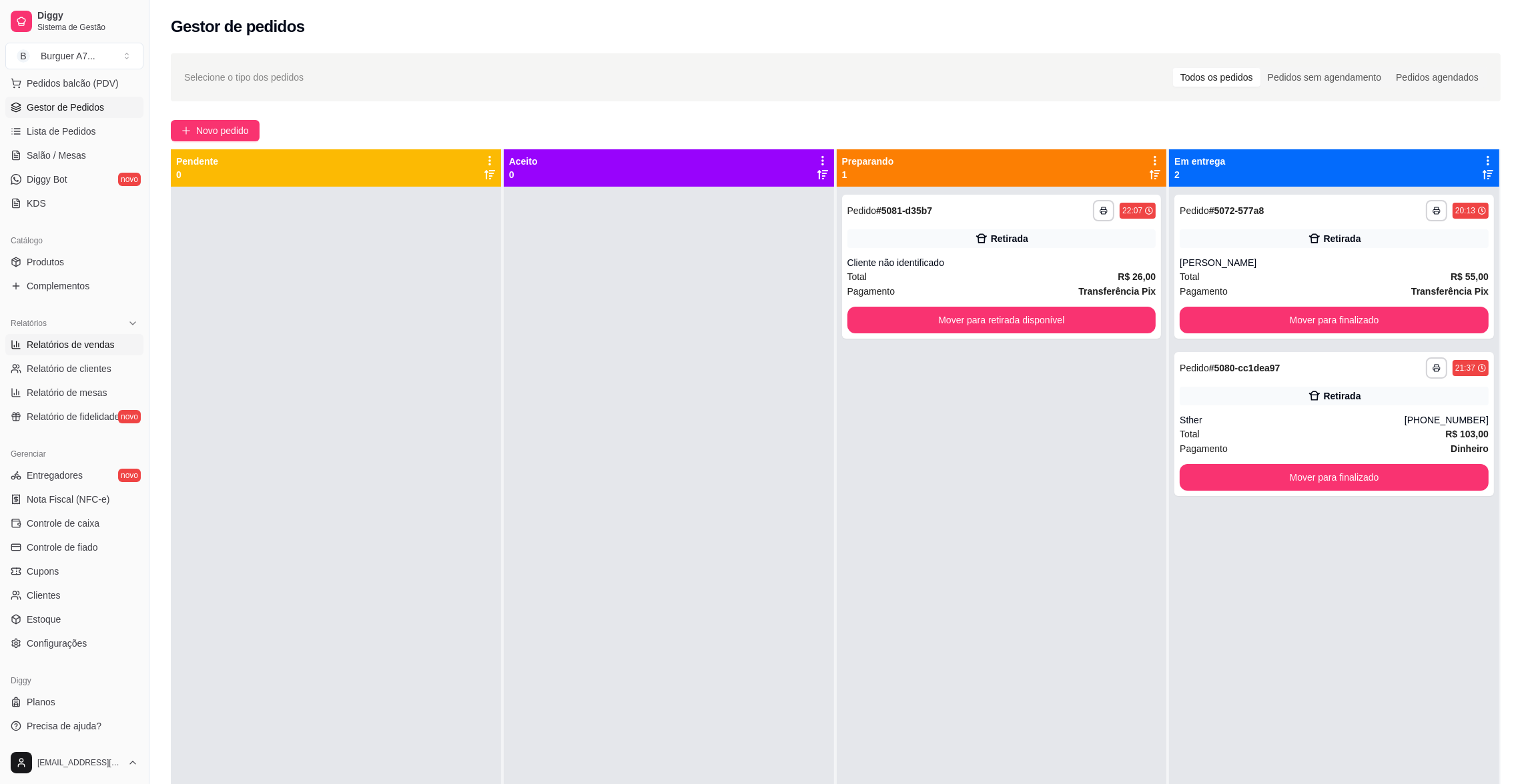
click at [65, 350] on span "Relatórios de vendas" at bounding box center [70, 345] width 88 height 14
select select "ALL"
select select "0"
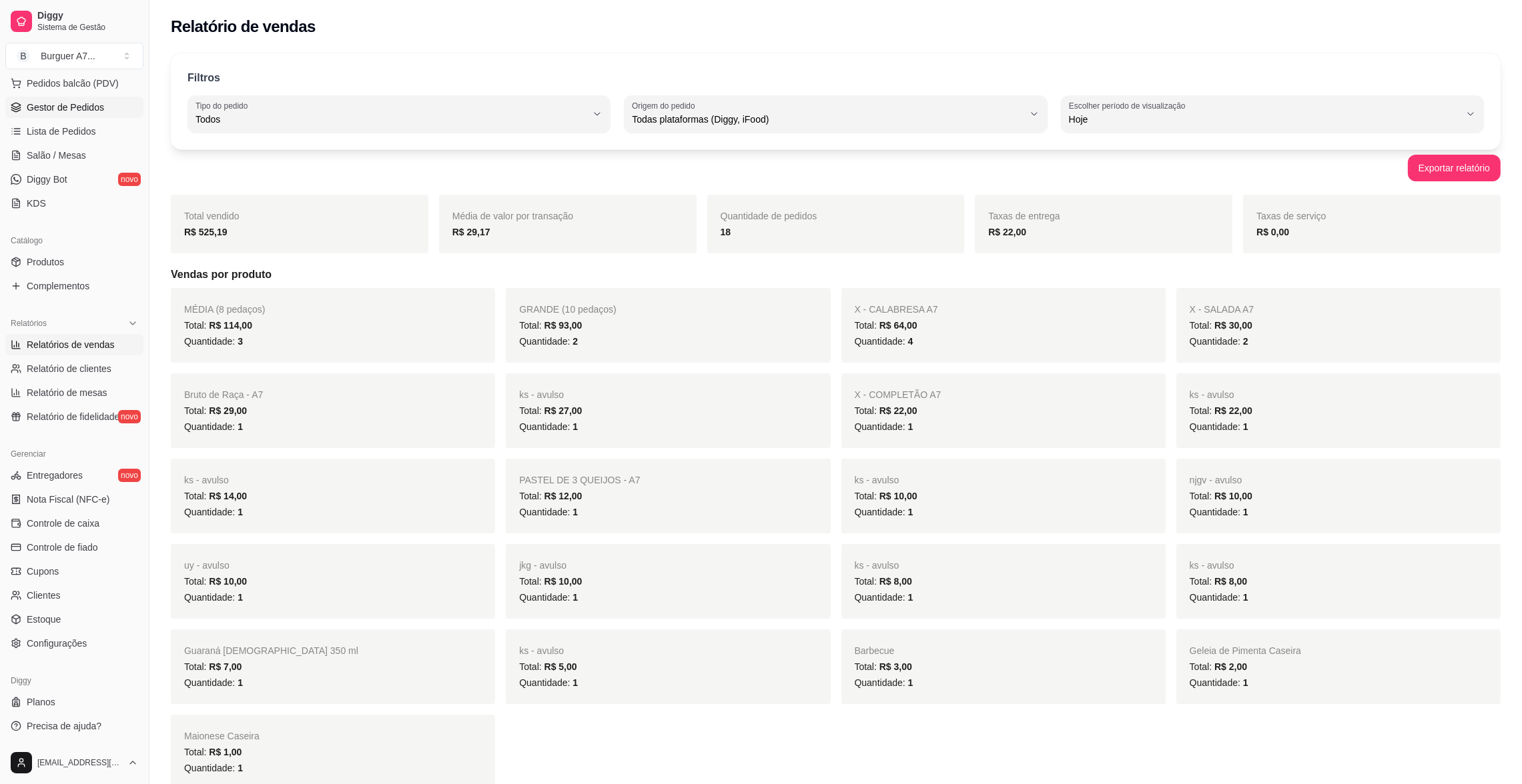
click at [99, 114] on link "Gestor de Pedidos" at bounding box center [74, 107] width 138 height 21
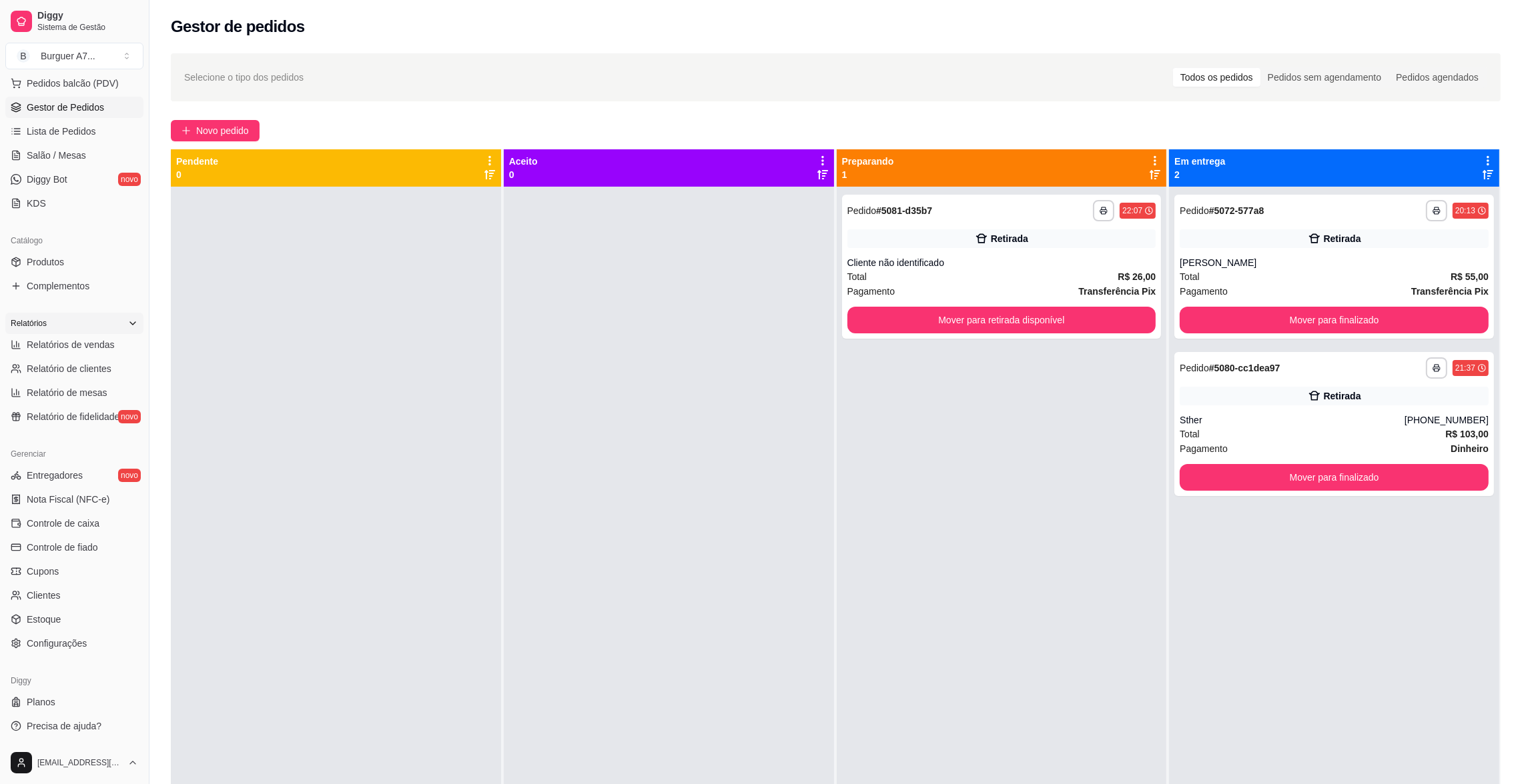
click at [78, 324] on div "Relatórios" at bounding box center [74, 323] width 138 height 21
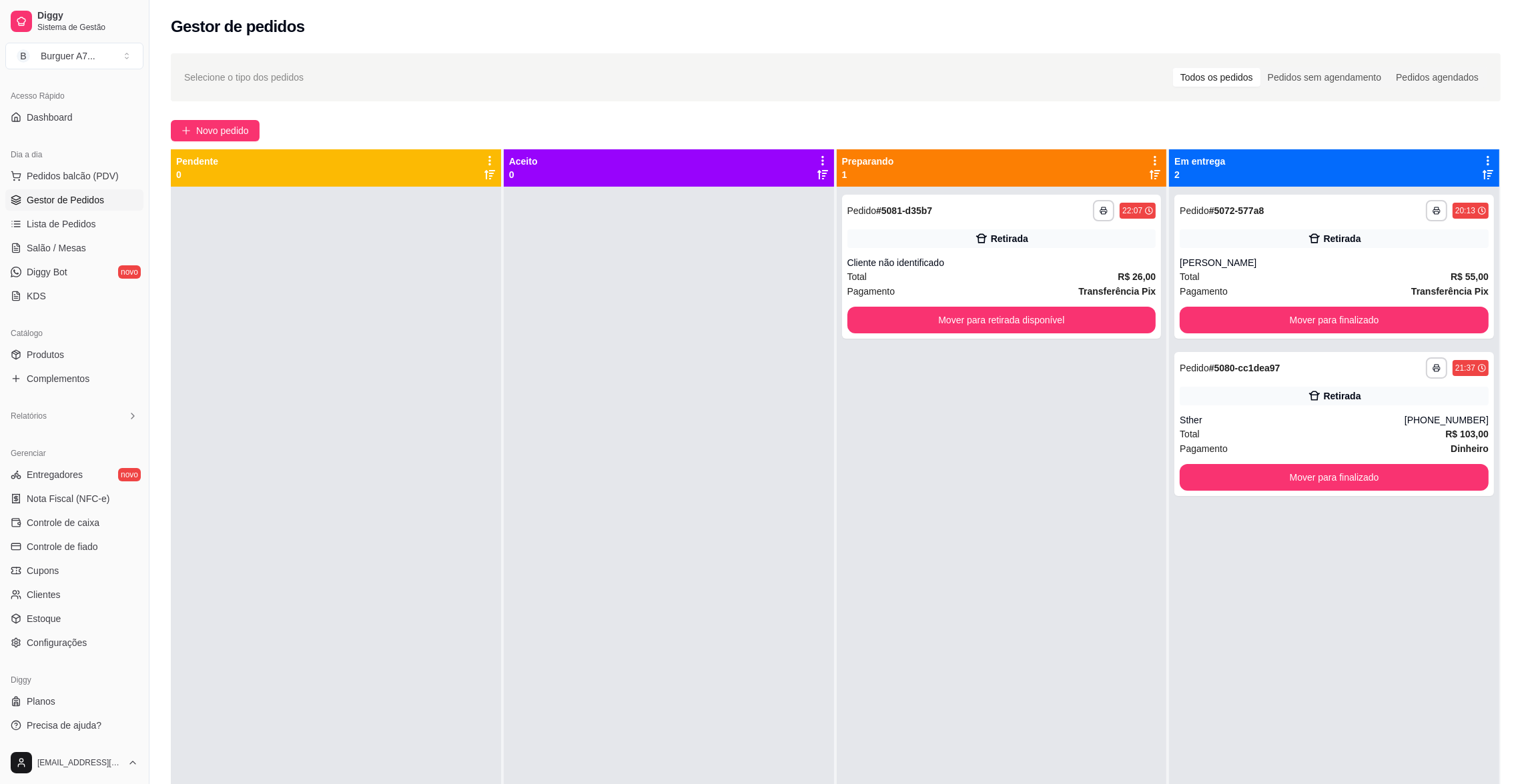
scroll to position [82, 0]
click at [109, 416] on div "Relatórios" at bounding box center [74, 416] width 138 height 21
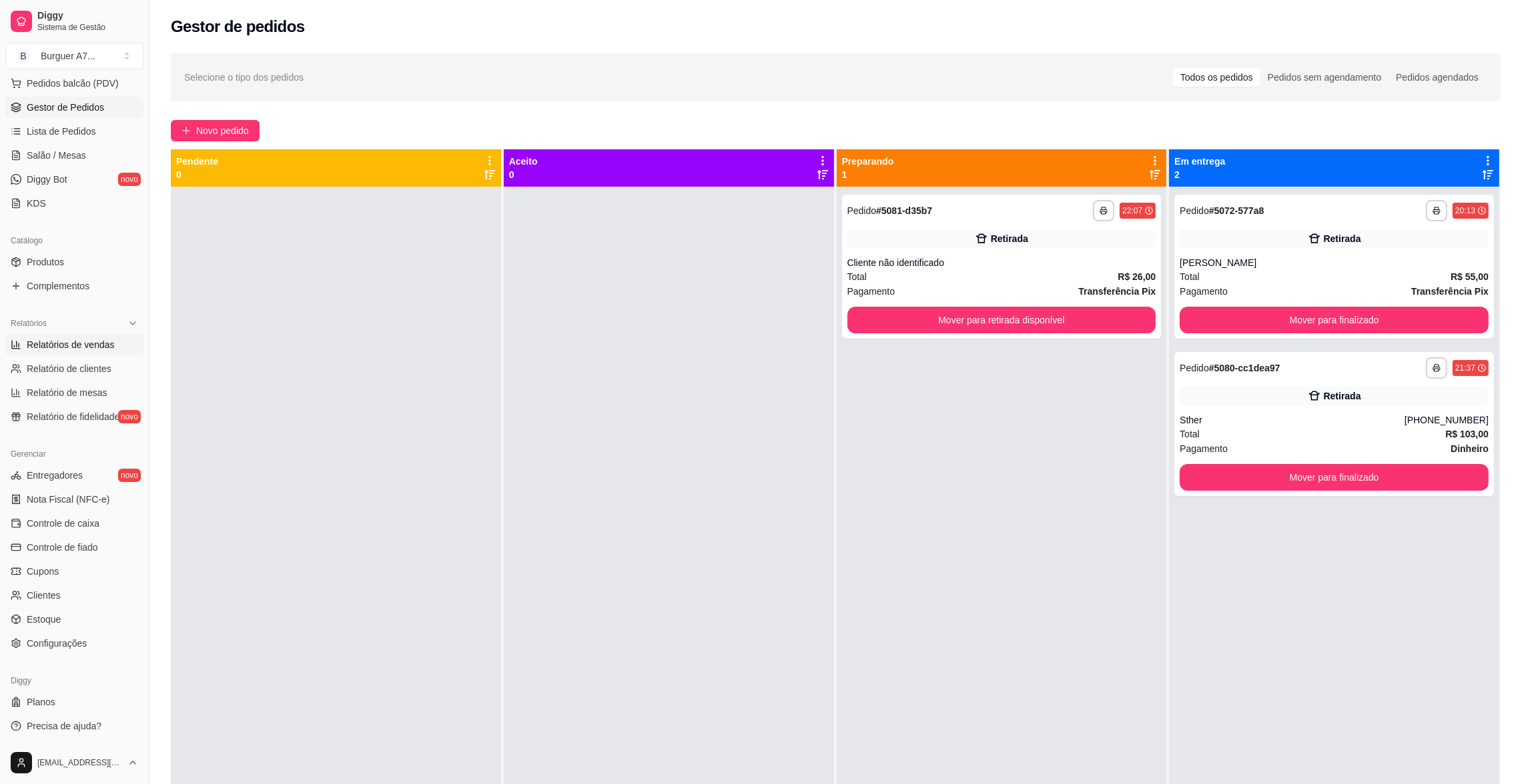
click at [106, 343] on span "Relatórios de vendas" at bounding box center [70, 345] width 88 height 14
select select "ALL"
select select "0"
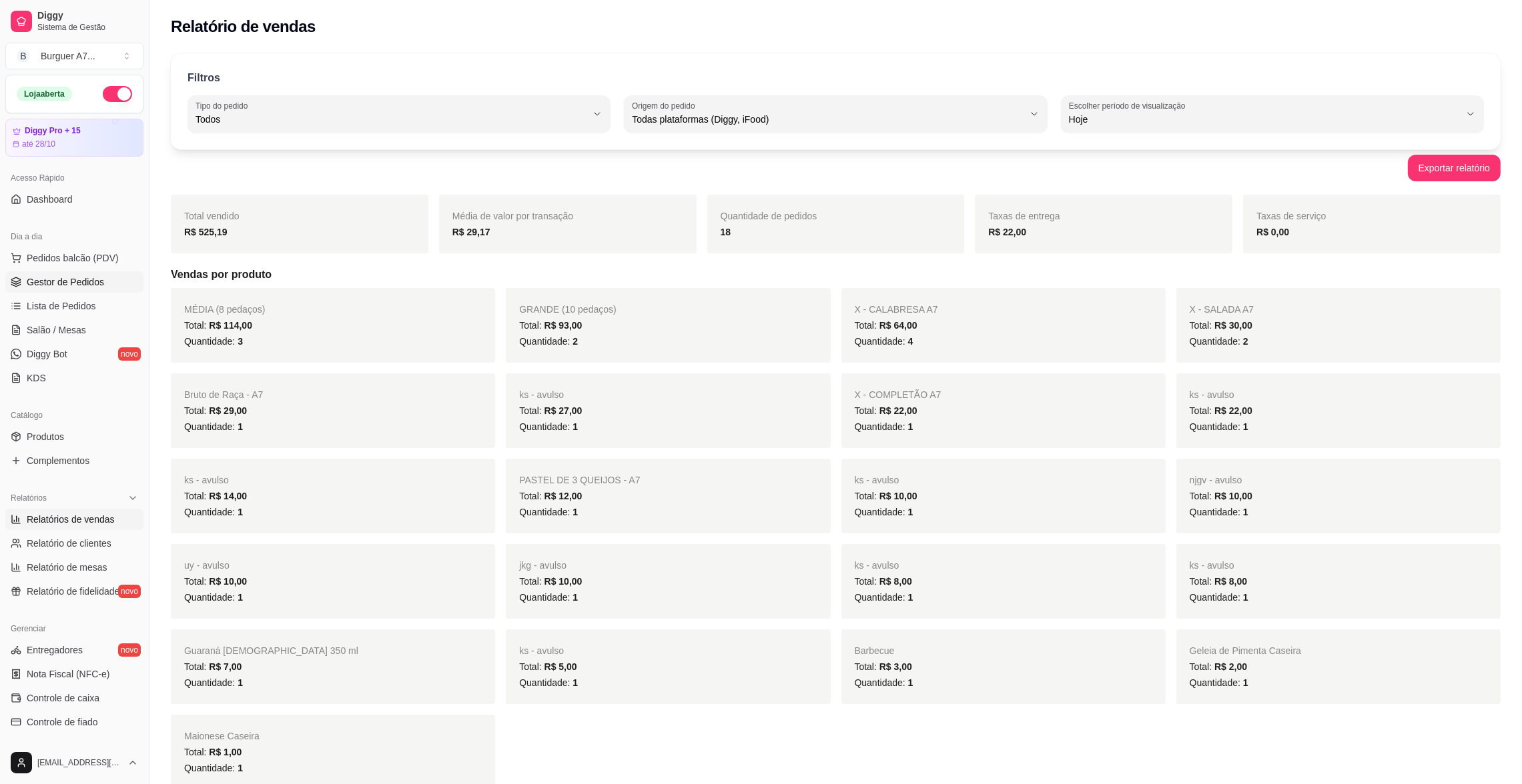
click at [100, 273] on link "Gestor de Pedidos" at bounding box center [74, 282] width 138 height 21
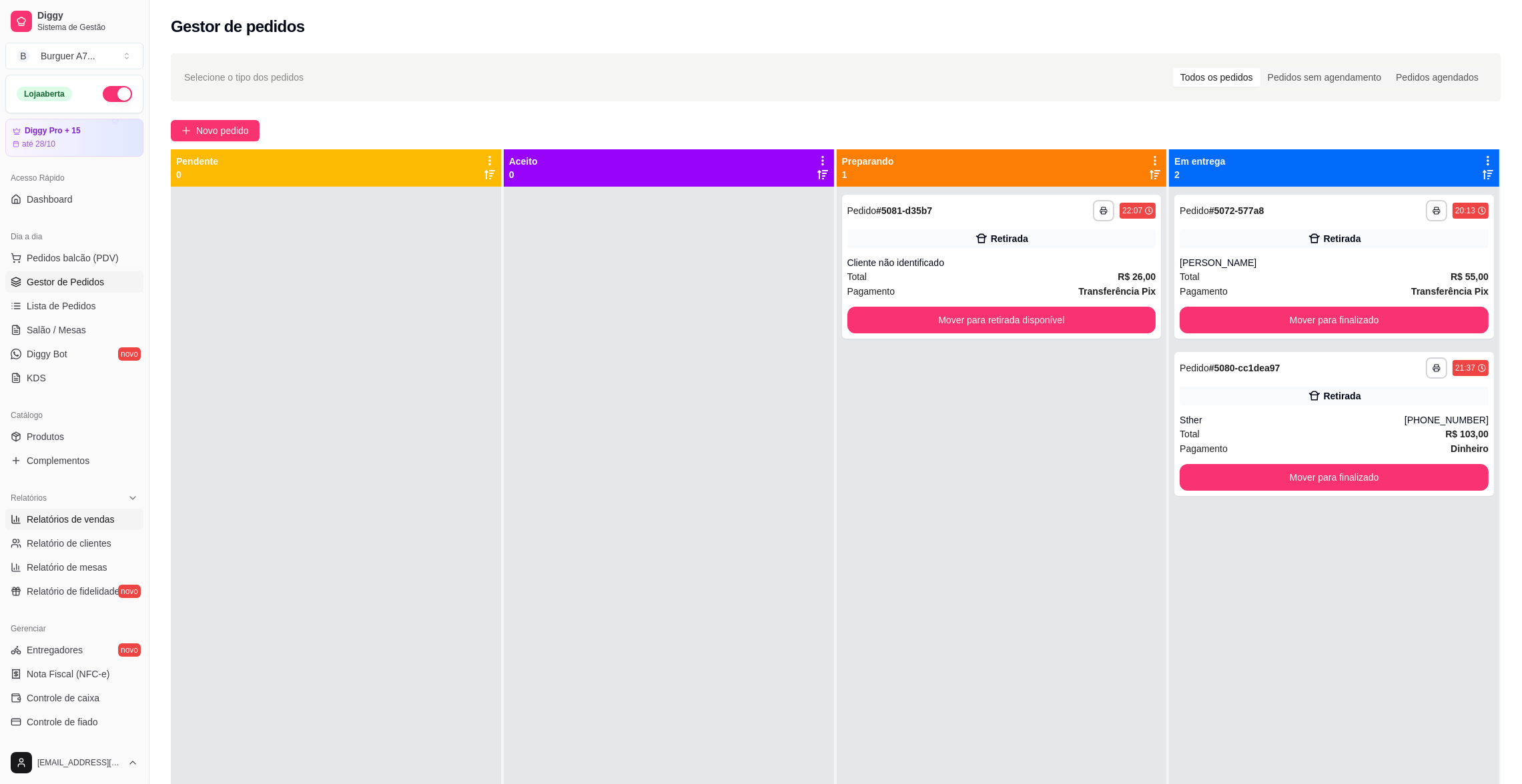
click at [103, 518] on span "Relatórios de vendas" at bounding box center [70, 520] width 88 height 14
select select "ALL"
select select "0"
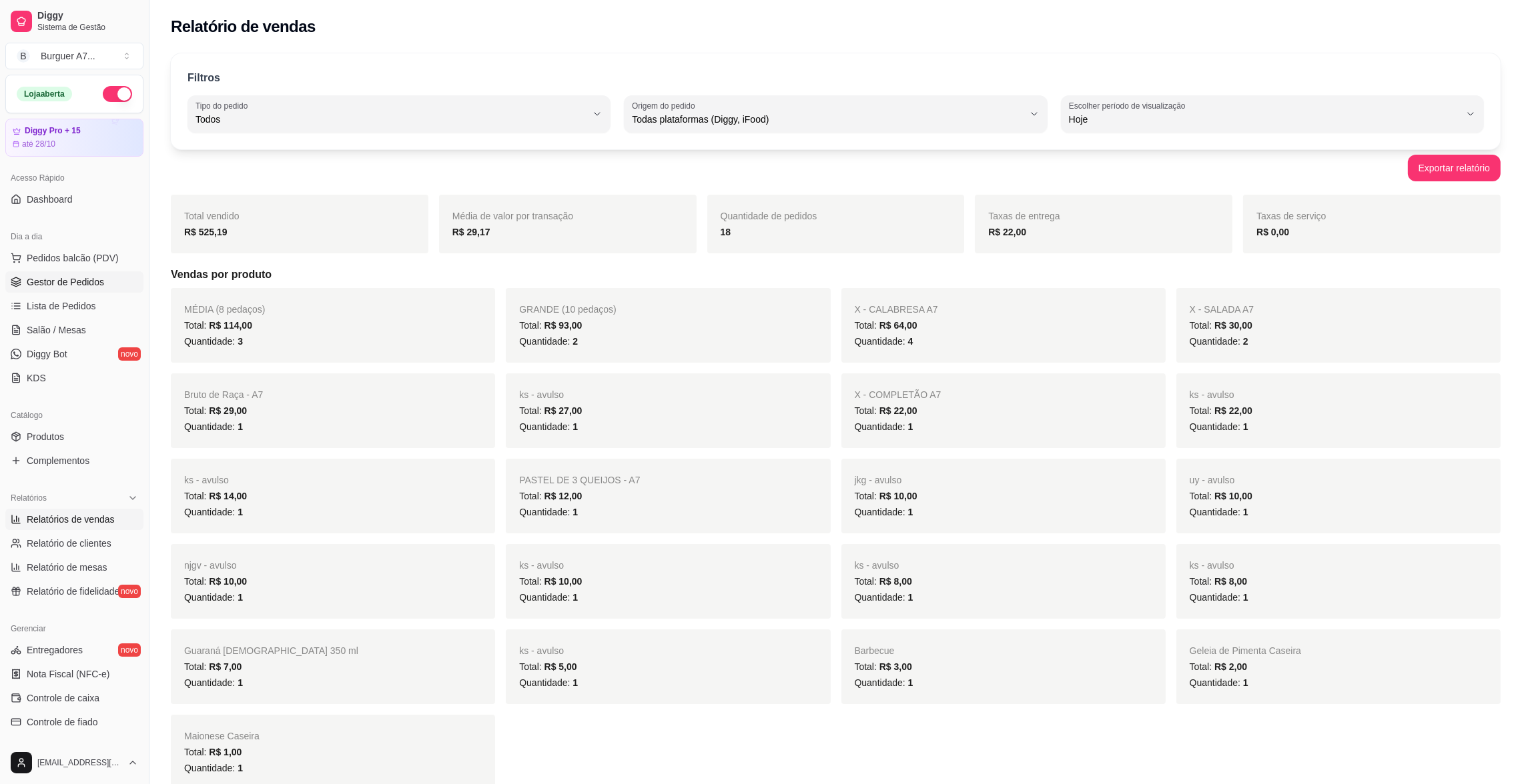
click at [102, 290] on link "Gestor de Pedidos" at bounding box center [74, 282] width 138 height 21
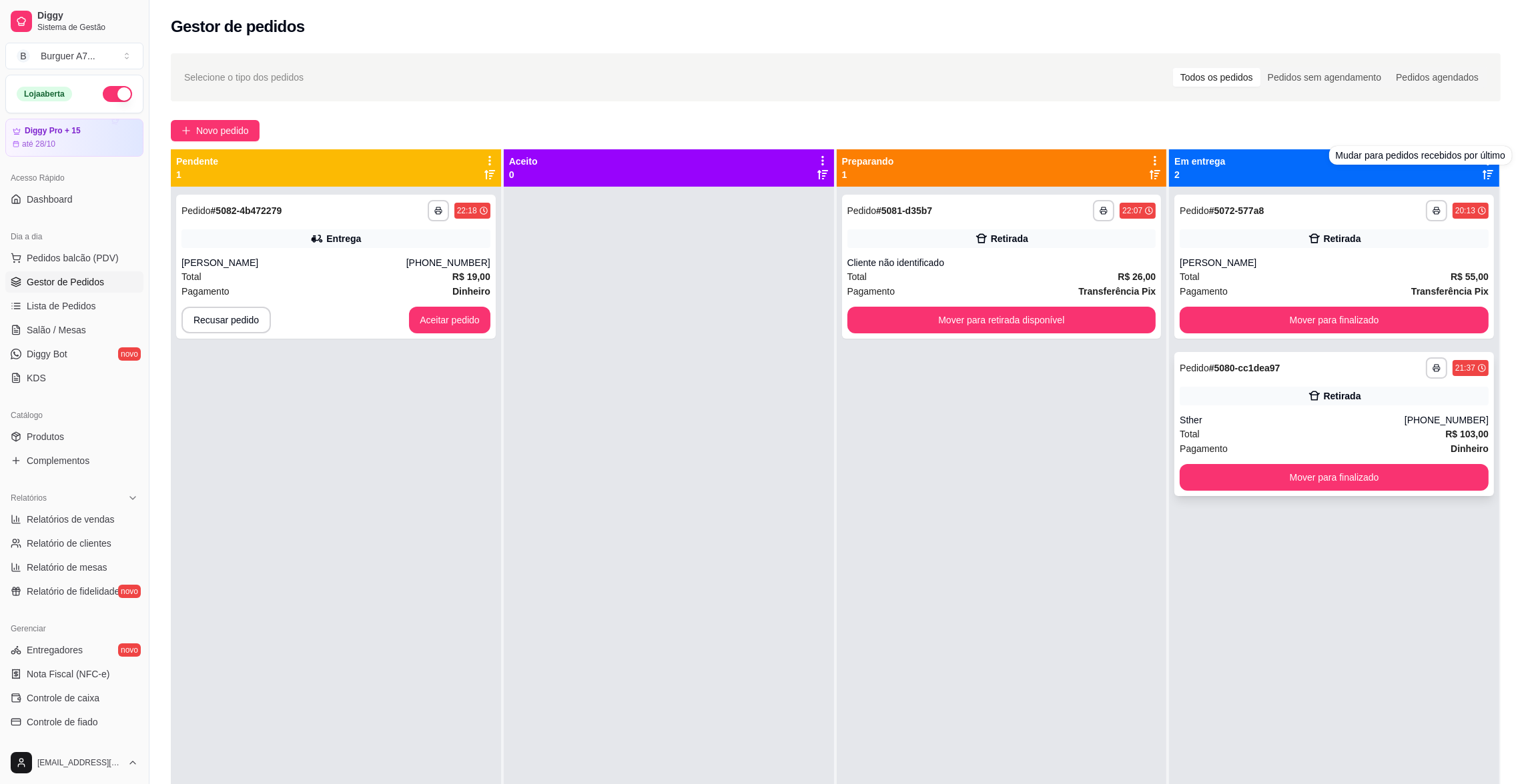
click at [1387, 410] on div "**********" at bounding box center [1333, 424] width 319 height 144
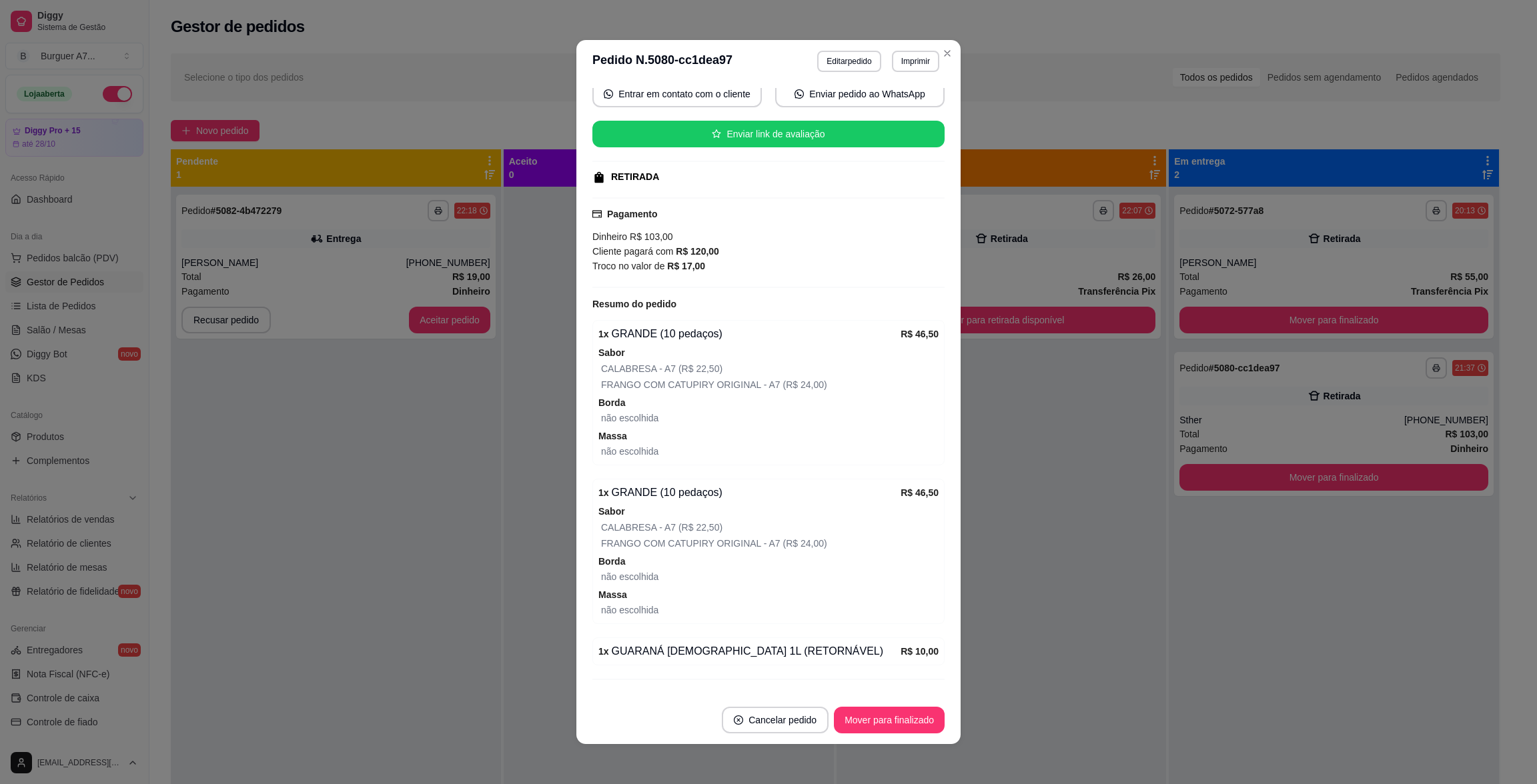
scroll to position [161, 0]
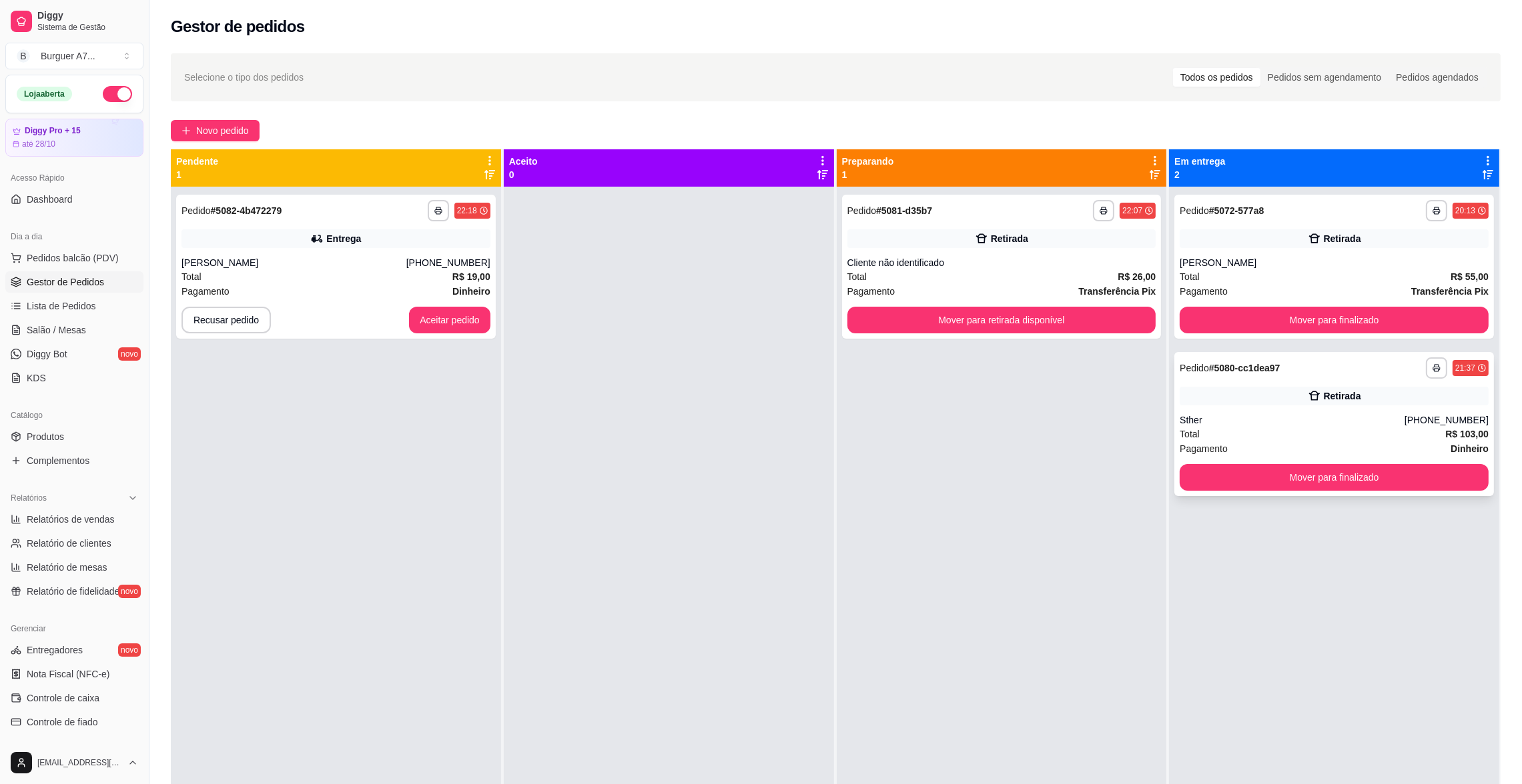
click at [1254, 394] on div "Retirada" at bounding box center [1333, 396] width 309 height 19
click at [1367, 474] on button "Mover para finalizado" at bounding box center [1333, 478] width 300 height 26
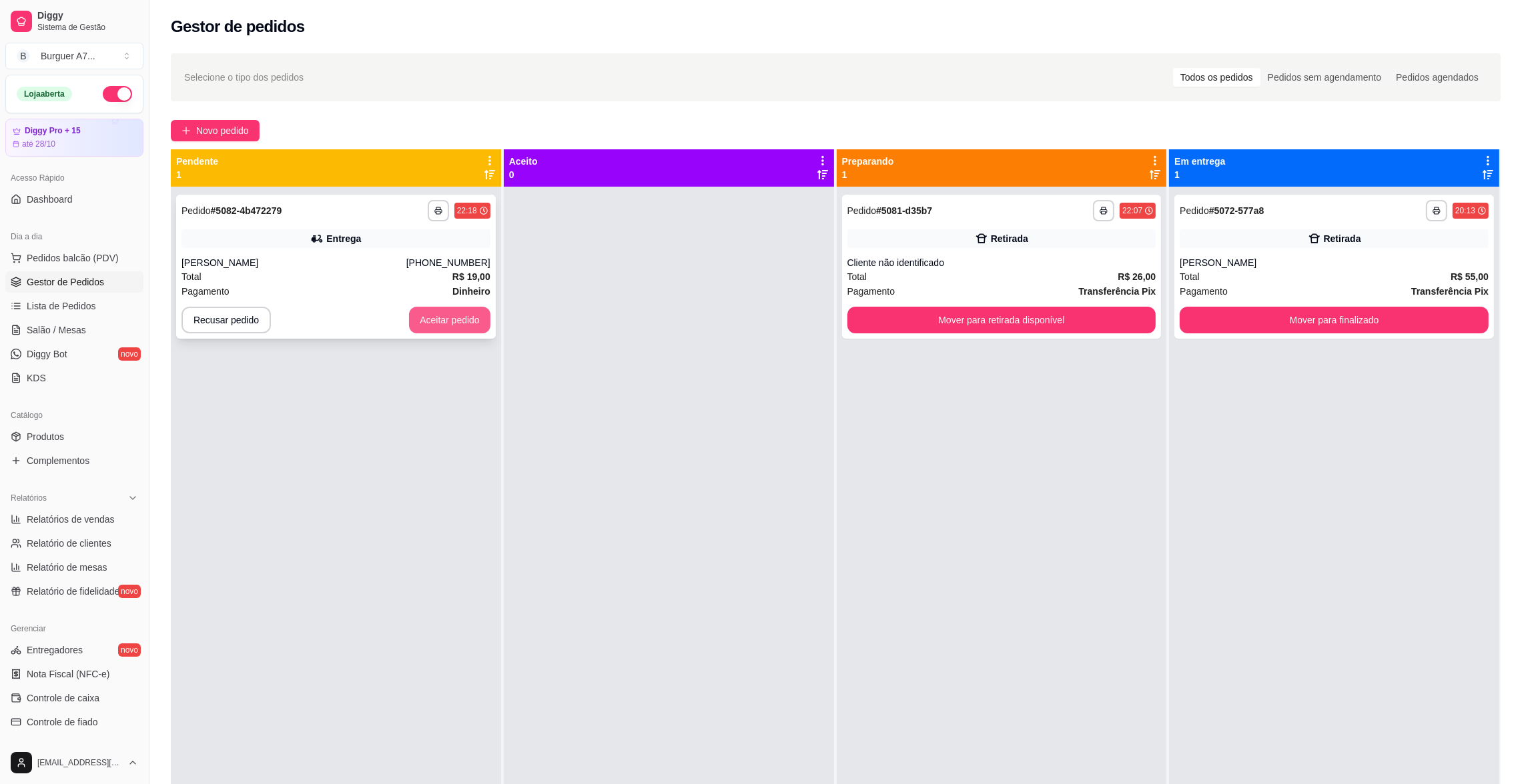
click at [461, 312] on button "Aceitar pedido" at bounding box center [450, 319] width 82 height 26
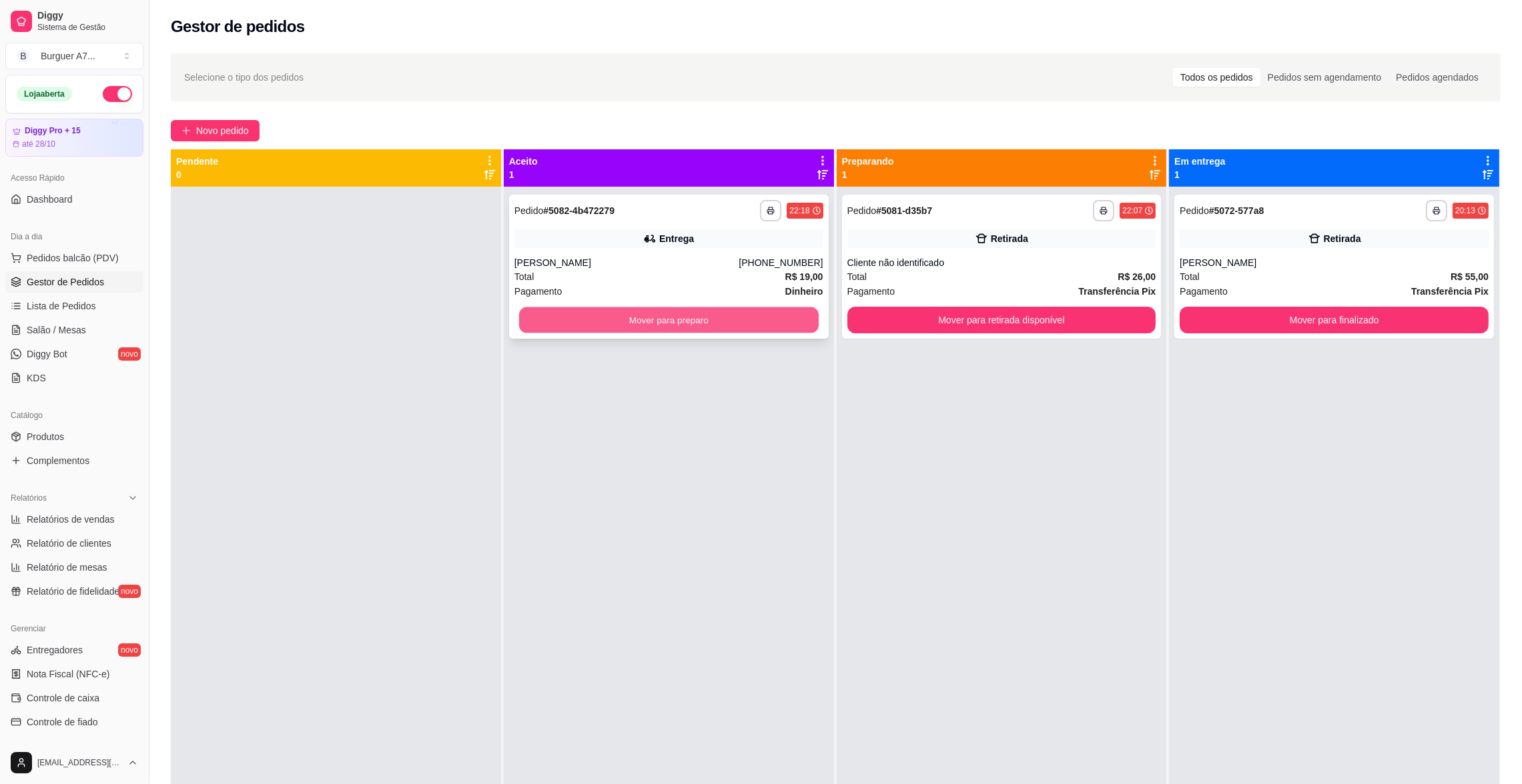
click at [682, 309] on button "Mover para preparo" at bounding box center [668, 320] width 300 height 26
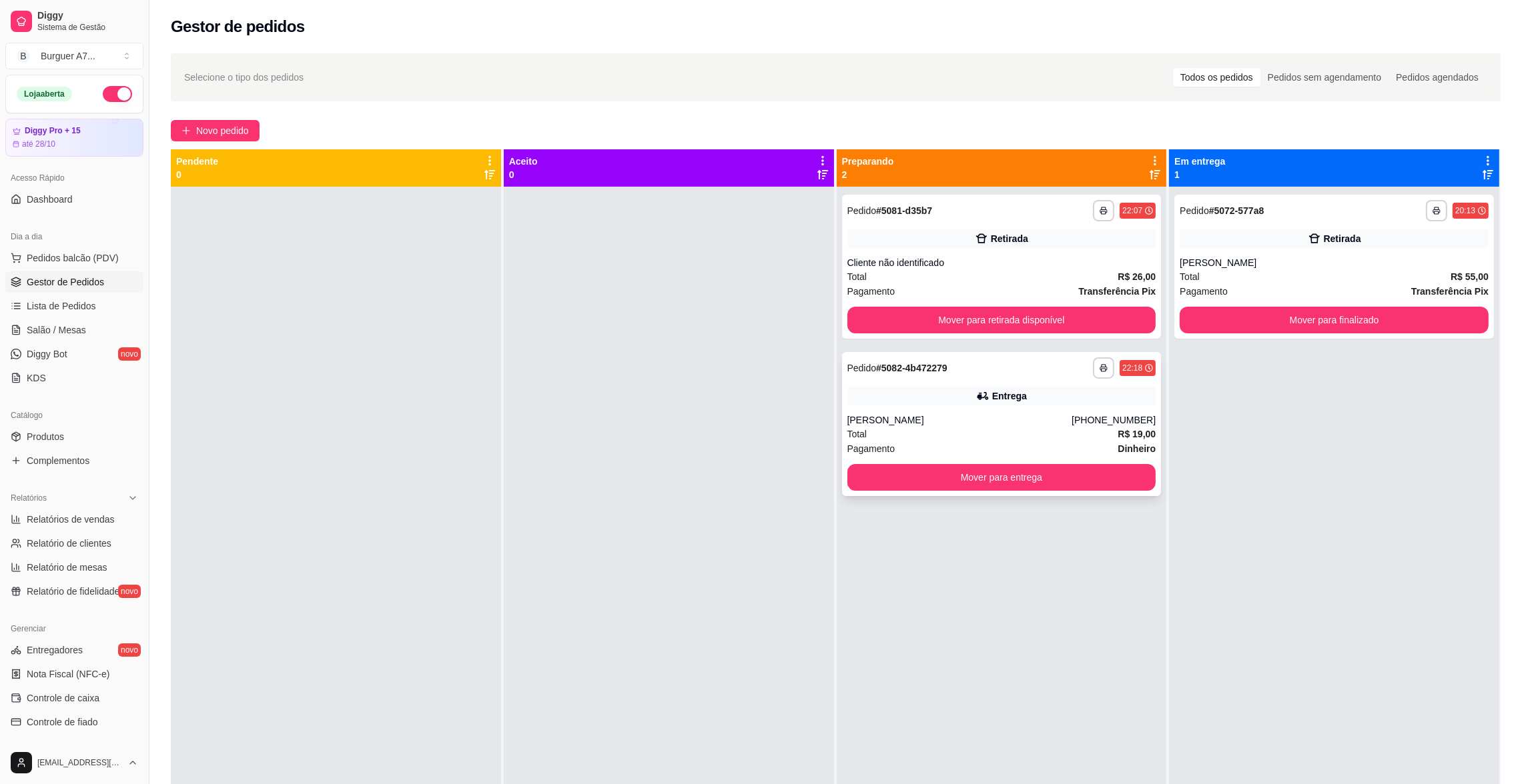
click at [1018, 447] on div "Pagamento Dinheiro" at bounding box center [1001, 448] width 309 height 14
